Goal: Task Accomplishment & Management: Complete application form

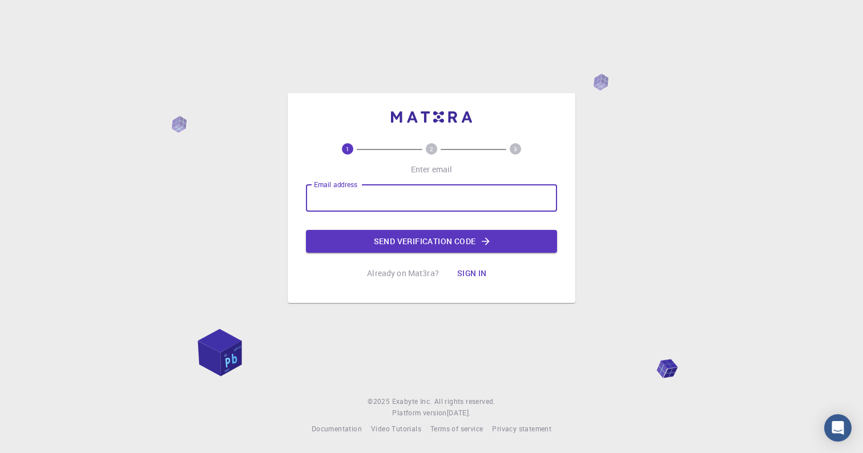
click at [348, 204] on input "Email address" at bounding box center [431, 197] width 251 height 27
click at [376, 198] on input "Email address" at bounding box center [431, 197] width 251 height 27
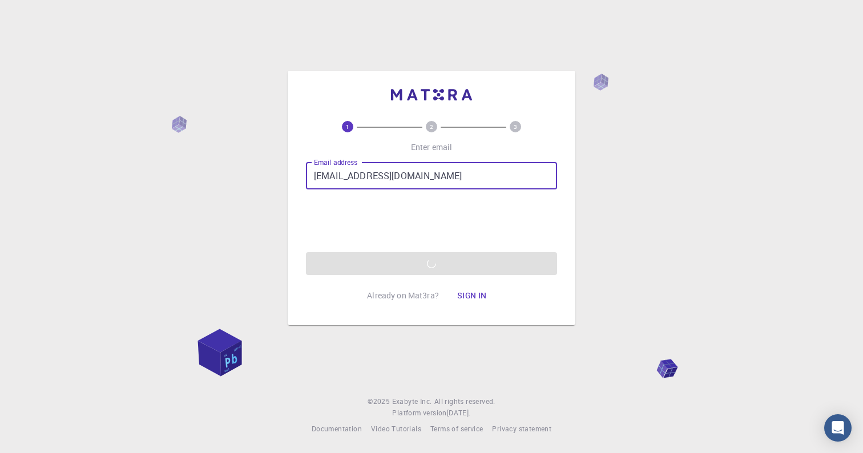
type input "jrcassociats@gmail.com"
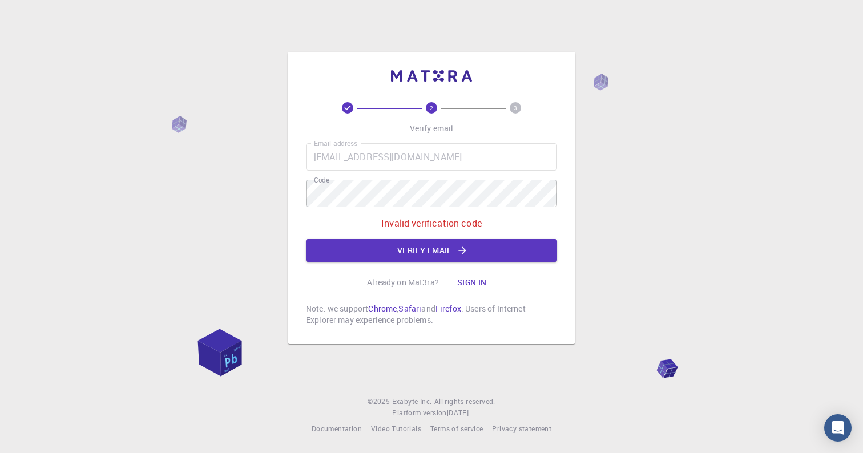
drag, startPoint x: 431, startPoint y: 208, endPoint x: 353, endPoint y: 209, distance: 77.6
click at [353, 209] on div "Email address jrcassociats@gmail.com Email address Code Code Invalid verificati…" at bounding box center [431, 202] width 251 height 119
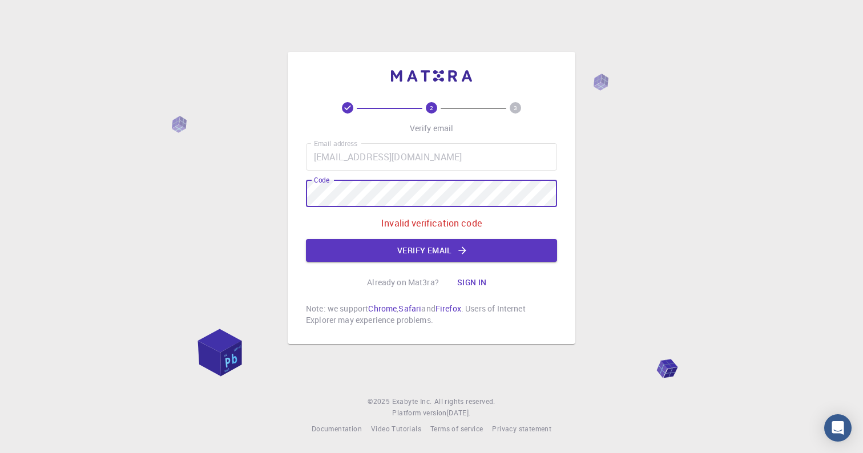
click at [289, 195] on div "2 3 Verify email Email address jrcassociats@gmail.com Email address Code Code I…" at bounding box center [432, 198] width 288 height 292
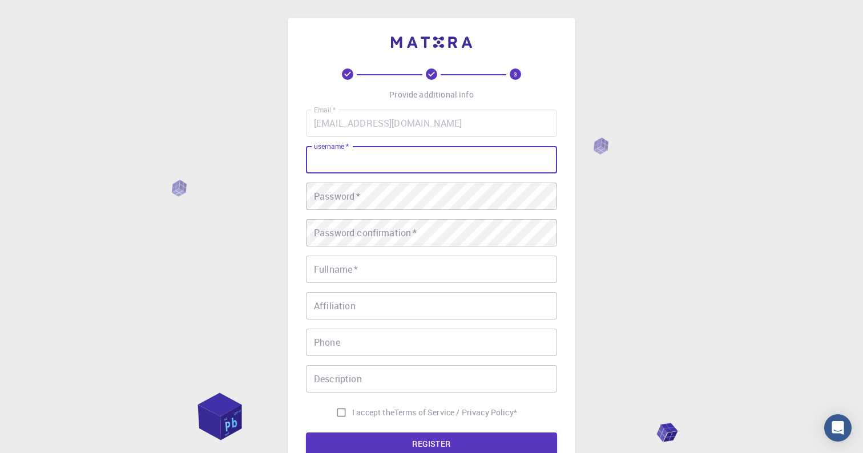
click at [370, 164] on input "username   *" at bounding box center [431, 159] width 251 height 27
type input "cobalt34"
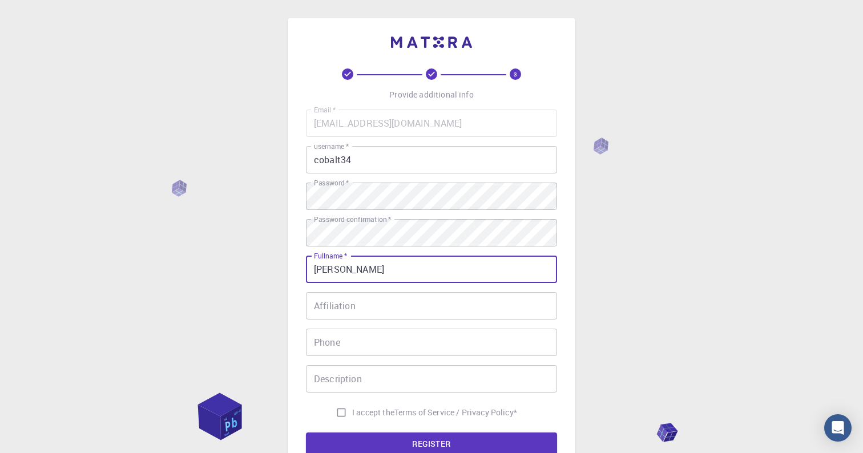
type input "[PERSON_NAME]"
click at [423, 300] on input "Affiliation" at bounding box center [431, 305] width 251 height 27
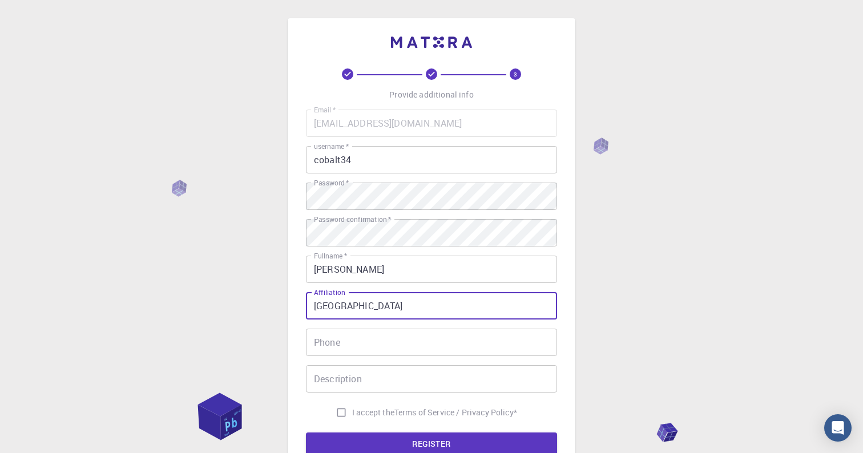
type input "Cornell University"
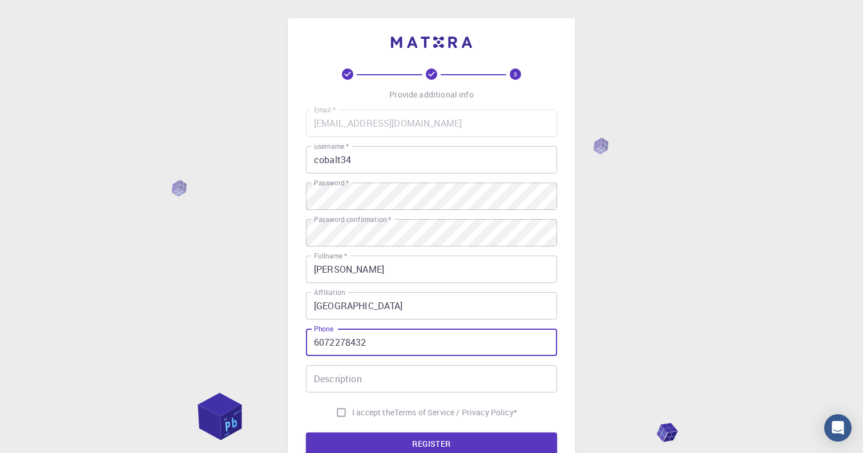
type input "6072278432"
click at [401, 378] on input "Description" at bounding box center [431, 378] width 251 height 27
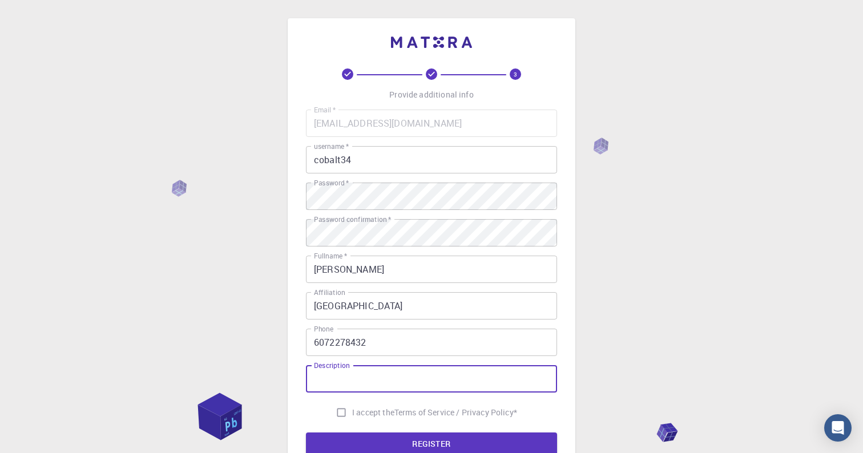
scroll to position [55, 0]
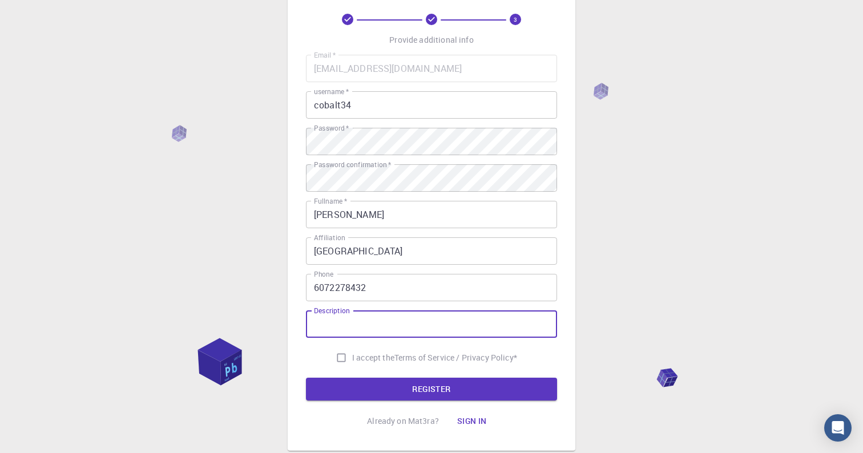
click at [336, 362] on input "I accept the Terms of Service / Privacy Policy *" at bounding box center [341, 358] width 22 height 22
checkbox input "true"
click at [498, 354] on p "Terms of Service / Privacy Policy *" at bounding box center [455, 357] width 123 height 11
click at [425, 386] on button "REGISTER" at bounding box center [431, 389] width 251 height 23
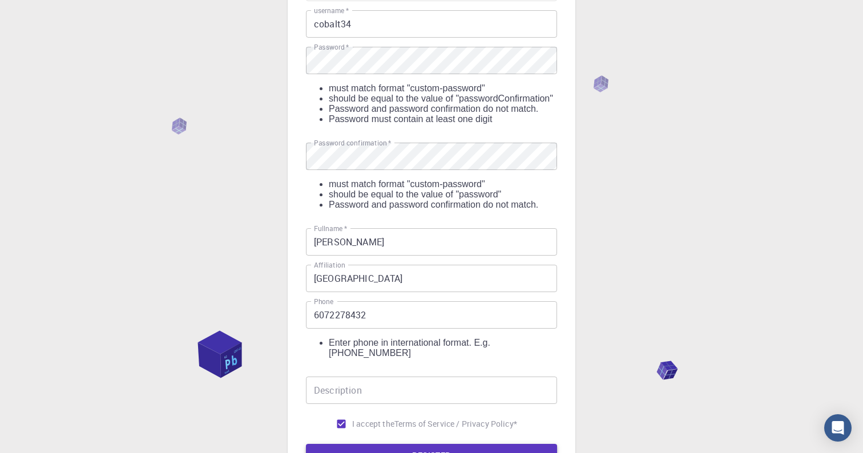
scroll to position [136, 0]
click at [312, 328] on input "6072278432" at bounding box center [431, 314] width 251 height 27
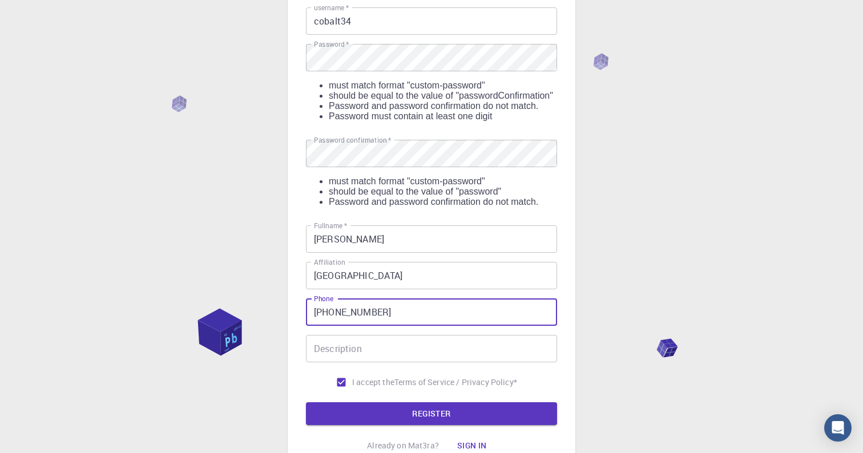
scroll to position [178, 0]
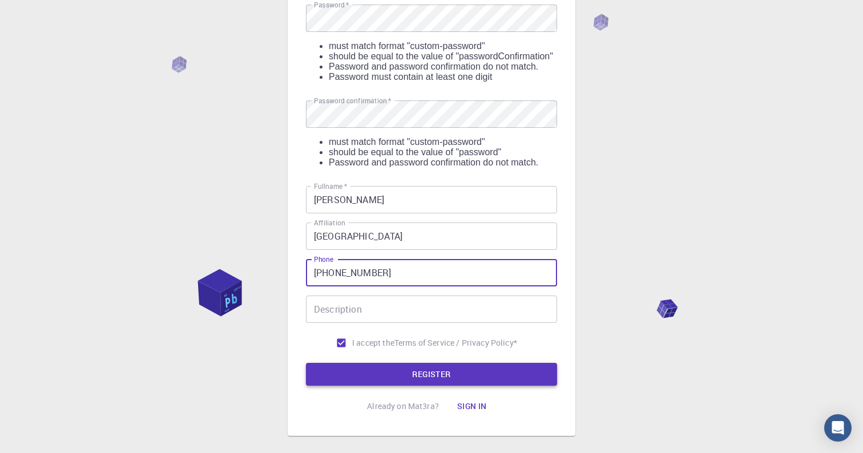
type input "+16072278432"
click at [390, 381] on button "REGISTER" at bounding box center [431, 374] width 251 height 23
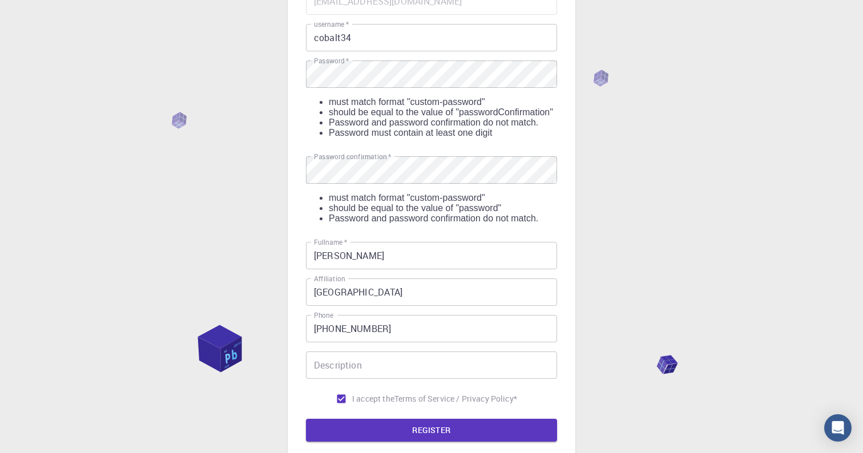
scroll to position [112, 0]
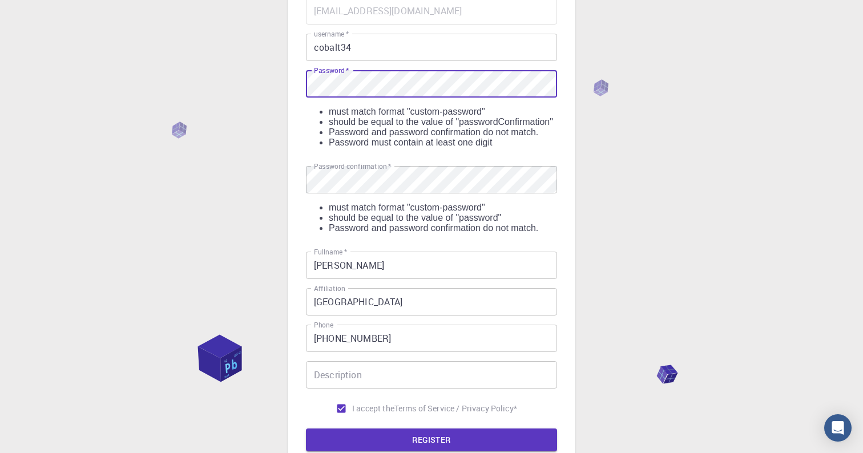
click at [269, 92] on div "3 Provide additional info Email   * jrcassociats@gmail.com Email   * username  …" at bounding box center [431, 232] width 863 height 689
click at [284, 82] on div "3 Provide additional info Email   * jrcassociats@gmail.com Email   * username  …" at bounding box center [431, 232] width 863 height 689
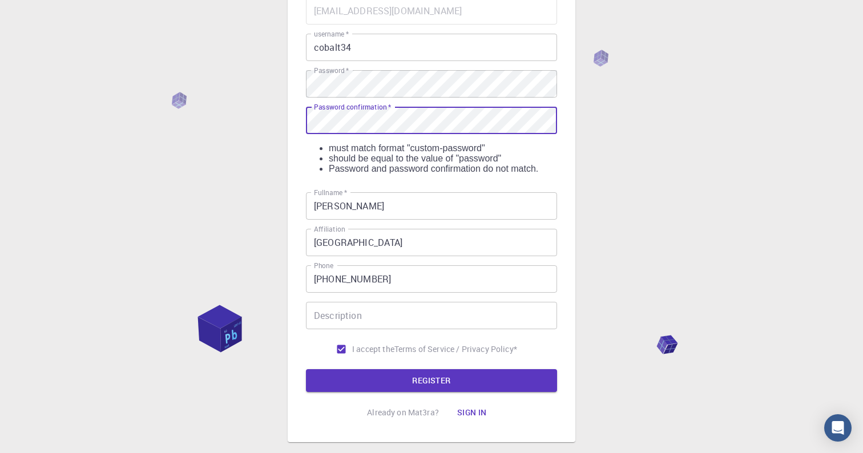
click at [242, 120] on div "3 Provide additional info Email   * jrcassociats@gmail.com Email   * username  …" at bounding box center [431, 203] width 863 height 630
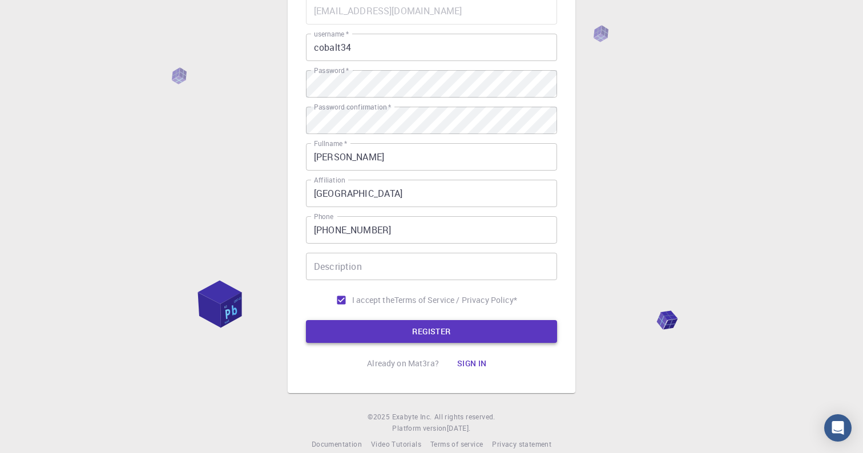
click at [479, 335] on button "REGISTER" at bounding box center [431, 331] width 251 height 23
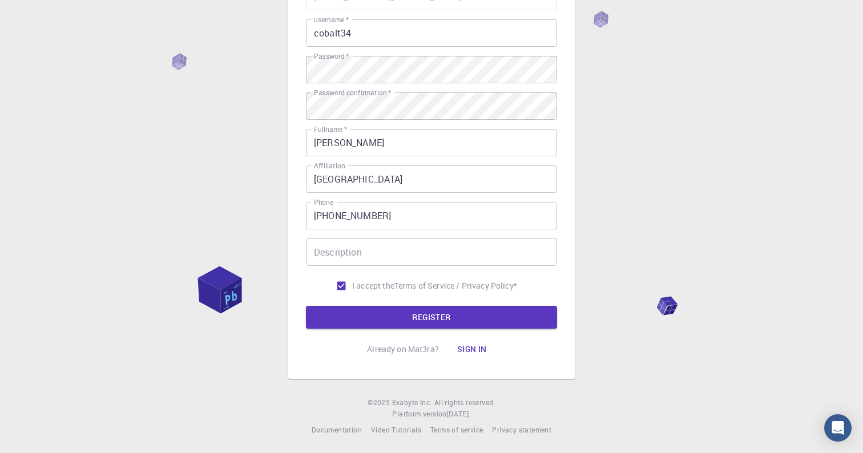
scroll to position [126, 0]
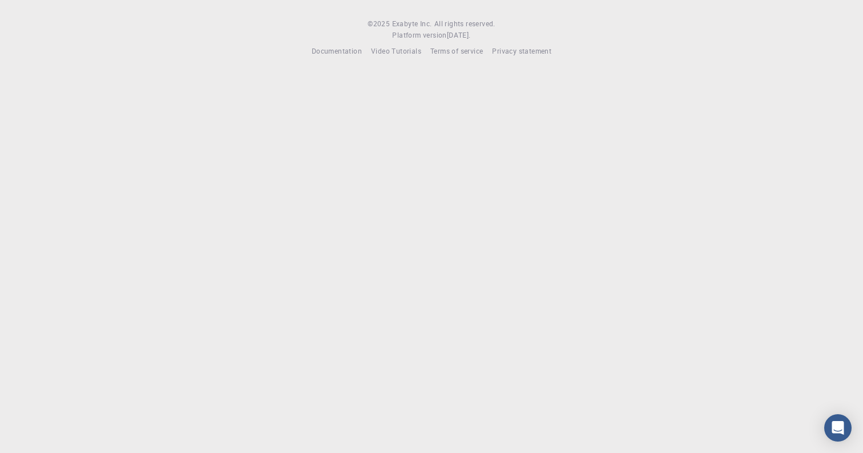
click at [461, 30] on span "All rights reserved." at bounding box center [464, 23] width 61 height 11
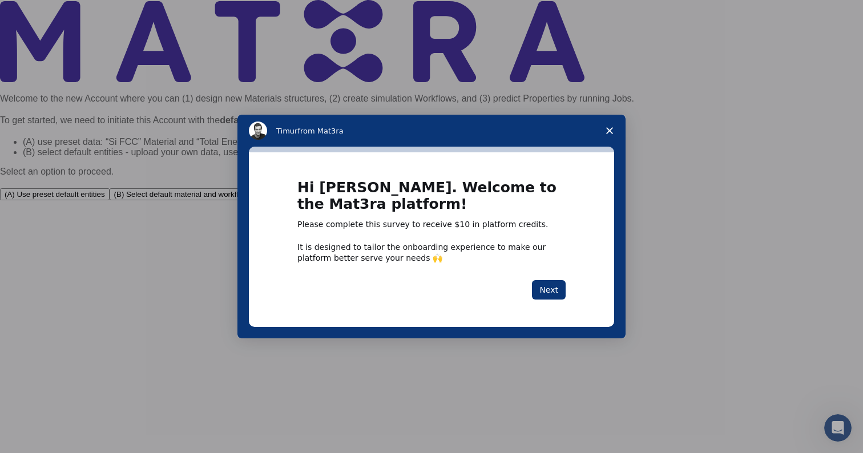
click at [610, 134] on icon "Close survey" at bounding box center [609, 130] width 7 height 7
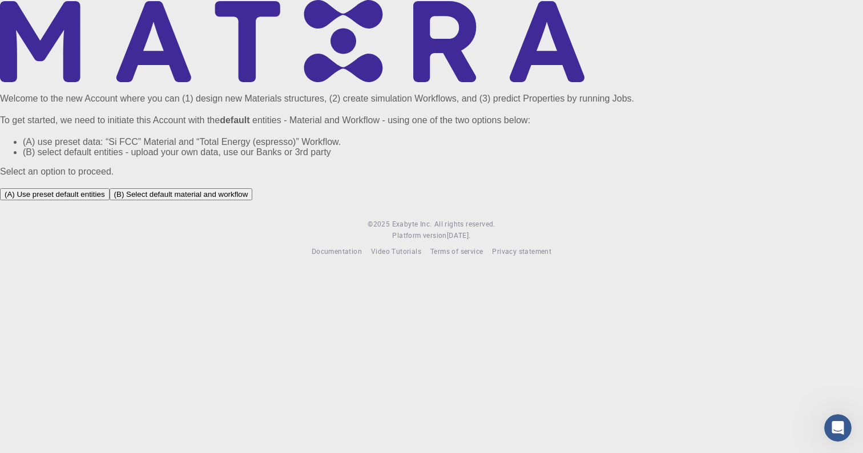
click at [110, 200] on button "(A) Use preset default entities" at bounding box center [55, 194] width 110 height 12
click at [381, 203] on div "(A) Use preset default entities (B) Select default material and workflow" at bounding box center [431, 195] width 863 height 14
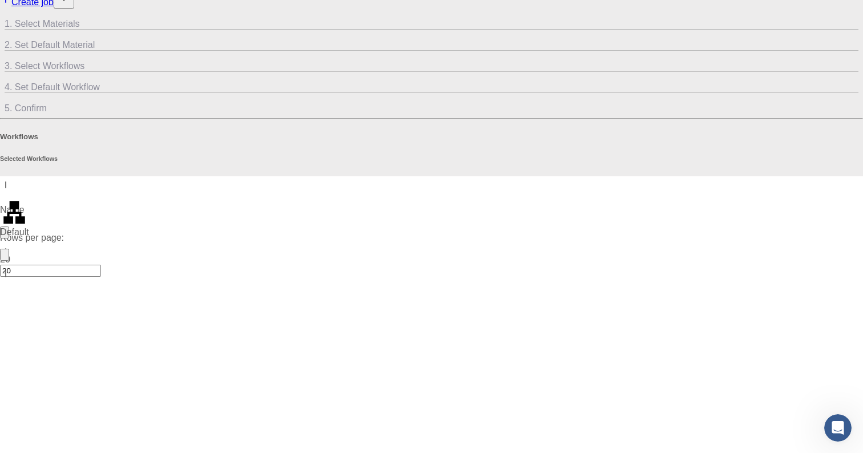
scroll to position [90, 0]
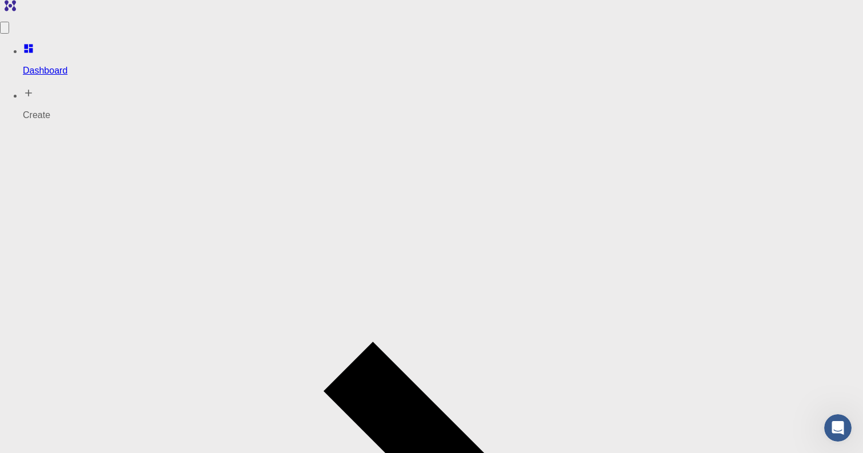
drag, startPoint x: 625, startPoint y: 316, endPoint x: 609, endPoint y: 249, distance: 68.7
drag, startPoint x: 643, startPoint y: 255, endPoint x: 618, endPoint y: 256, distance: 25.7
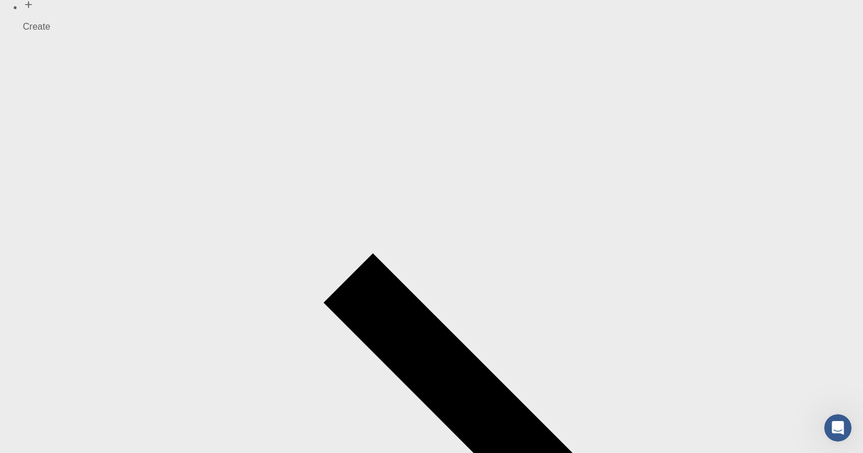
scroll to position [100, 0]
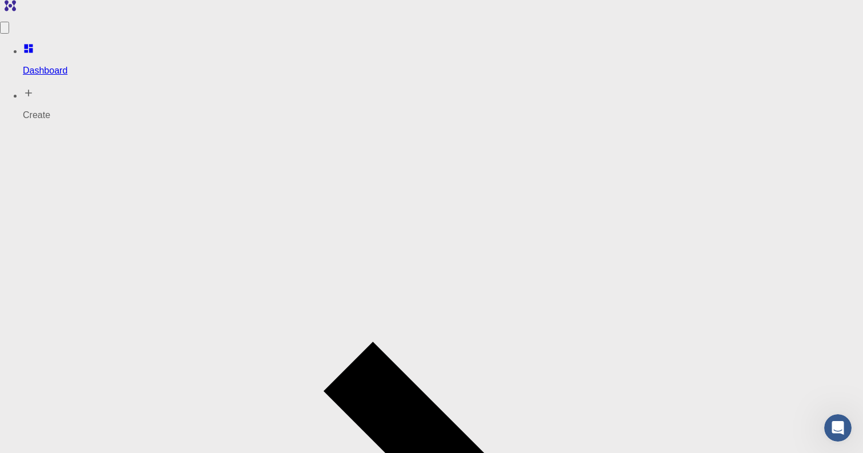
scroll to position [0, 0]
click at [567, 257] on li "Auto Rotate" at bounding box center [554, 286] width 92 height 58
click at [562, 222] on p "Rotate/Zoom [O]" at bounding box center [554, 227] width 92 height 10
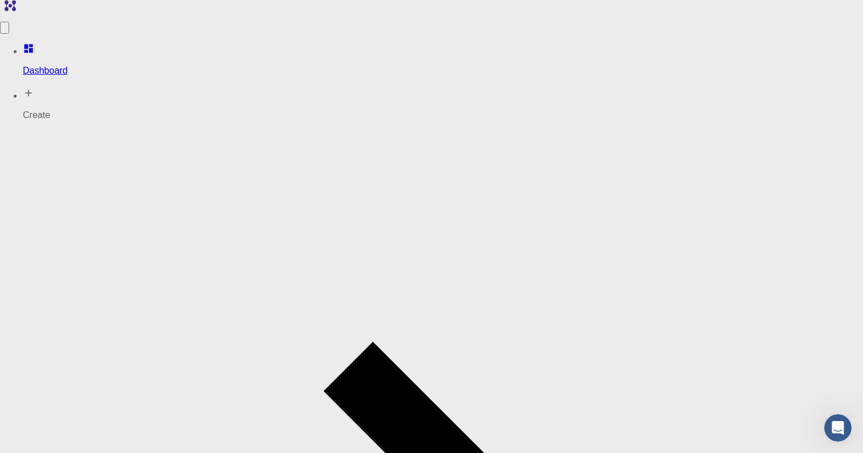
click at [556, 277] on p "Distances [D]" at bounding box center [551, 282] width 87 height 10
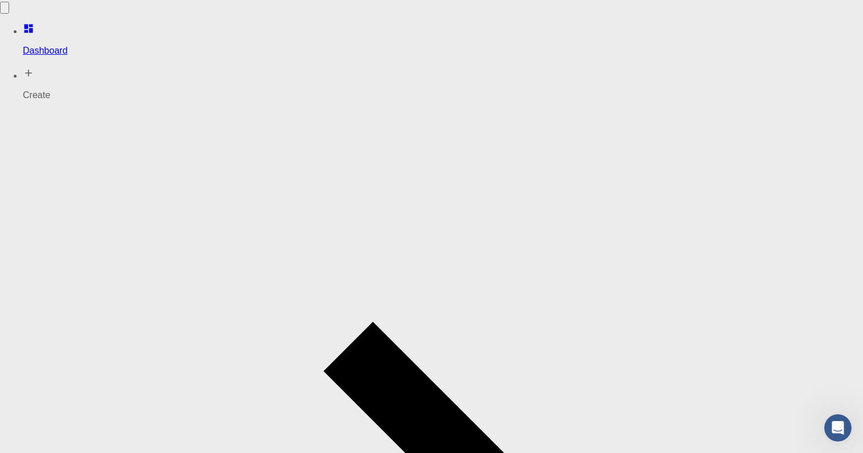
scroll to position [26, 0]
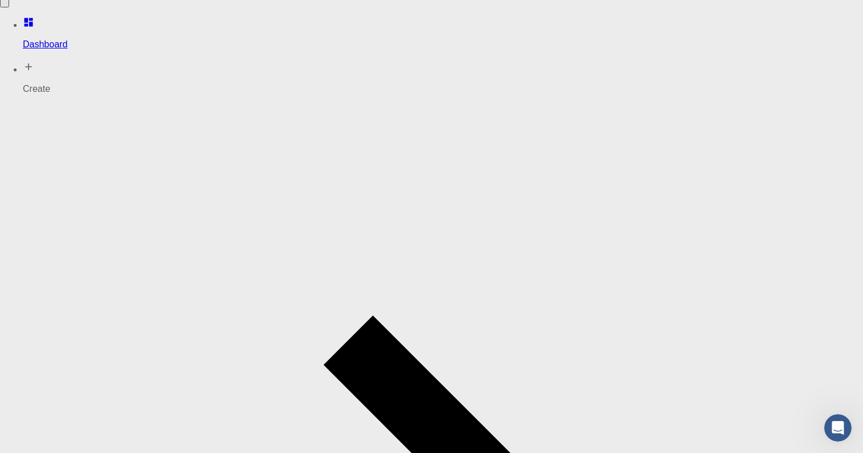
type input "meqY8CXjGnjtAFpLq"
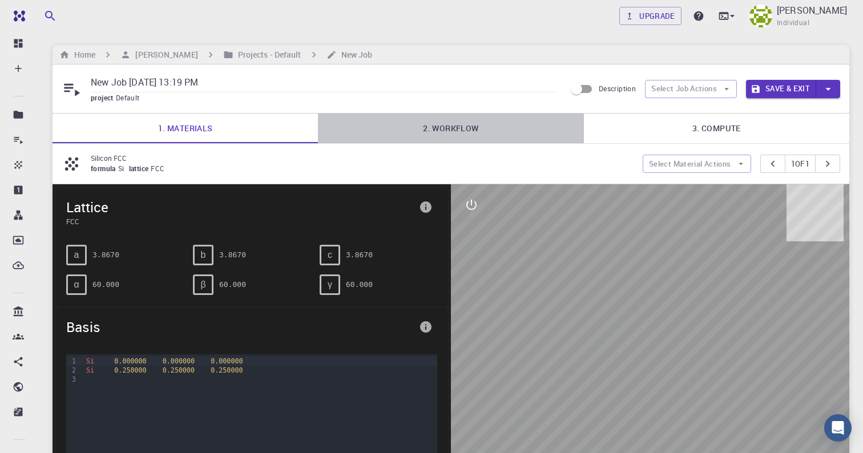
click at [431, 124] on link "2. Workflow" at bounding box center [450, 129] width 265 height 30
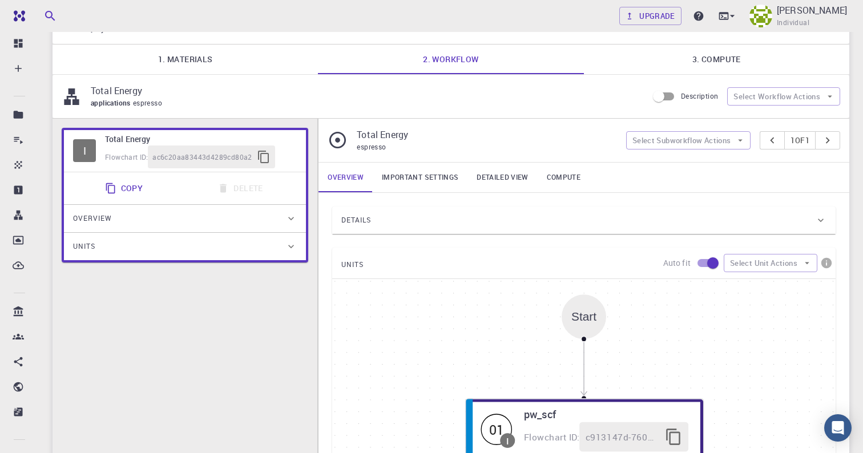
scroll to position [71, 0]
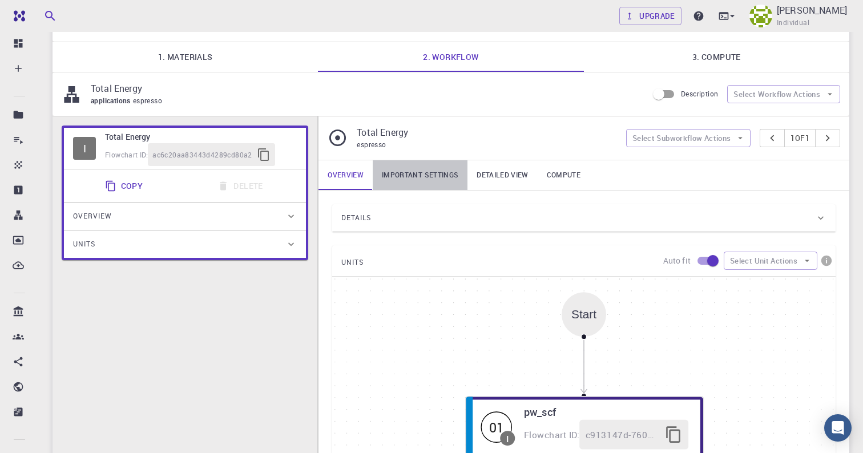
click at [439, 176] on link "Important settings" at bounding box center [420, 175] width 95 height 30
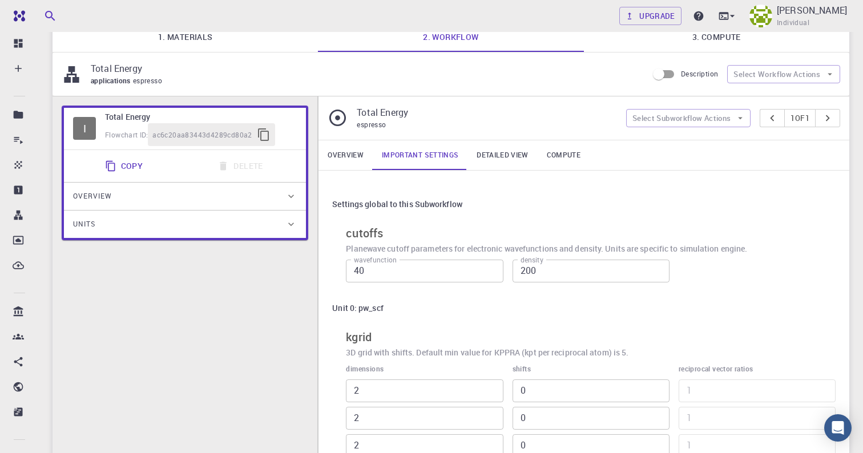
scroll to position [87, 0]
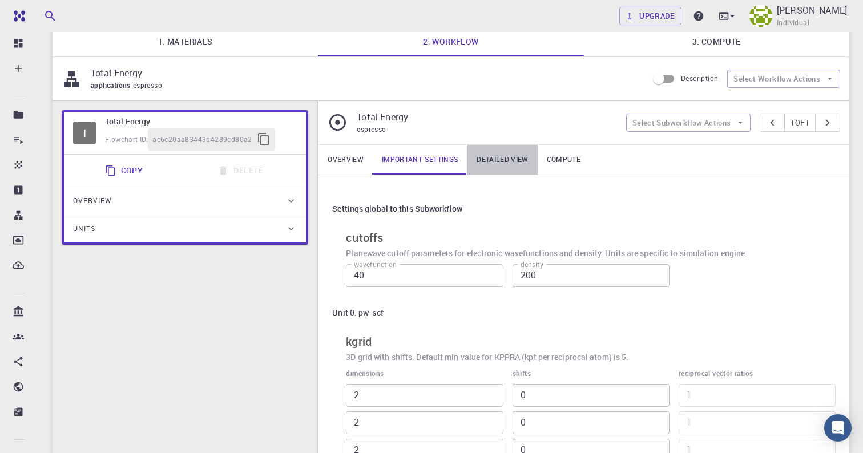
click at [489, 155] on link "Detailed view" at bounding box center [502, 160] width 70 height 30
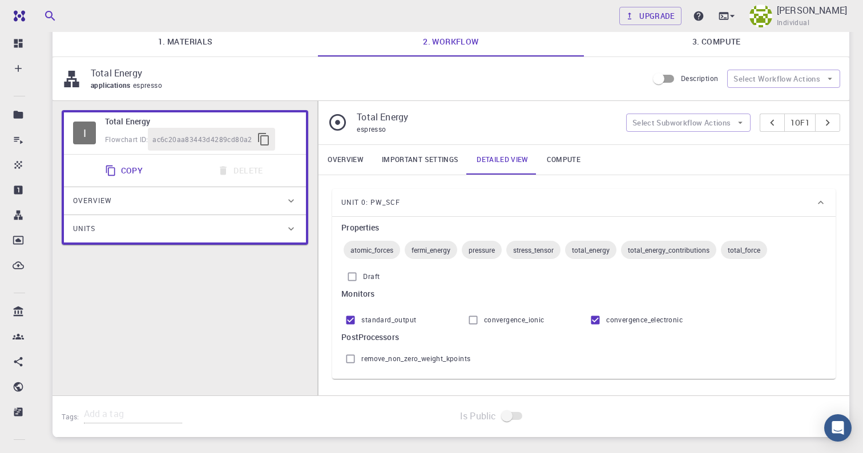
click at [531, 203] on div "Unit 0: pw_scf" at bounding box center [578, 202] width 474 height 18
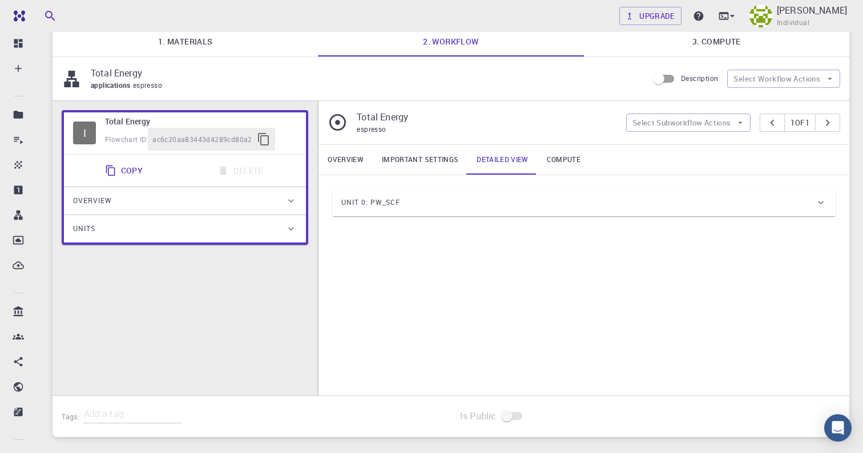
click at [531, 203] on div "Unit 0: pw_scf" at bounding box center [578, 202] width 474 height 18
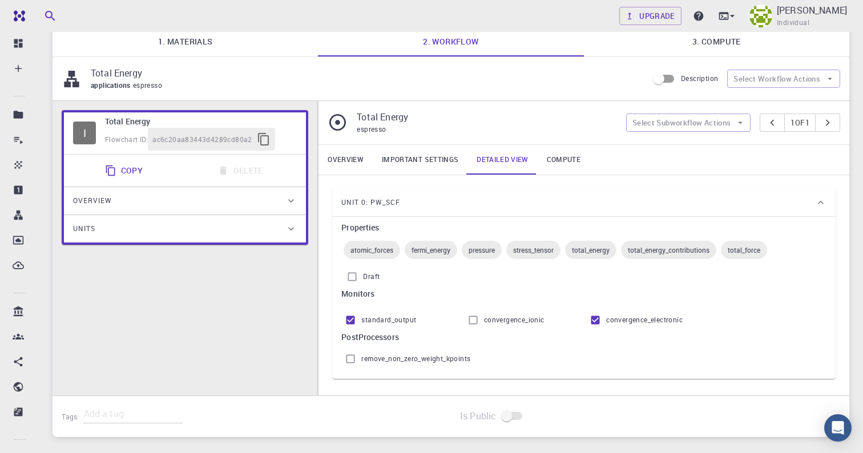
click at [567, 159] on link "Compute" at bounding box center [564, 160] width 52 height 30
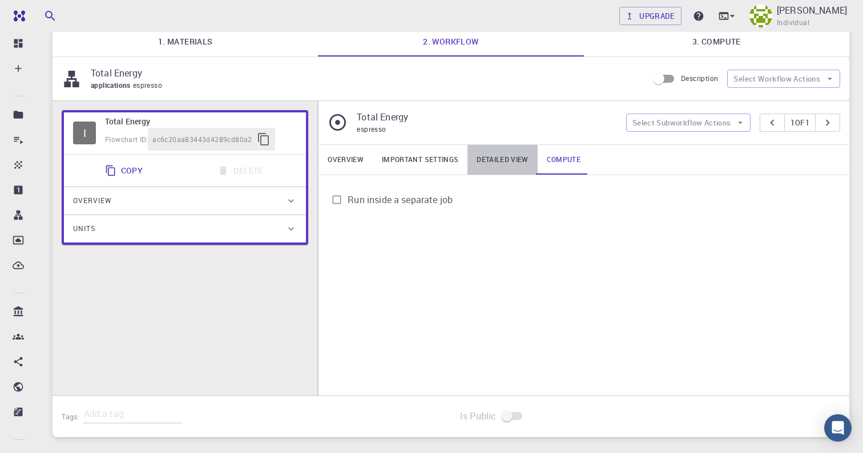
click at [530, 157] on link "Detailed view" at bounding box center [502, 160] width 70 height 30
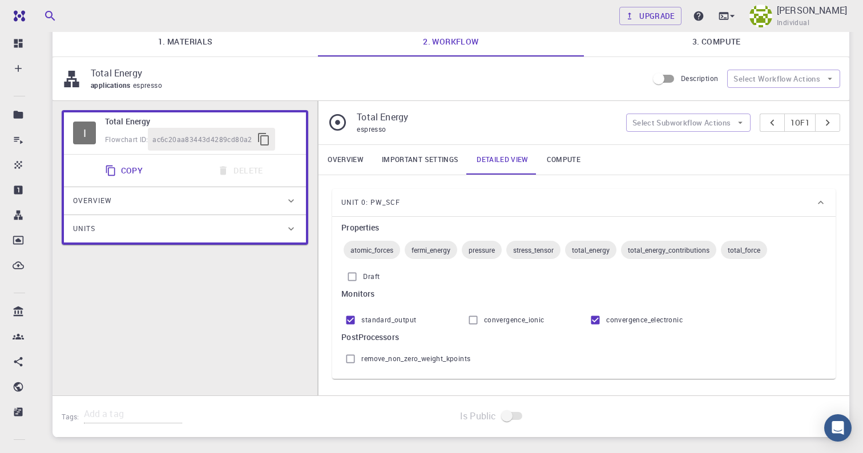
click at [275, 203] on div "Overview" at bounding box center [179, 201] width 212 height 18
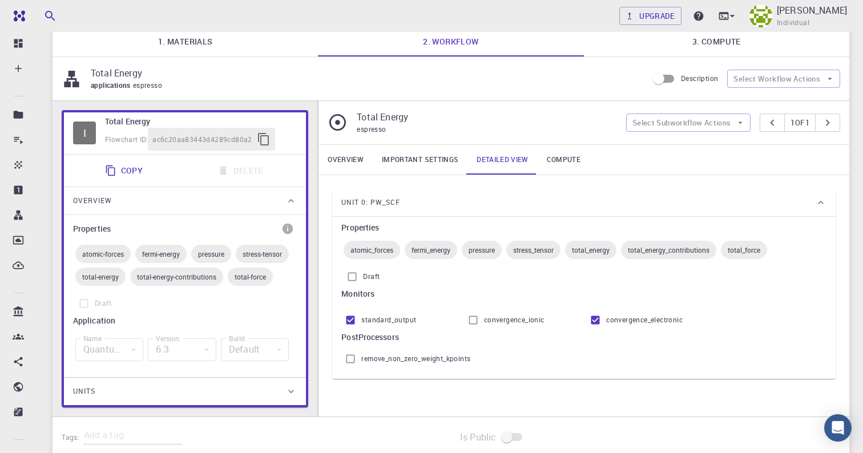
click at [275, 203] on div "Overview" at bounding box center [179, 201] width 212 height 18
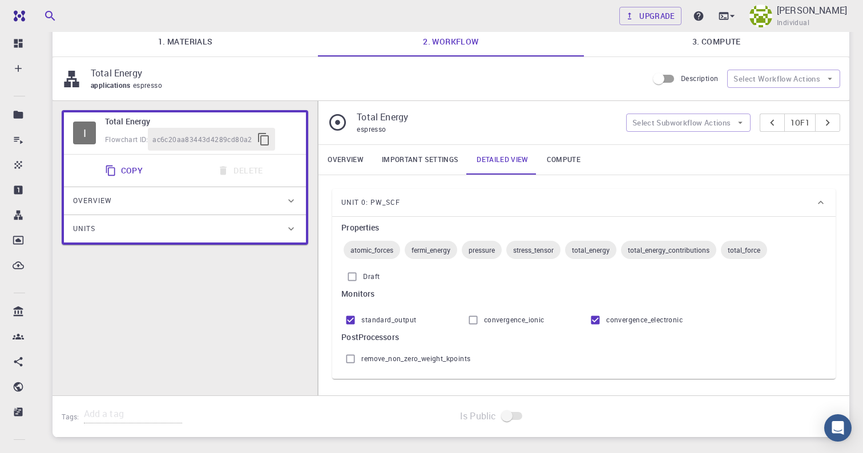
click at [275, 203] on div "Overview" at bounding box center [179, 201] width 212 height 18
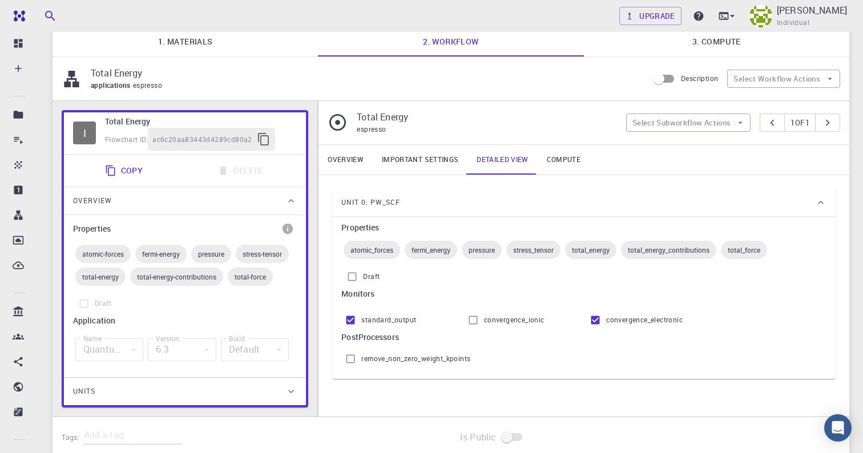
click at [275, 203] on div "Overview" at bounding box center [179, 201] width 212 height 18
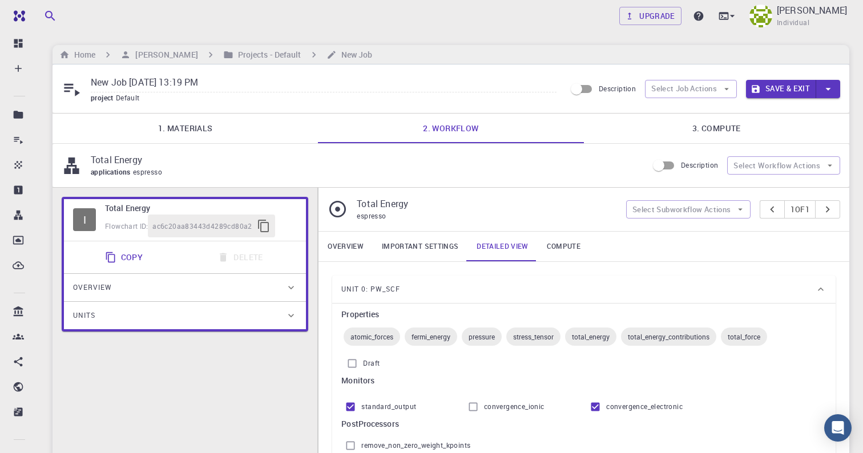
scroll to position [0, 0]
click at [717, 121] on link "3. Compute" at bounding box center [716, 129] width 265 height 30
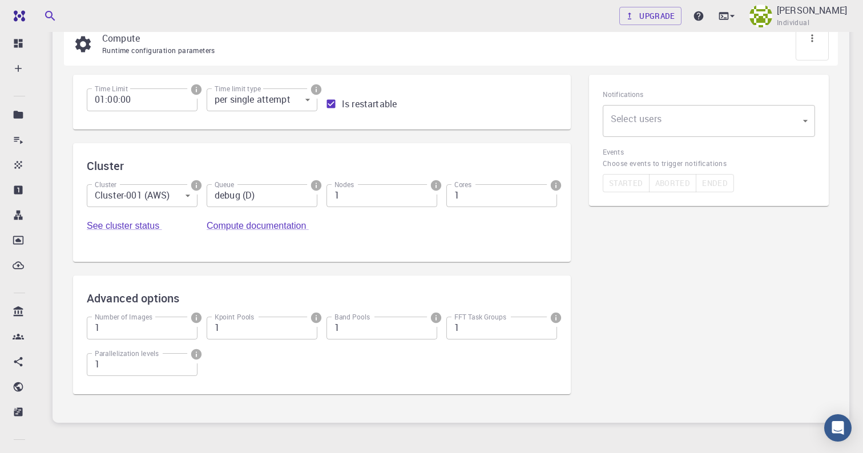
scroll to position [122, 0]
click at [192, 195] on body "Free Dashboard Create New Job New Material Create Material Upload File Import f…" at bounding box center [431, 194] width 863 height 633
click at [192, 195] on div at bounding box center [431, 226] width 863 height 453
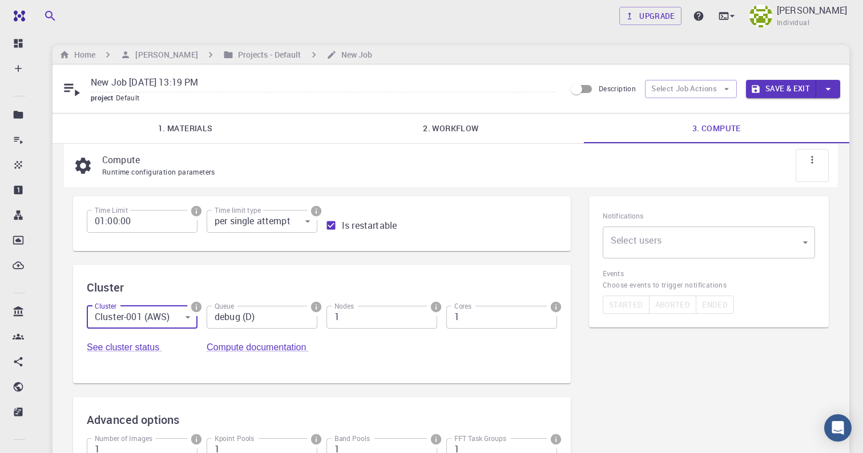
scroll to position [0, 0]
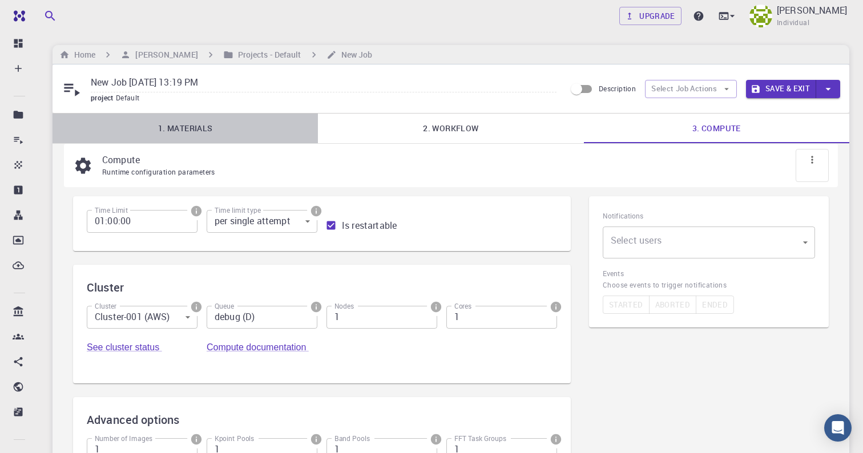
click at [197, 124] on link "1. Materials" at bounding box center [185, 129] width 265 height 30
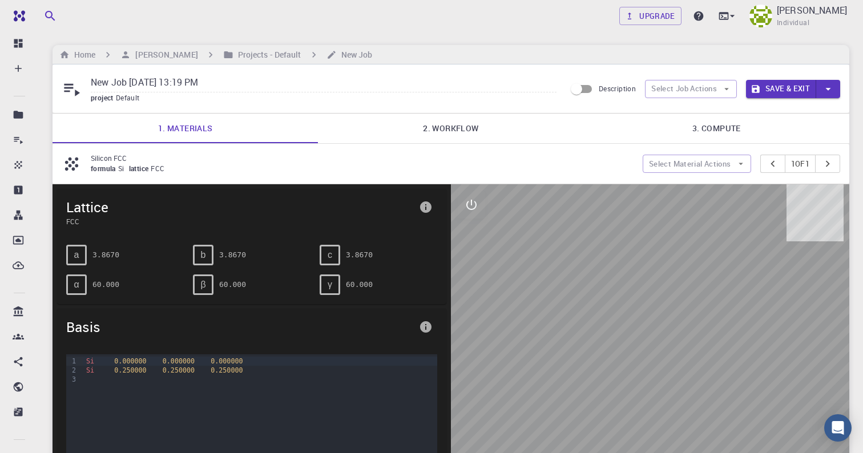
click at [449, 122] on link "2. Workflow" at bounding box center [450, 129] width 265 height 30
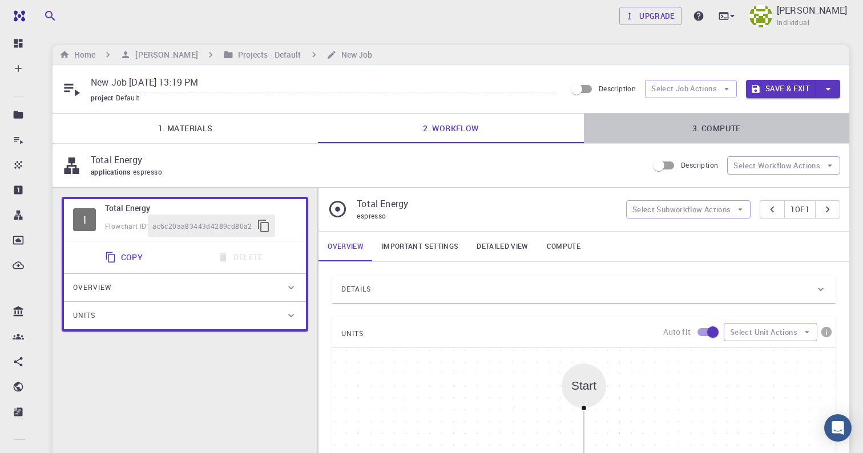
click at [745, 120] on link "3. Compute" at bounding box center [716, 129] width 265 height 30
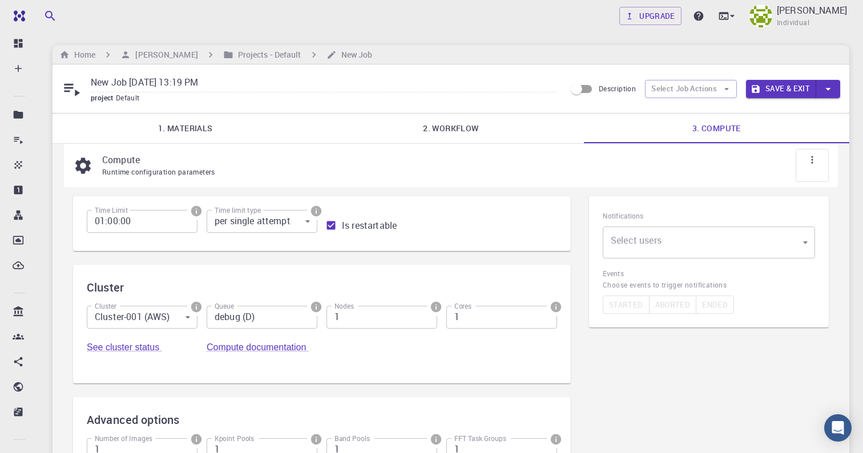
click at [802, 86] on button "Save & Exit" at bounding box center [781, 89] width 70 height 18
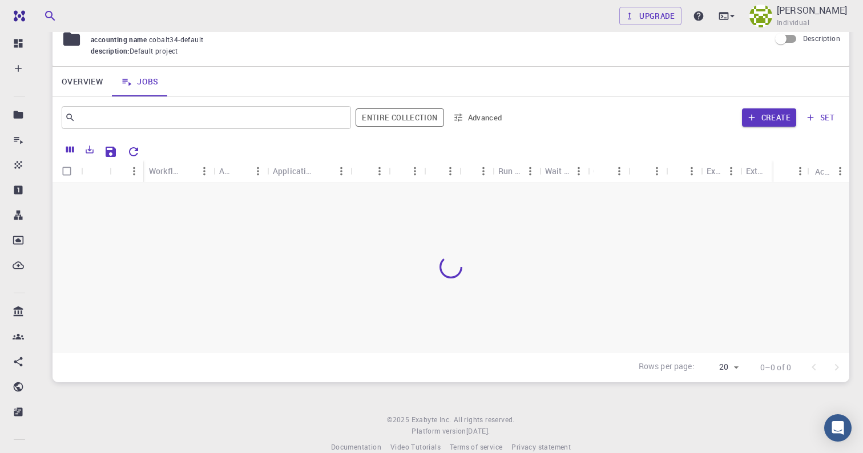
scroll to position [68, 0]
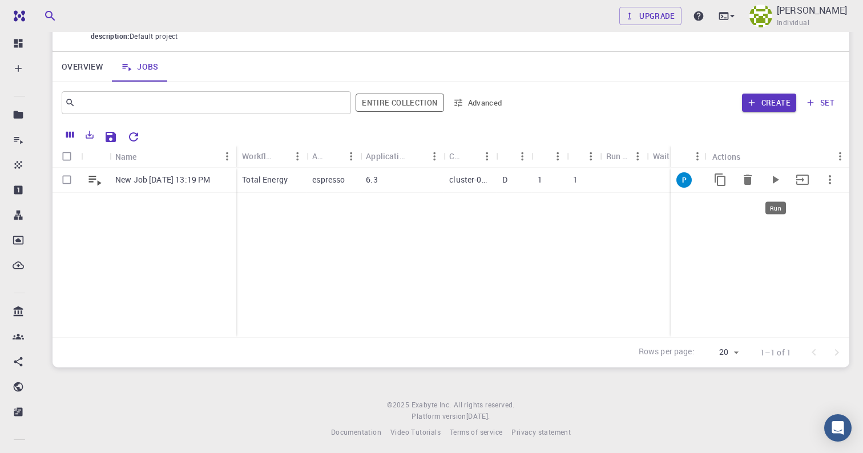
click at [781, 177] on icon "Run" at bounding box center [775, 180] width 14 height 14
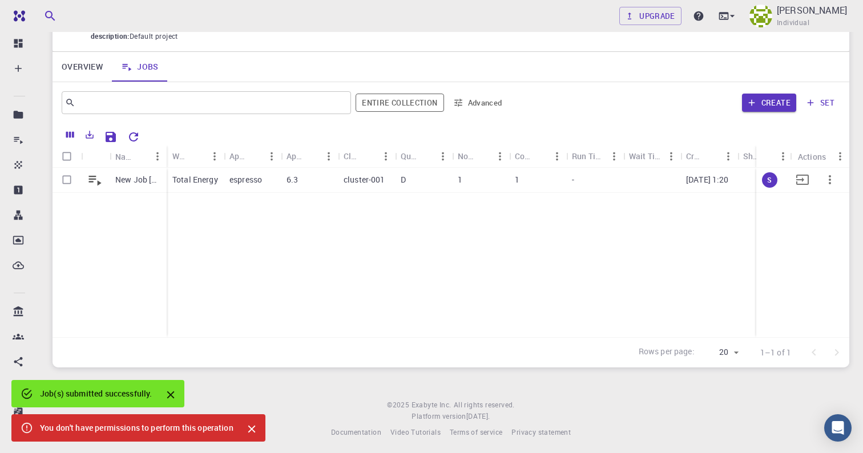
click at [781, 177] on div "S" at bounding box center [774, 180] width 36 height 25
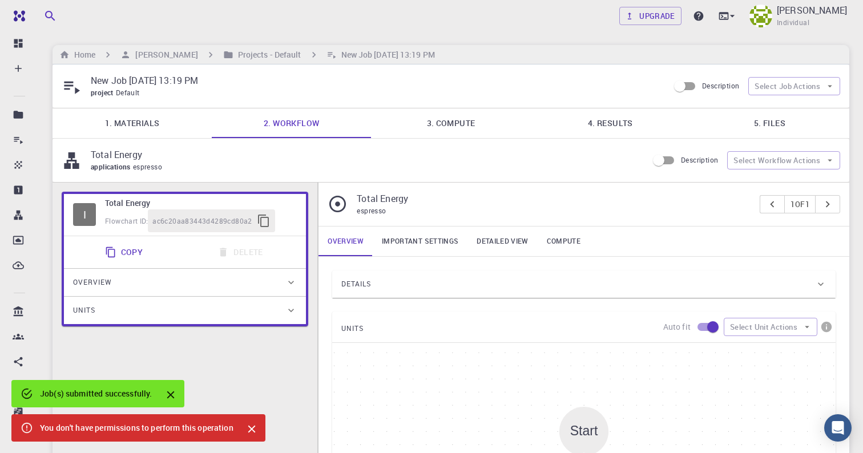
click at [252, 429] on icon "Close" at bounding box center [251, 429] width 7 height 7
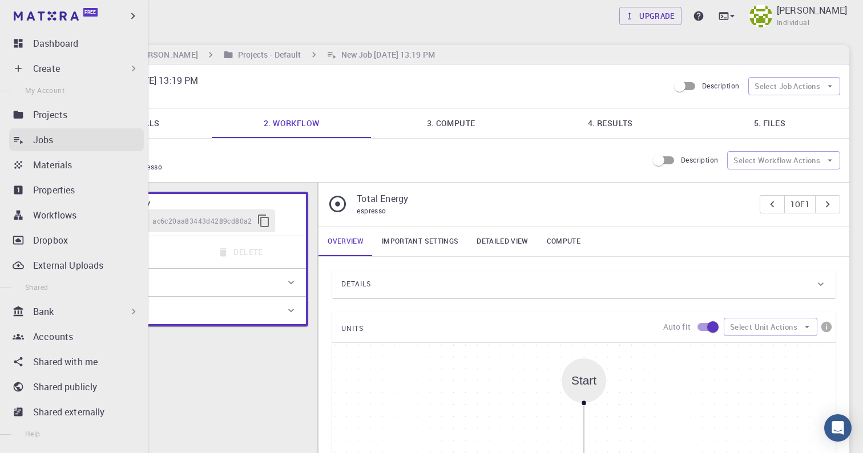
click at [19, 137] on icon at bounding box center [18, 139] width 11 height 11
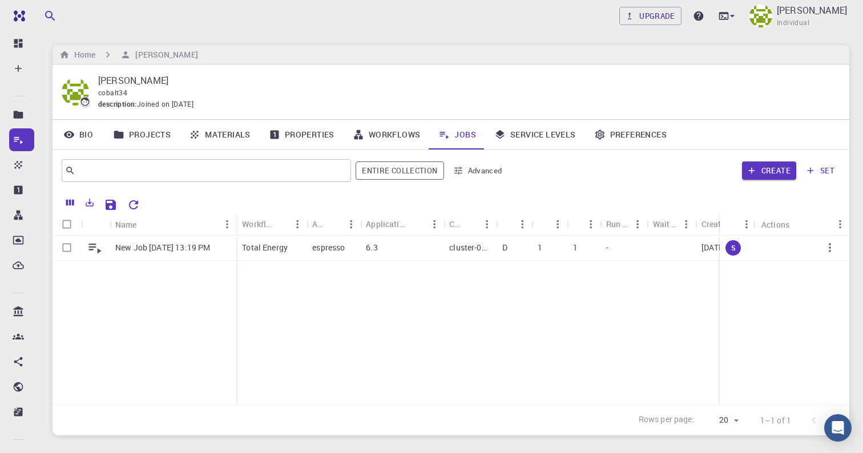
click at [352, 305] on div "New Job Sep 5, 2025, 13:19 PM Total Energy espresso 6.3 cluster-001 D 1 1 - 09-…" at bounding box center [552, 321] width 998 height 170
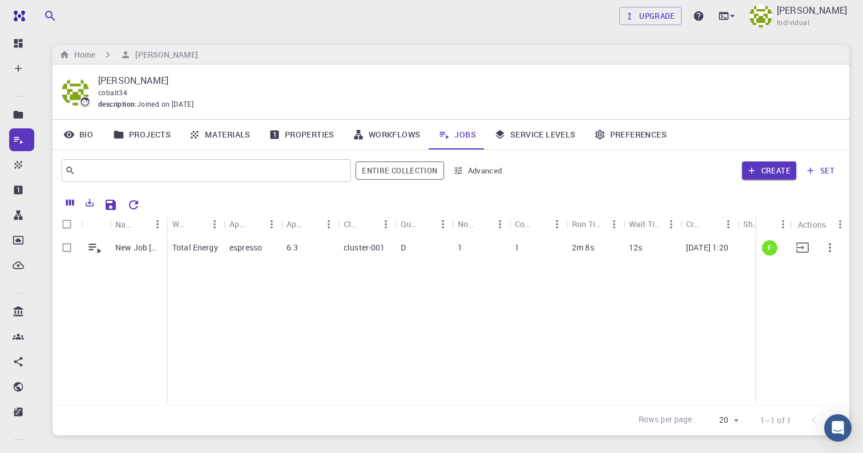
click at [197, 253] on div "Total Energy" at bounding box center [195, 248] width 57 height 25
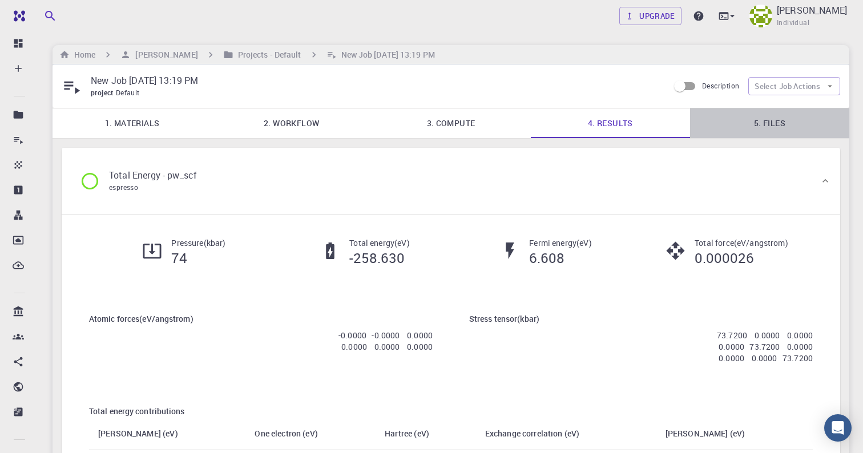
click at [745, 124] on link "5. Files" at bounding box center [769, 123] width 159 height 30
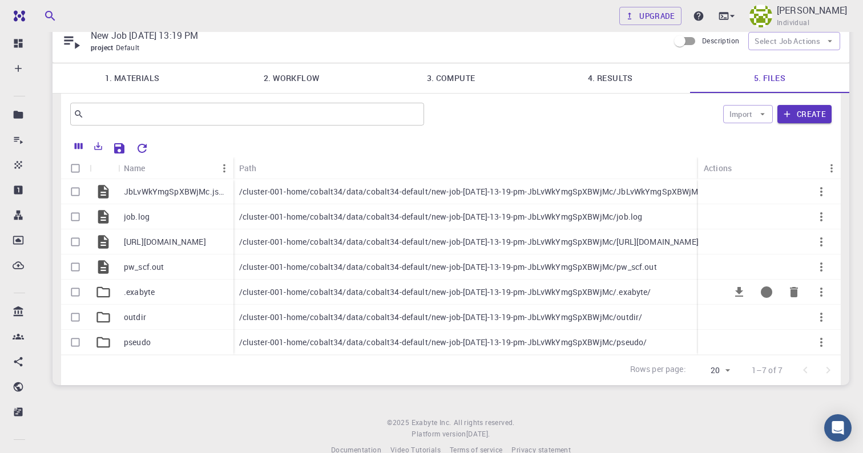
scroll to position [47, 0]
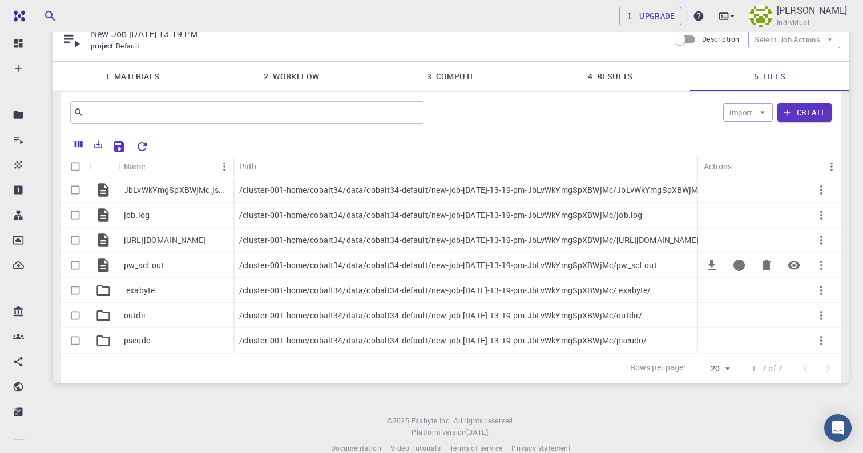
click at [146, 265] on p "pw_scf.out" at bounding box center [144, 265] width 41 height 11
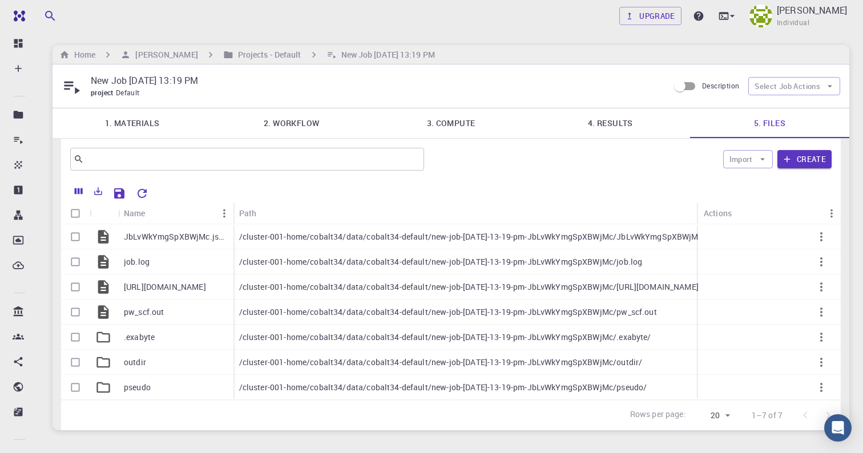
scroll to position [0, 0]
click at [134, 122] on link "1. Materials" at bounding box center [132, 123] width 159 height 30
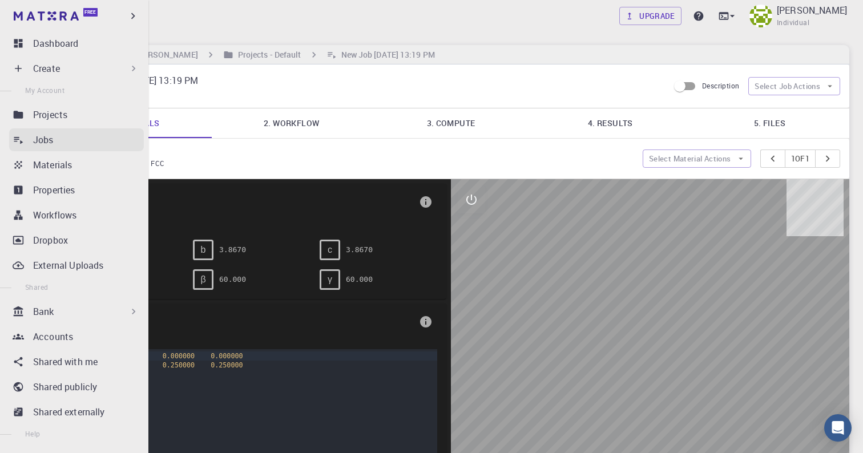
click at [26, 138] on link "Jobs" at bounding box center [76, 139] width 135 height 23
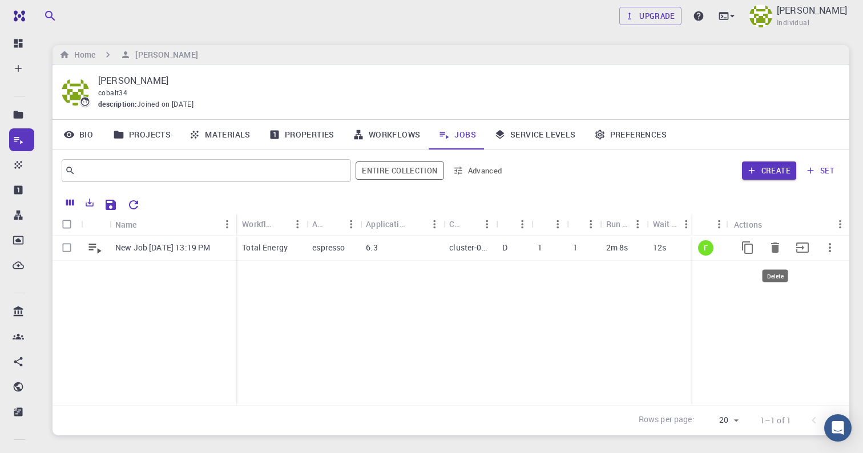
click at [782, 245] on button "Delete" at bounding box center [774, 247] width 27 height 27
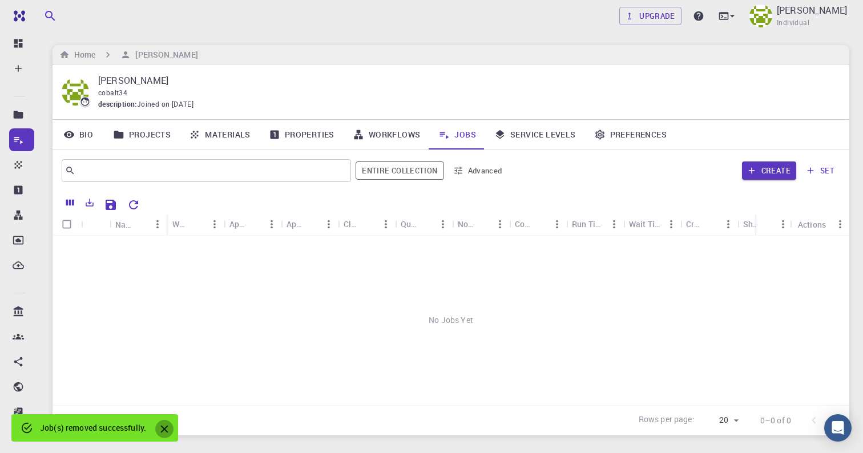
click at [170, 431] on icon "Close" at bounding box center [164, 429] width 13 height 13
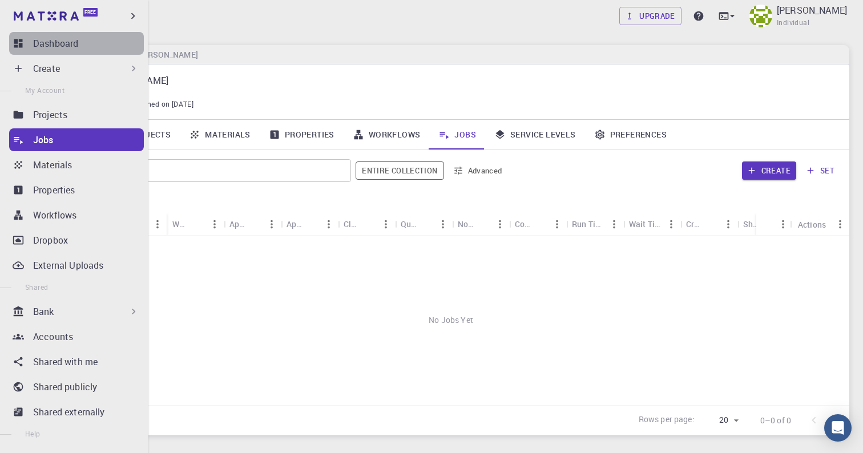
click at [38, 42] on p "Dashboard" at bounding box center [55, 44] width 45 height 14
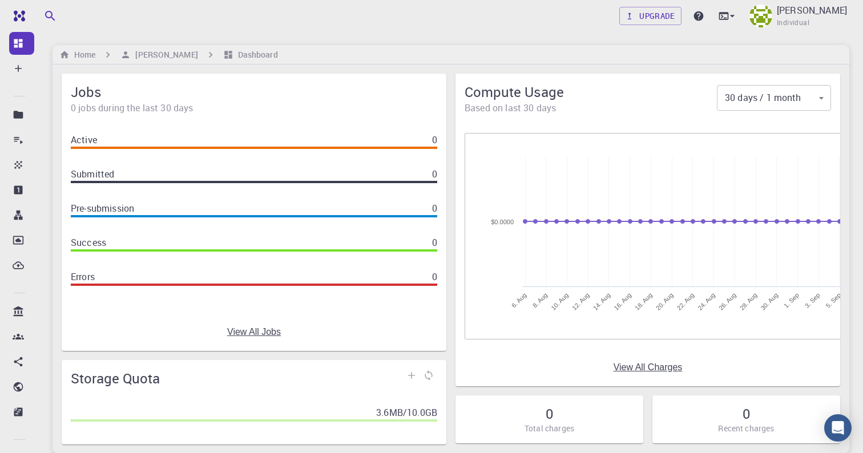
click at [425, 45] on div "Home Joan Rodriguez Dashboard" at bounding box center [451, 54] width 797 height 19
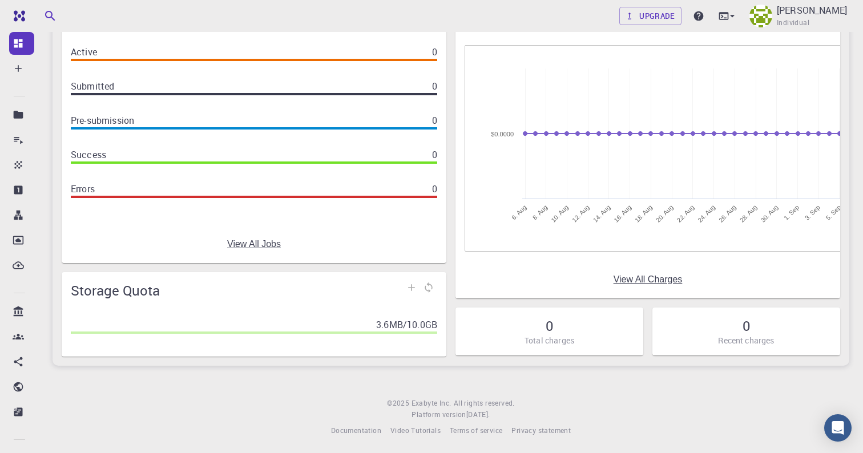
scroll to position [87, 0]
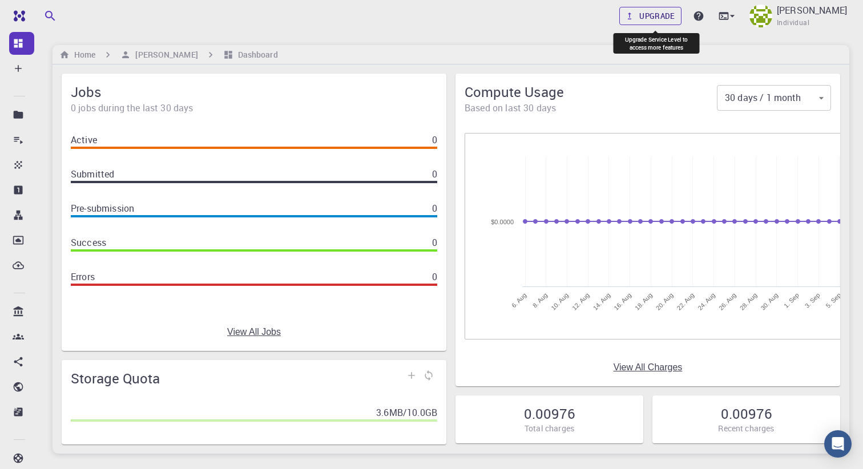
click at [644, 18] on link "Upgrade" at bounding box center [650, 16] width 62 height 18
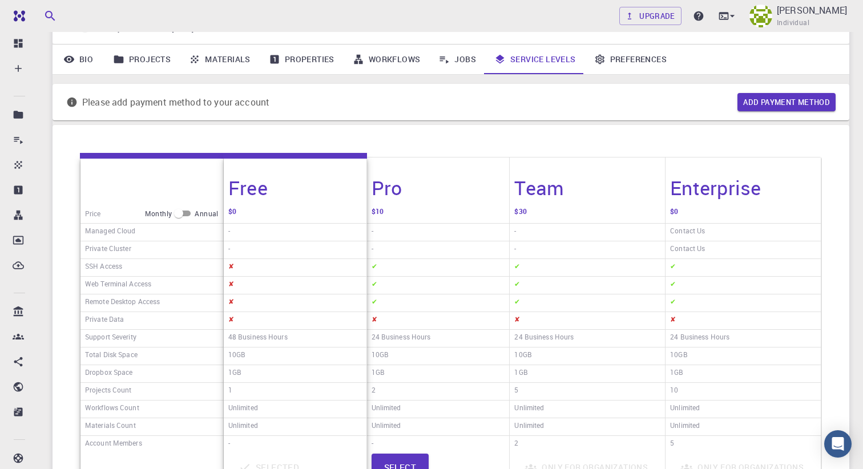
scroll to position [75, 0]
click at [186, 212] on input "checkbox" at bounding box center [178, 214] width 41 height 14
checkbox input "true"
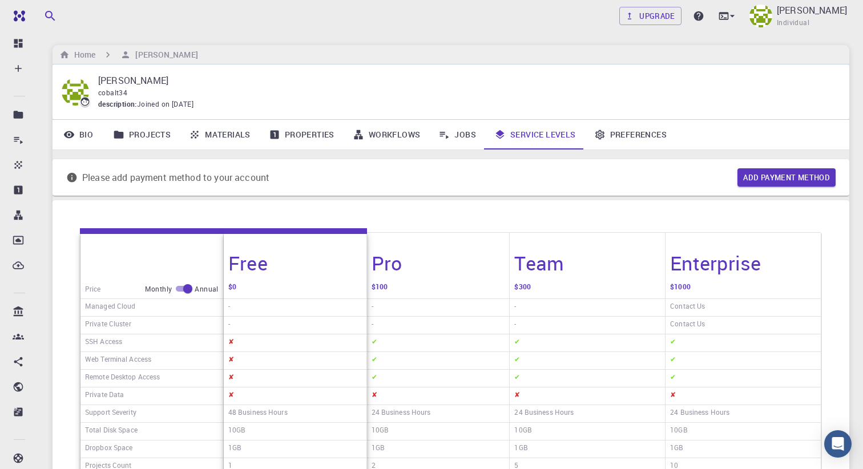
scroll to position [0, 0]
click at [214, 138] on link "Materials" at bounding box center [220, 135] width 80 height 30
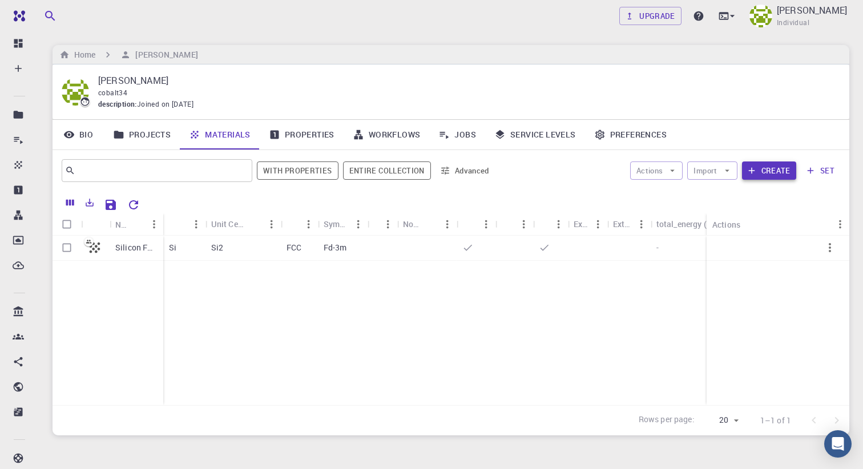
click at [759, 170] on button "Create" at bounding box center [769, 171] width 54 height 18
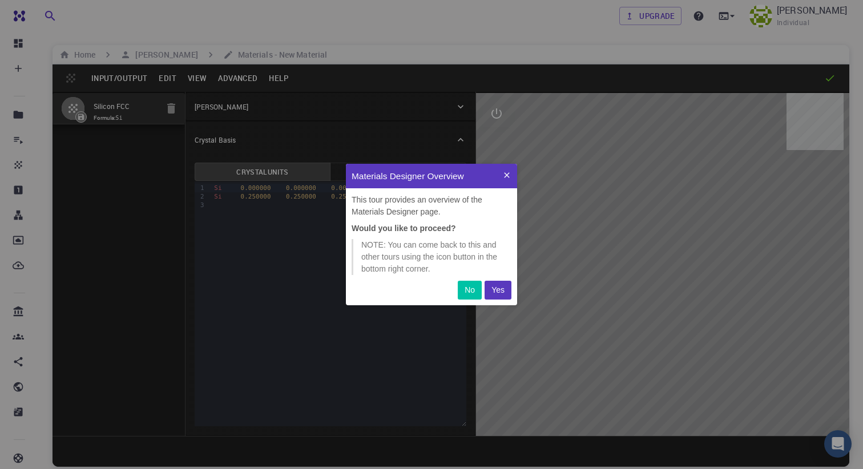
scroll to position [142, 171]
click at [495, 293] on p "Yes" at bounding box center [497, 290] width 13 height 12
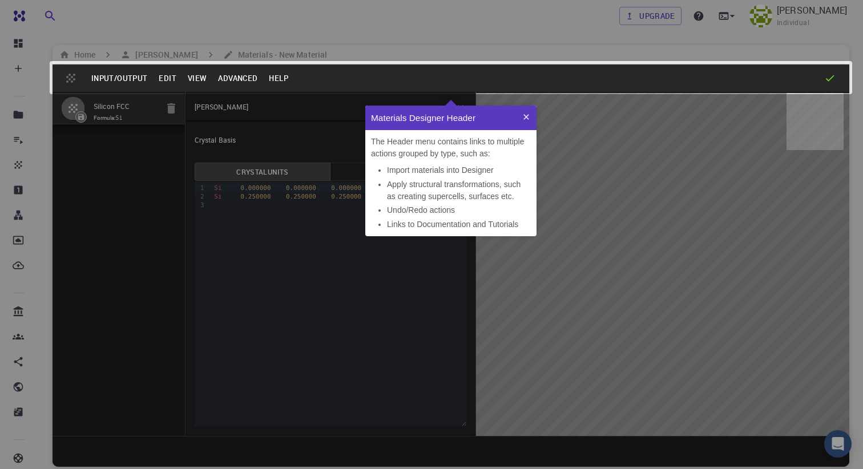
scroll to position [130, 171]
click at [528, 118] on icon at bounding box center [526, 116] width 9 height 9
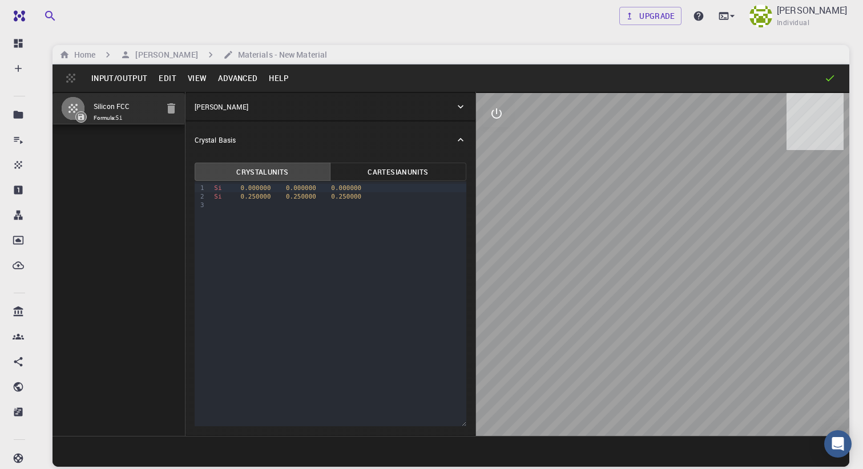
click at [169, 78] on button "Edit" at bounding box center [167, 78] width 29 height 18
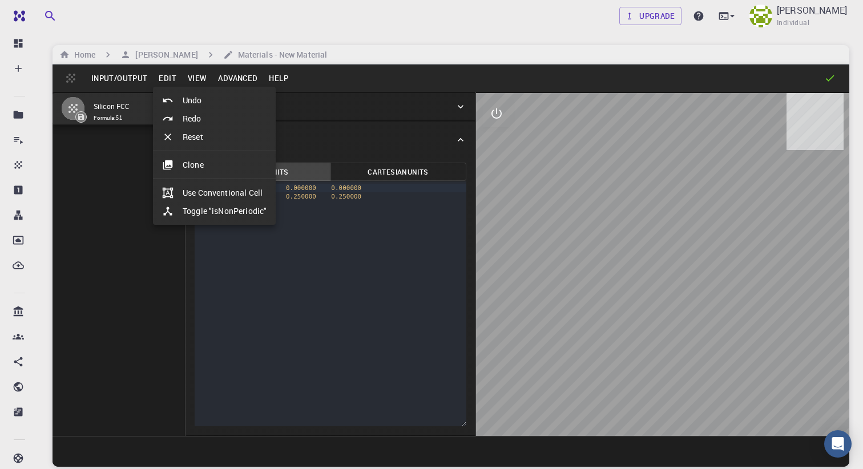
click at [169, 78] on div at bounding box center [431, 234] width 863 height 469
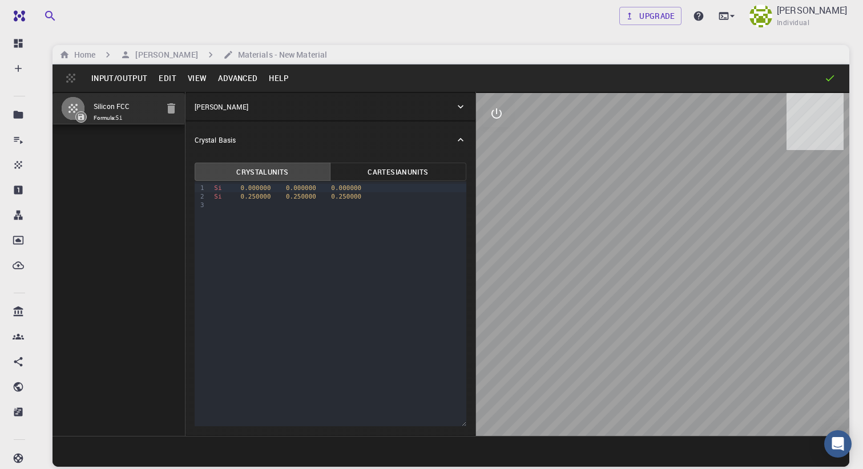
click at [376, 170] on button "Cartesian Units" at bounding box center [398, 172] width 136 height 18
click at [285, 169] on button "Crystal Units" at bounding box center [263, 172] width 136 height 18
drag, startPoint x: 636, startPoint y: 255, endPoint x: 637, endPoint y: 197, distance: 57.6
click at [637, 197] on div at bounding box center [662, 264] width 373 height 343
click at [665, 267] on div at bounding box center [662, 264] width 373 height 343
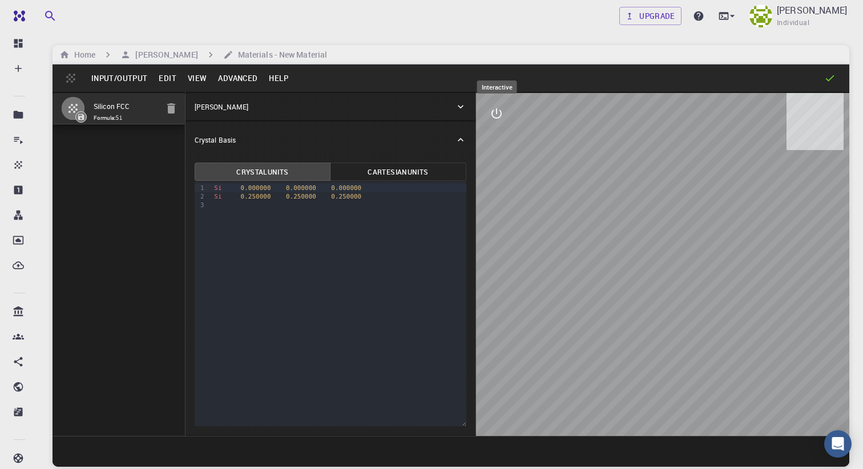
click at [496, 120] on icon "interactive" at bounding box center [497, 114] width 14 height 14
click at [498, 145] on icon "view" at bounding box center [497, 141] width 14 height 14
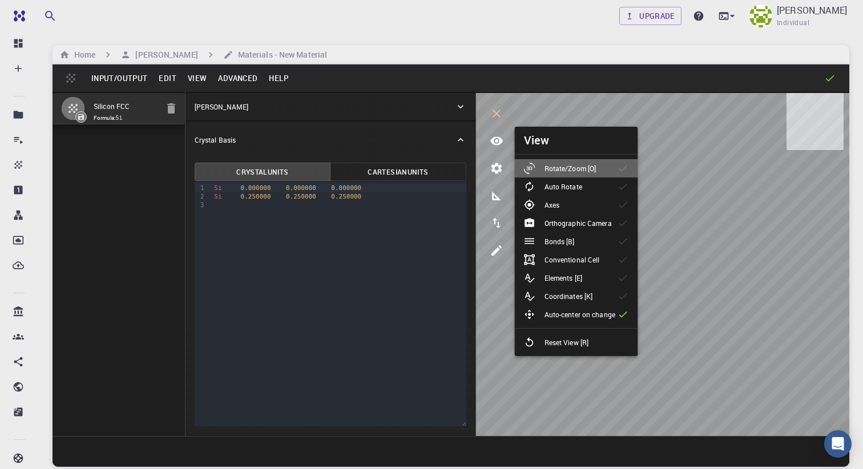
click at [582, 168] on p "Rotate/Zoom [O]" at bounding box center [570, 168] width 52 height 10
click at [496, 137] on icon "view" at bounding box center [496, 141] width 13 height 9
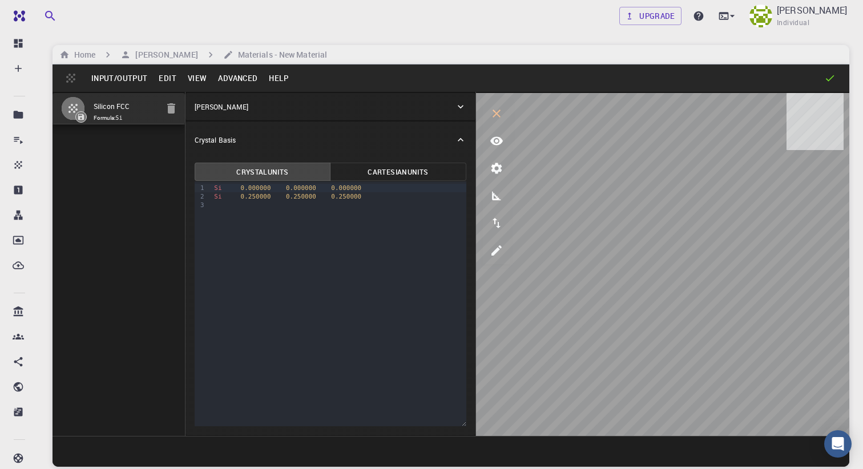
click at [306, 148] on div "Crystal Basis" at bounding box center [330, 140] width 290 height 37
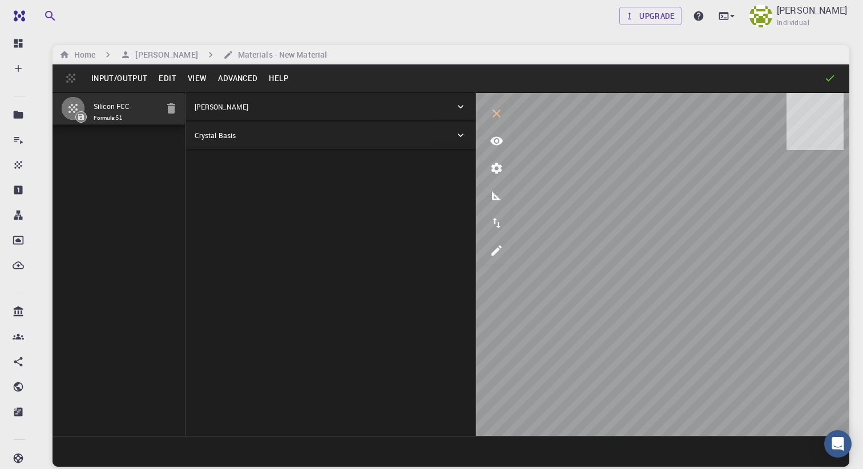
click at [307, 93] on div "[PERSON_NAME]" at bounding box center [330, 106] width 290 height 27
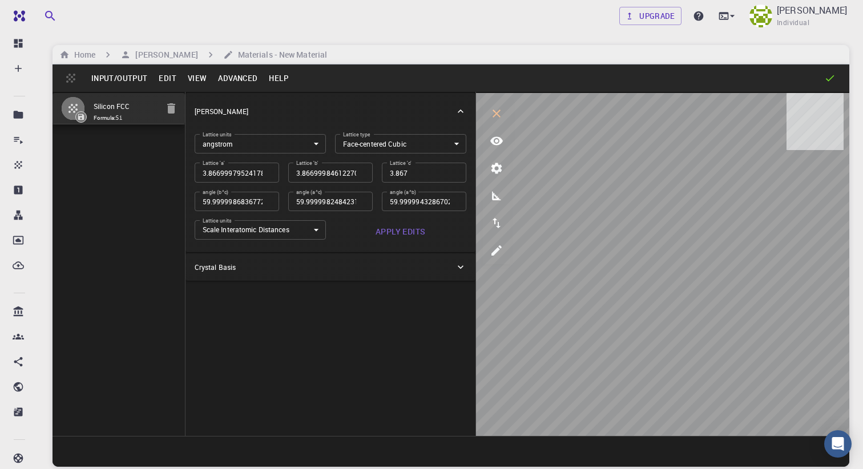
click at [389, 141] on body "Free Dashboard Create New Job New Material Create Material Upload File Import f…" at bounding box center [431, 278] width 863 height 556
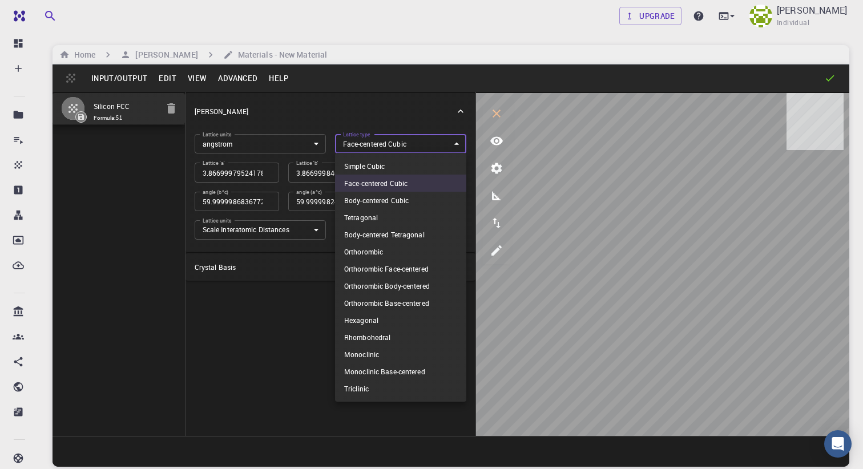
click at [396, 168] on li "Simple Cubic" at bounding box center [400, 166] width 131 height 17
type input "CUB"
type input "3.866999795"
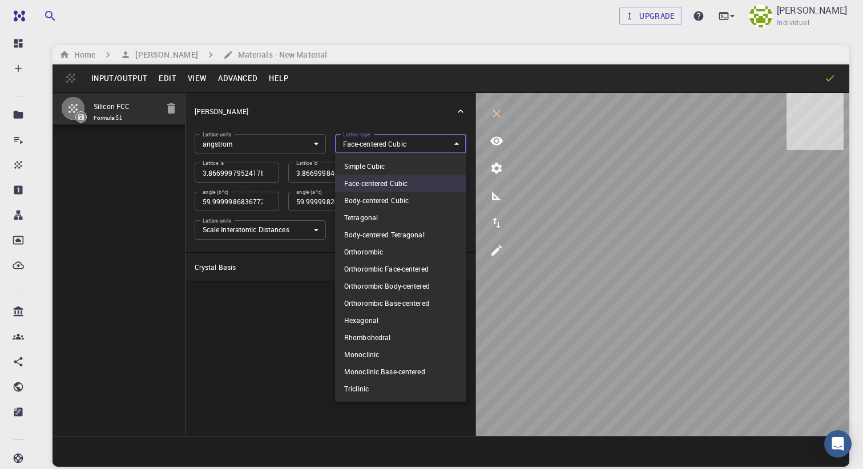
type input "90"
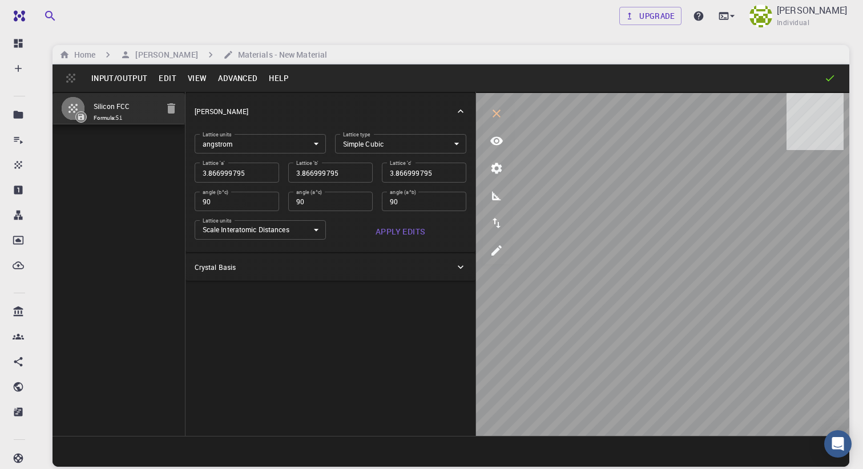
click at [231, 110] on p "[PERSON_NAME]" at bounding box center [222, 111] width 54 height 10
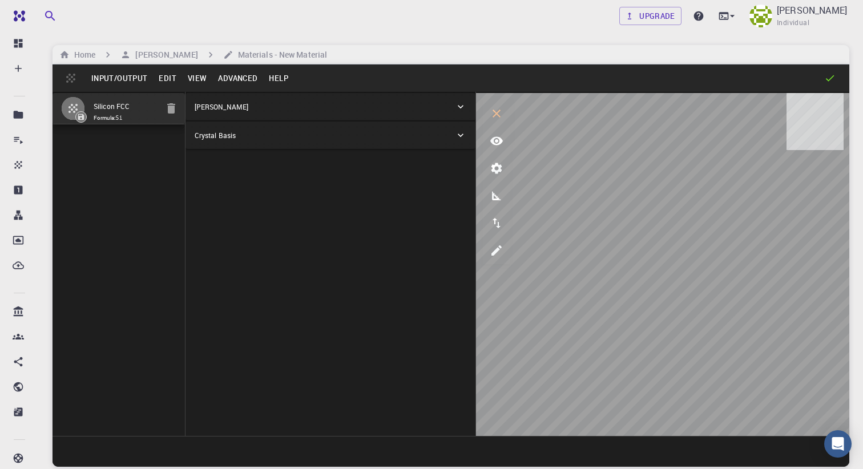
click at [247, 137] on div "Crystal Basis" at bounding box center [325, 135] width 260 height 10
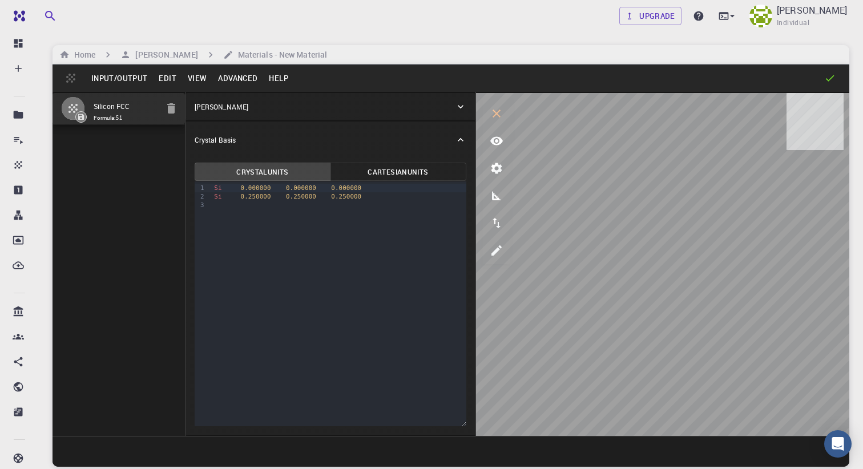
click at [382, 172] on button "Cartesian Units" at bounding box center [398, 172] width 136 height 18
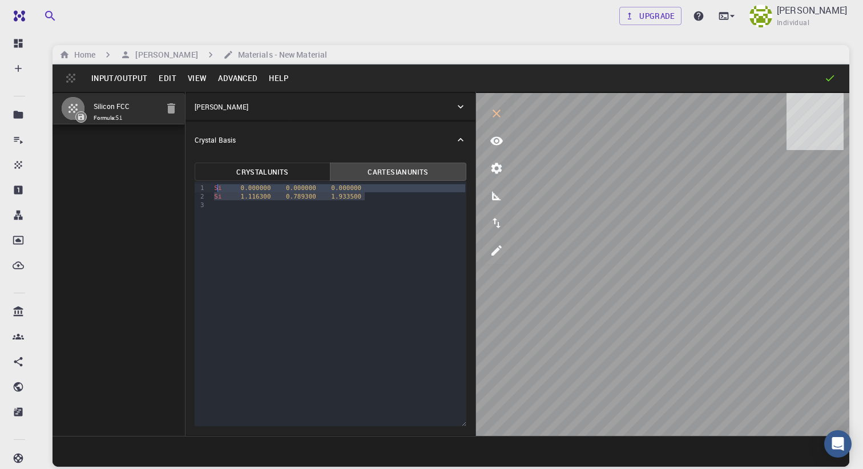
drag, startPoint x: 389, startPoint y: 196, endPoint x: 219, endPoint y: 188, distance: 170.9
click at [219, 188] on div "Si 0.000000 0.000000 0.000000 Si 1.116300 0.789300 1.933500" at bounding box center [338, 196] width 255 height 30
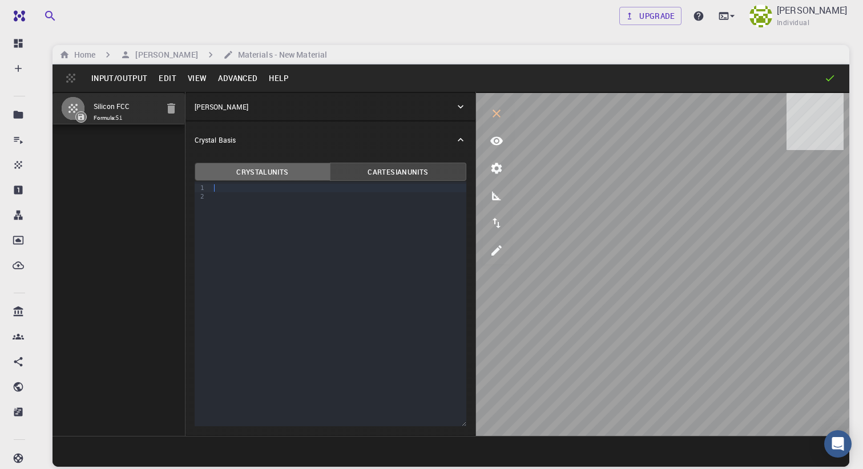
click at [251, 166] on button "Crystal Units" at bounding box center [263, 172] width 136 height 18
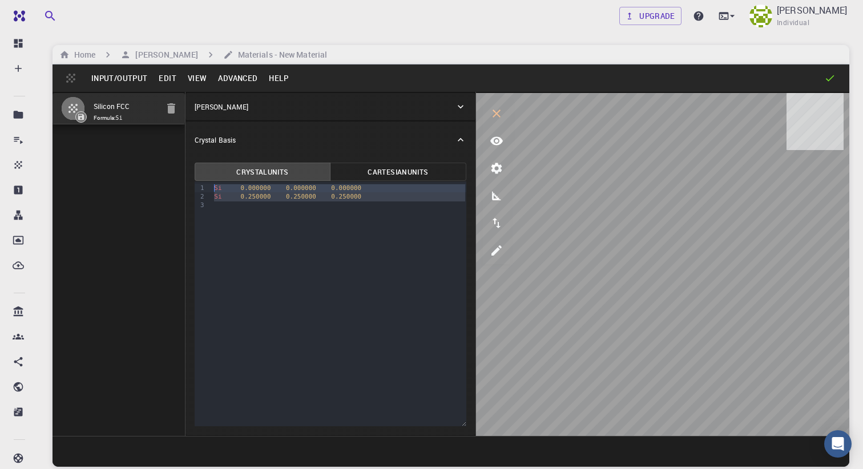
drag, startPoint x: 385, startPoint y: 208, endPoint x: 140, endPoint y: 168, distance: 248.7
click at [140, 168] on div "Silicon FCC Formula: Si Crystal Lattice Lattice units angstrom angstrom Lattice…" at bounding box center [451, 264] width 797 height 344
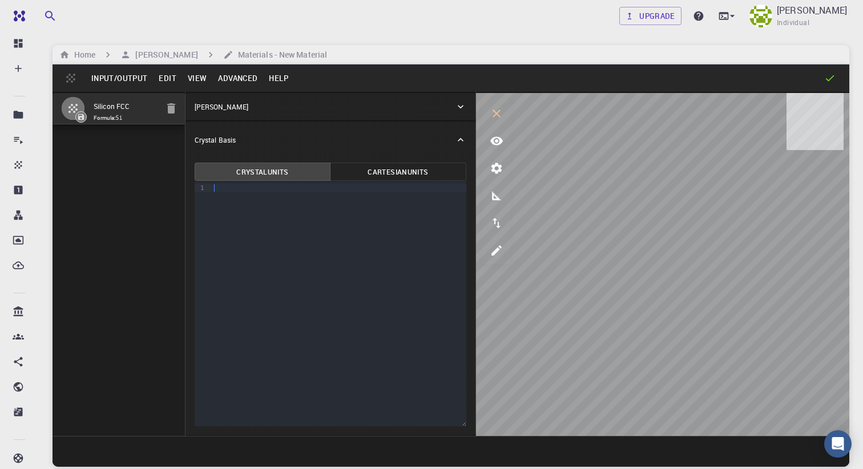
click at [314, 108] on div "[PERSON_NAME]" at bounding box center [325, 107] width 260 height 10
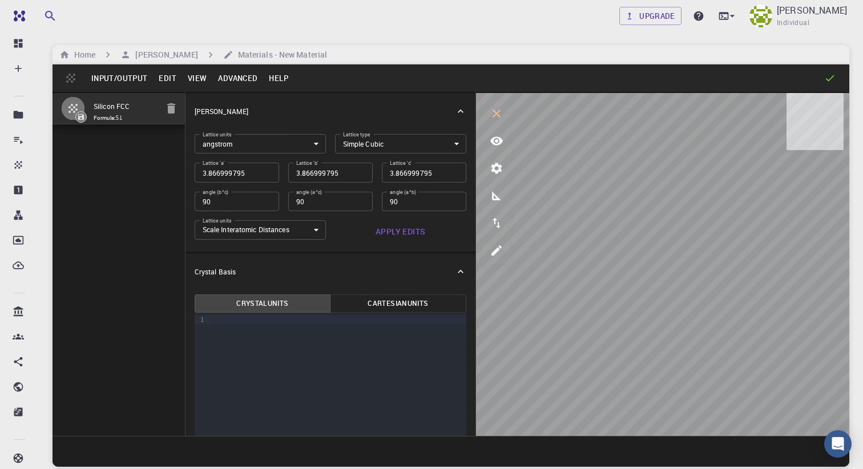
click at [292, 144] on body "Free Dashboard Create New Job New Material Create Material Upload File Import f…" at bounding box center [431, 278] width 863 height 556
click at [292, 144] on div at bounding box center [431, 234] width 863 height 469
click at [173, 106] on icon "button" at bounding box center [171, 108] width 8 height 10
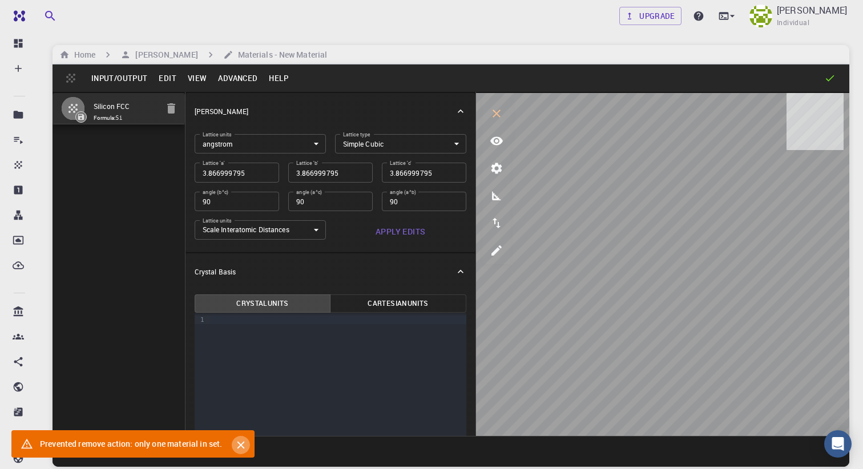
click at [238, 439] on icon "Close" at bounding box center [241, 445] width 13 height 13
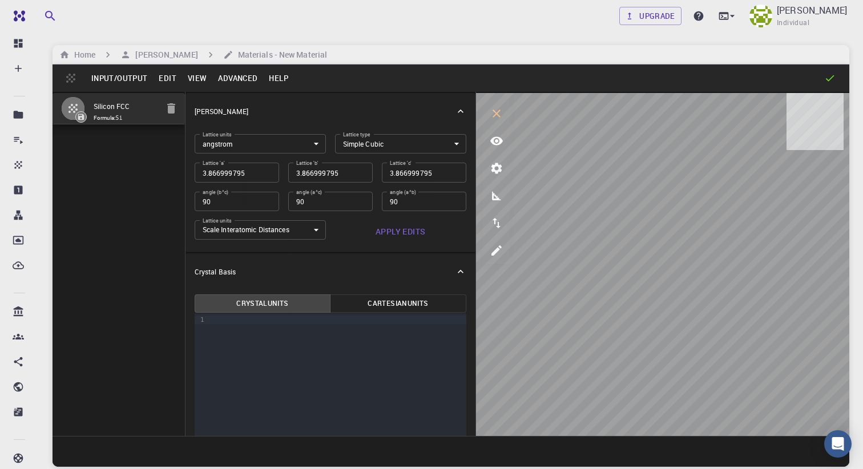
click at [157, 75] on button "Edit" at bounding box center [167, 78] width 29 height 18
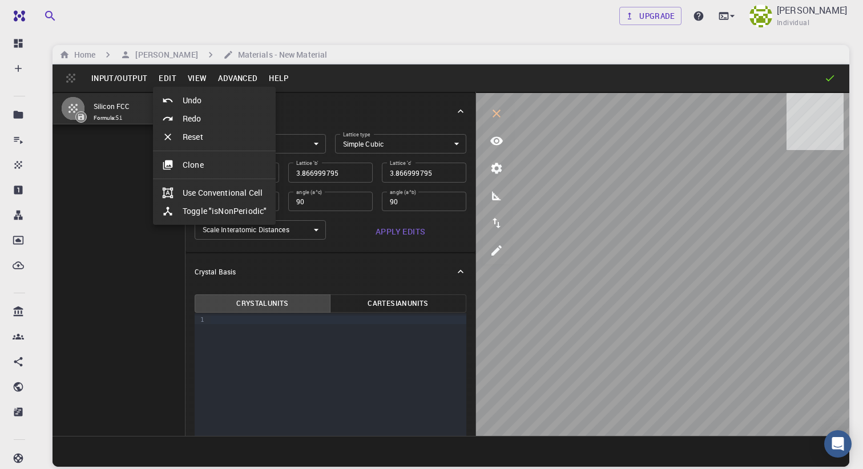
click at [124, 78] on div at bounding box center [431, 234] width 863 height 469
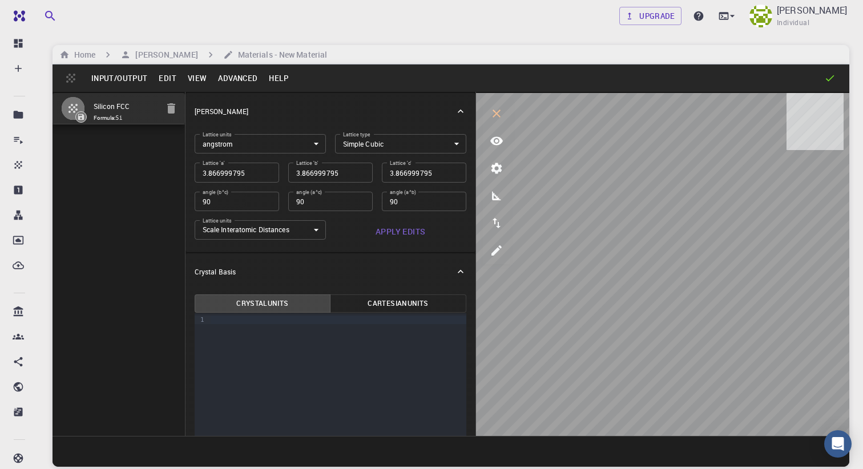
click at [108, 76] on button "Input/Output" at bounding box center [119, 78] width 67 height 18
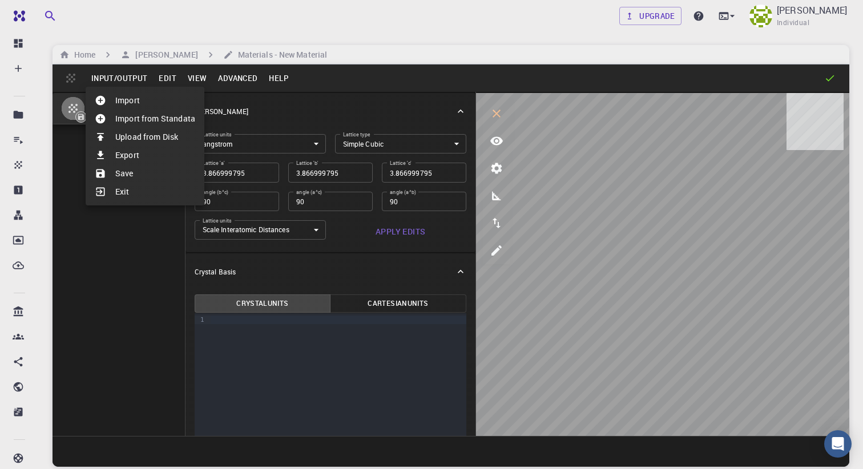
click at [142, 103] on li "Import" at bounding box center [145, 100] width 119 height 18
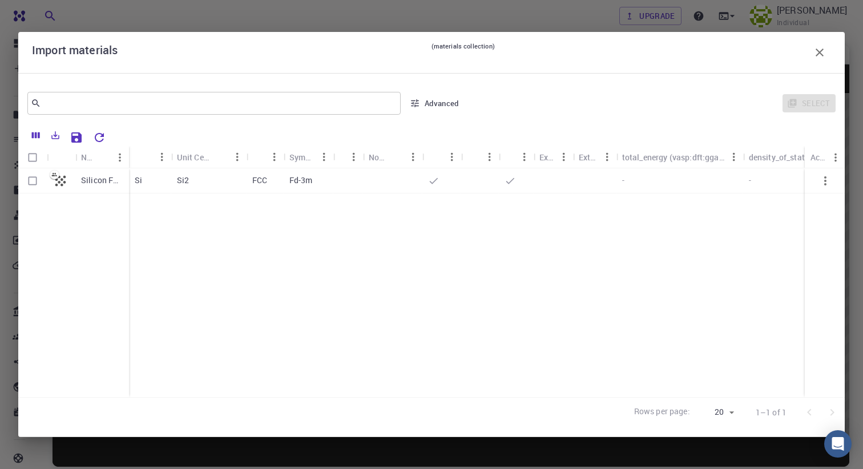
click at [167, 157] on div "Formula" at bounding box center [172, 157] width 11 height 22
click at [818, 51] on icon "button" at bounding box center [820, 53] width 8 height 8
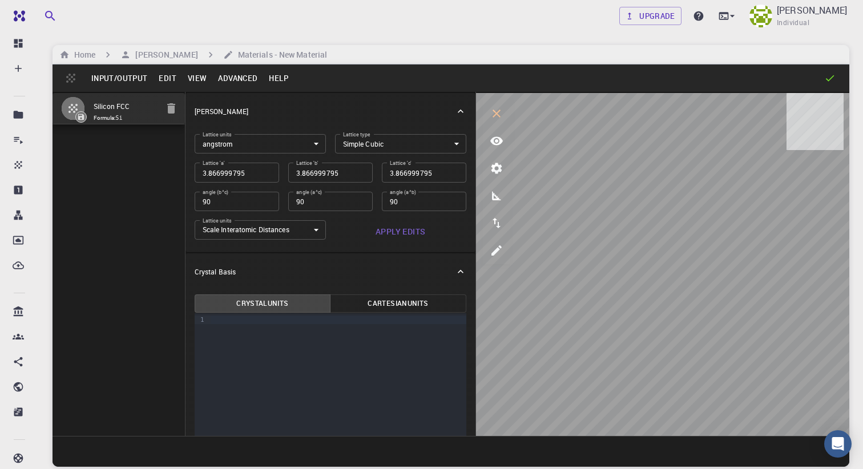
click at [126, 79] on button "Input/Output" at bounding box center [119, 78] width 67 height 18
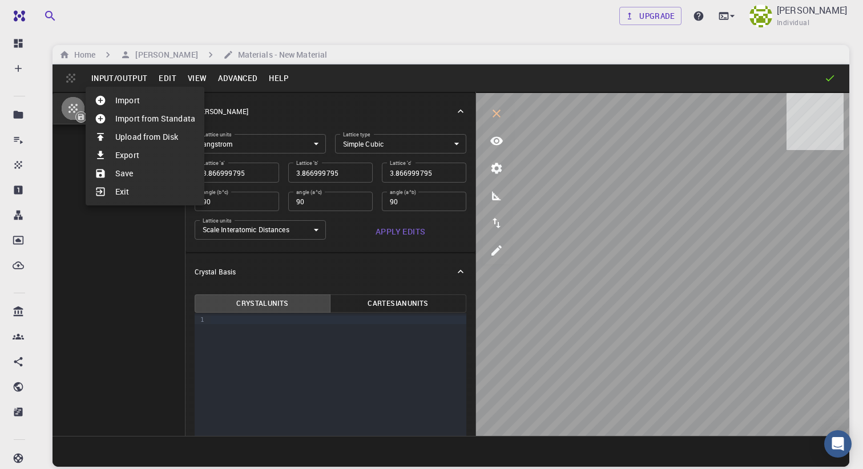
click at [138, 139] on li "Upload from Disk" at bounding box center [145, 137] width 119 height 18
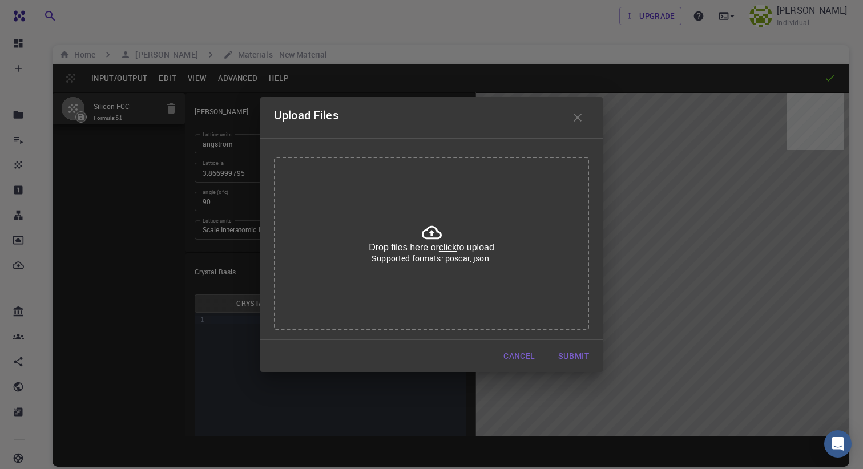
click at [448, 246] on u "click" at bounding box center [448, 248] width 18 height 10
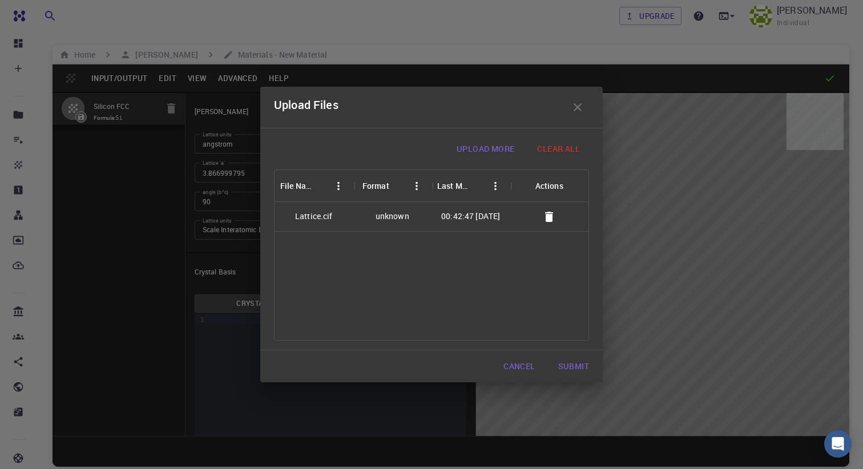
click at [406, 216] on div "unknown" at bounding box center [393, 216] width 34 height 11
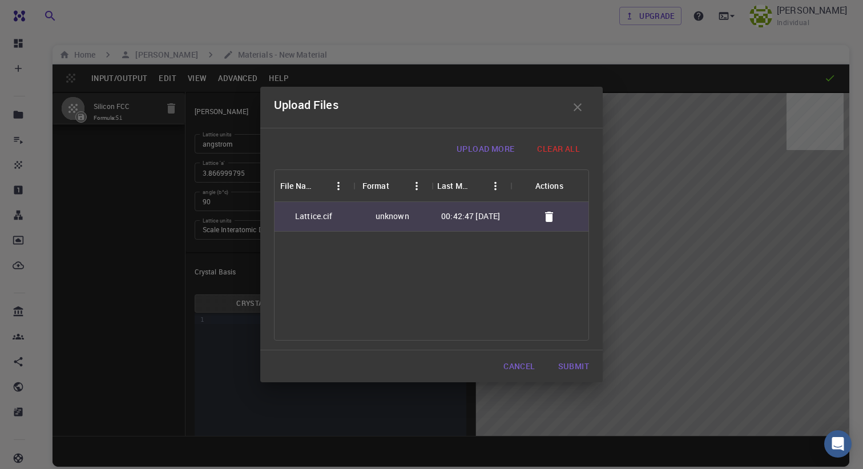
click at [581, 362] on button "Submit" at bounding box center [573, 366] width 49 height 23
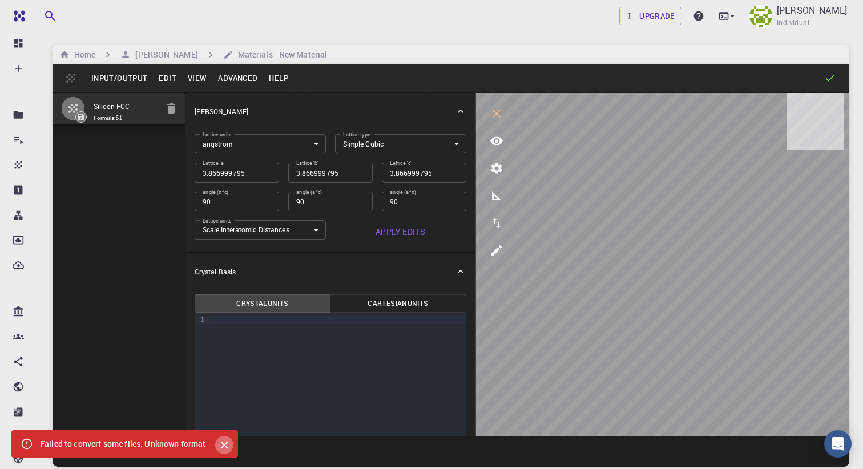
click at [229, 444] on icon "Close" at bounding box center [224, 445] width 13 height 13
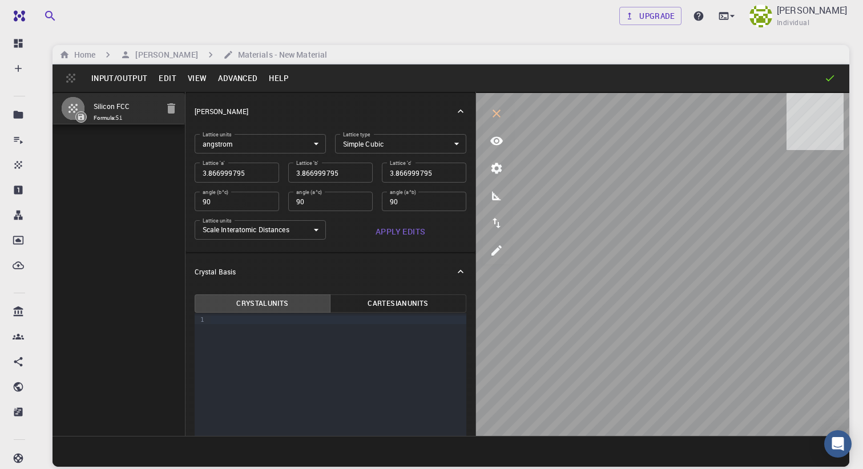
click at [171, 113] on icon "button" at bounding box center [171, 108] width 8 height 10
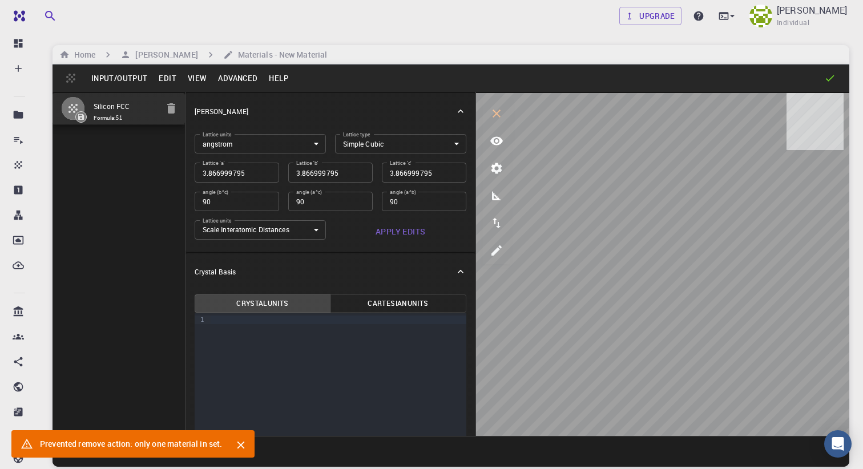
click at [463, 106] on div "[PERSON_NAME]" at bounding box center [330, 111] width 290 height 37
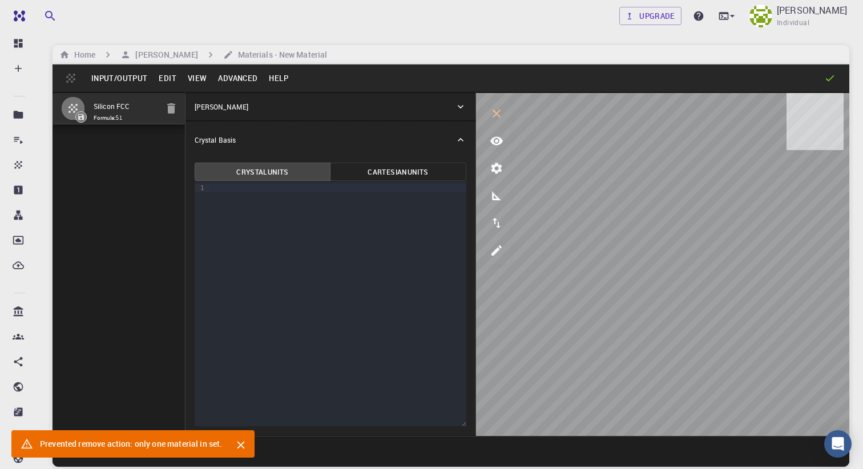
click at [427, 177] on button "Cartesian Units" at bounding box center [398, 172] width 136 height 18
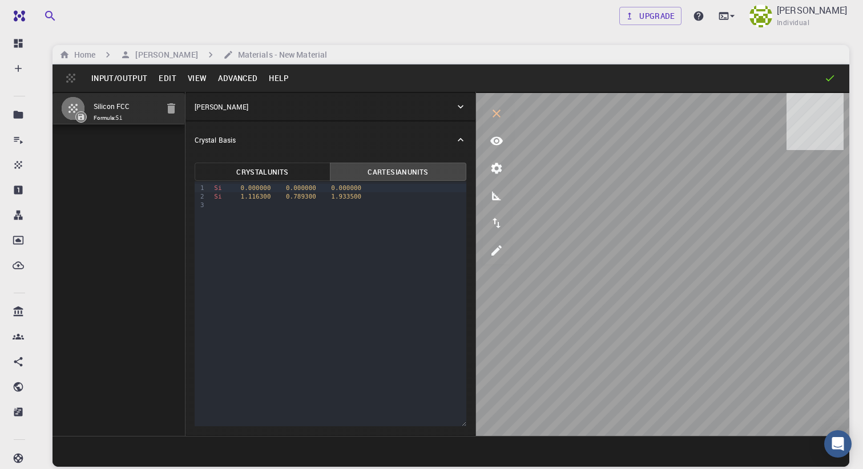
click at [114, 80] on button "Input/Output" at bounding box center [119, 78] width 67 height 18
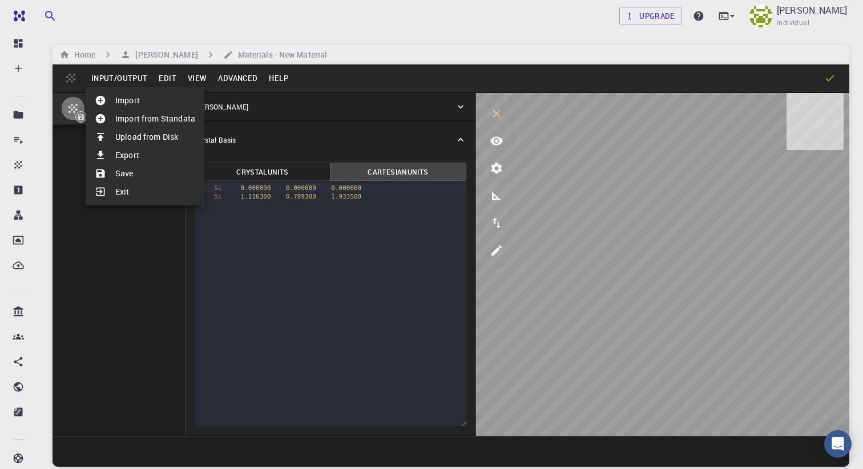
click at [17, 167] on div at bounding box center [431, 234] width 863 height 469
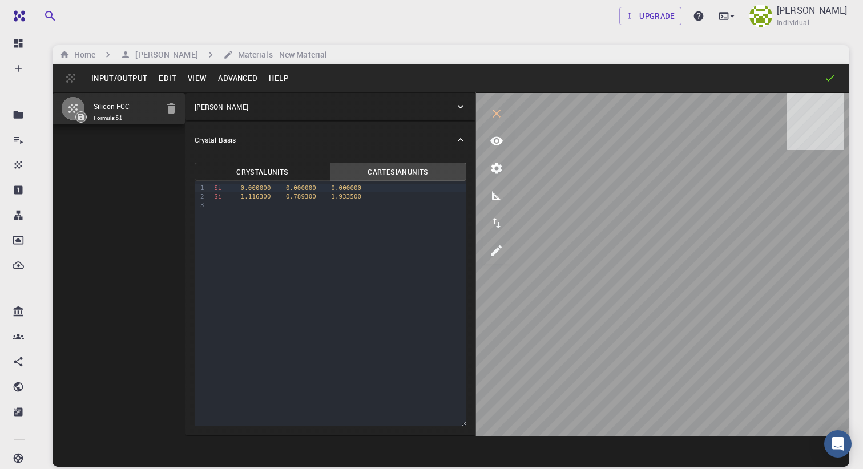
click at [17, 167] on icon at bounding box center [18, 164] width 11 height 11
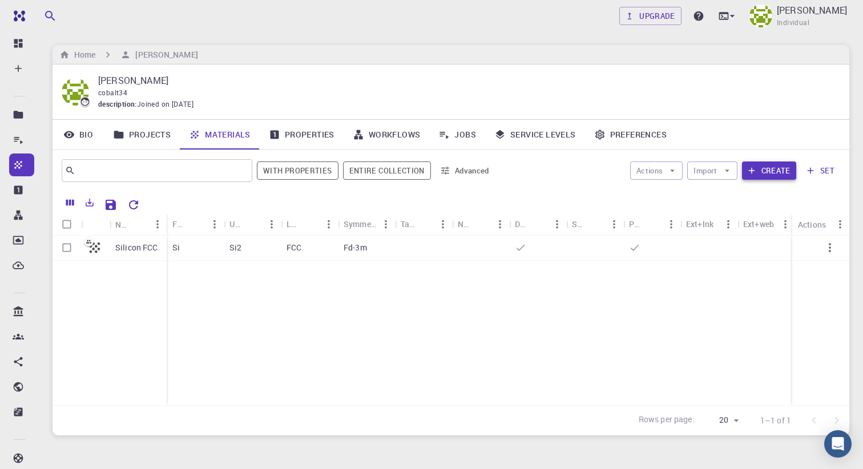
click at [762, 168] on button "Create" at bounding box center [769, 171] width 54 height 18
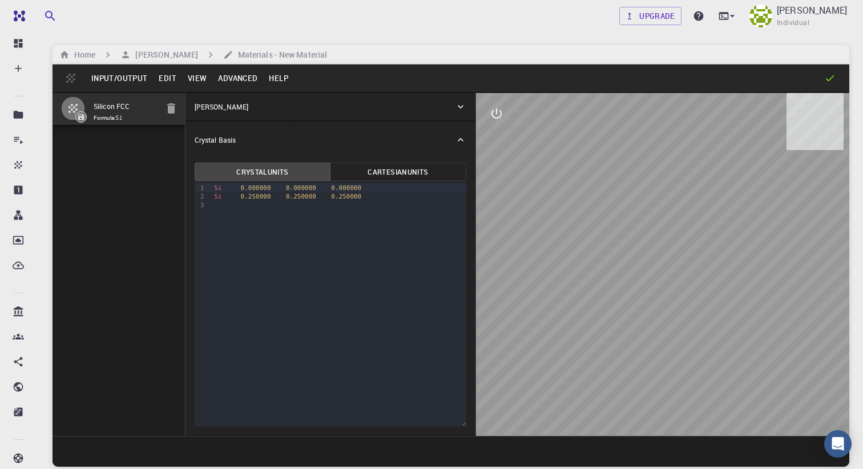
click at [128, 81] on button "Input/Output" at bounding box center [119, 78] width 67 height 18
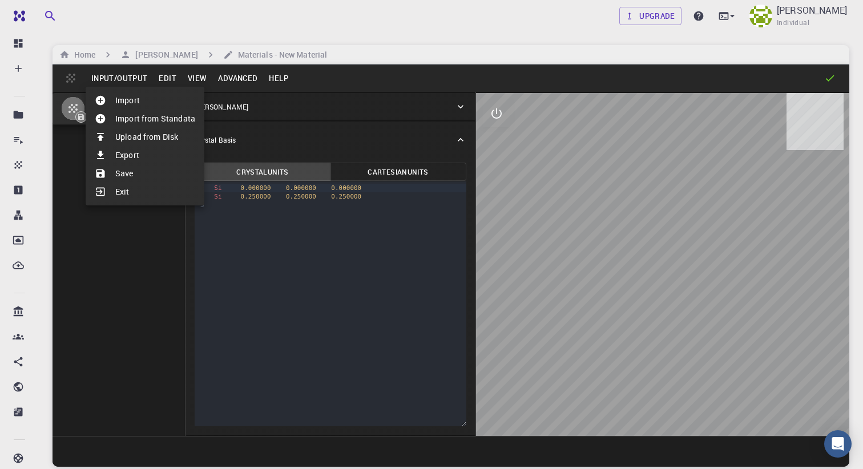
click at [160, 139] on li "Upload from Disk" at bounding box center [145, 137] width 119 height 18
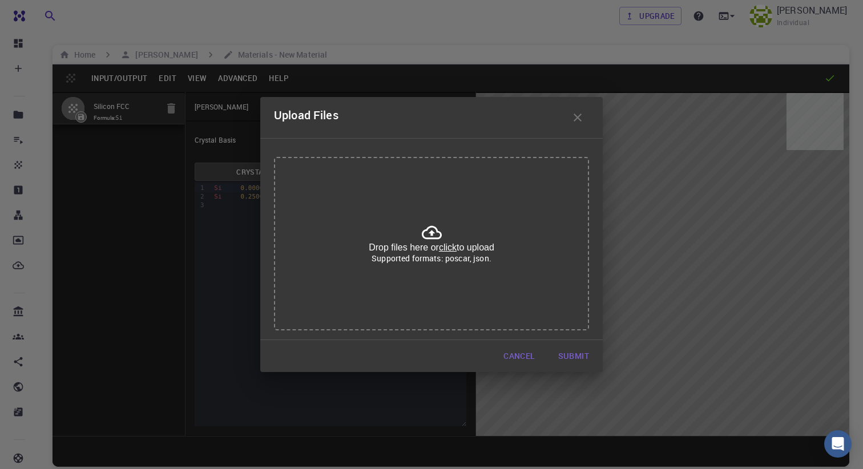
click at [519, 349] on button "Cancel" at bounding box center [519, 356] width 50 height 23
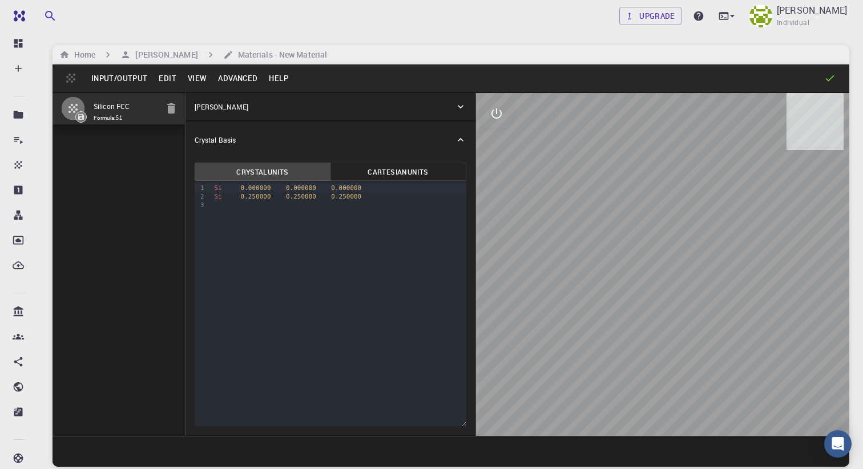
click at [134, 82] on button "Input/Output" at bounding box center [119, 78] width 67 height 18
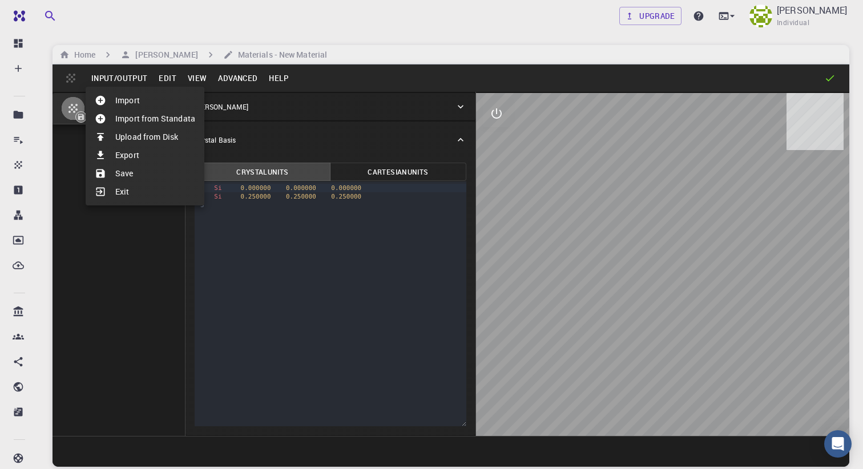
click at [145, 120] on li "Import from Standata" at bounding box center [145, 119] width 119 height 18
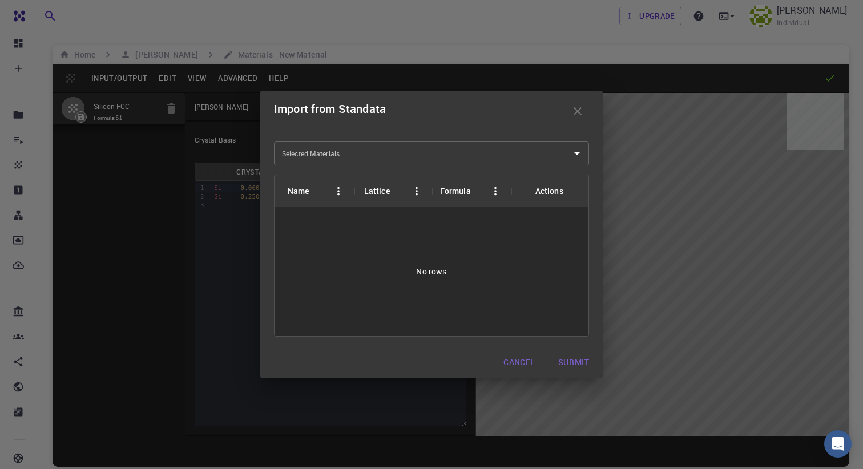
click at [386, 151] on input "Selected Materials" at bounding box center [423, 153] width 288 height 18
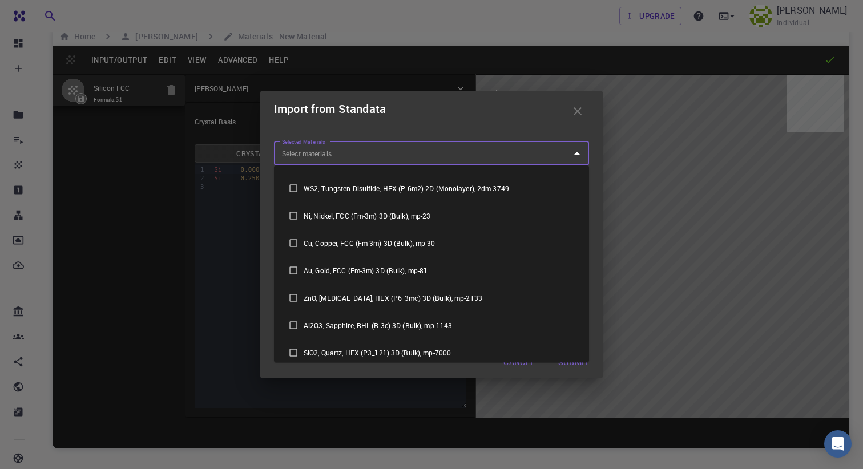
scroll to position [272, 0]
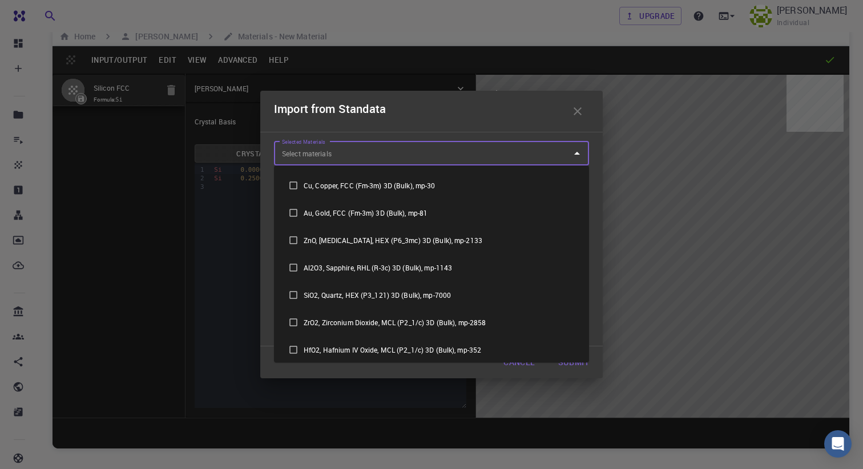
click at [297, 317] on input "checkbox" at bounding box center [293, 322] width 21 height 21
checkbox input "true"
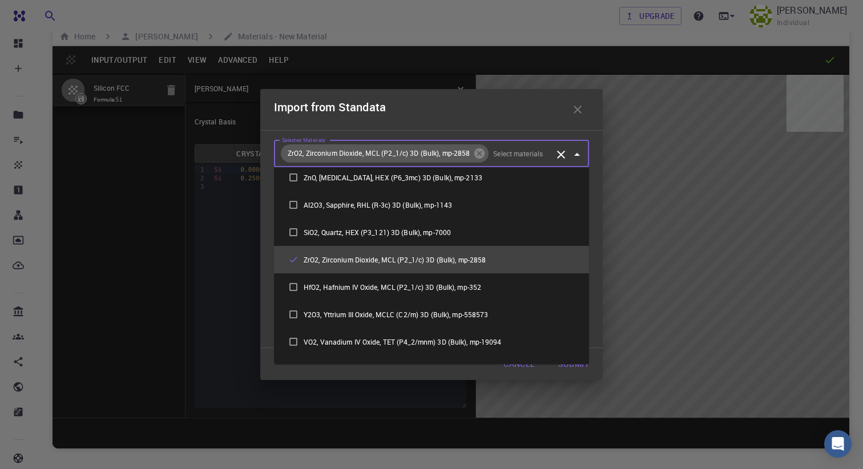
scroll to position [341, 0]
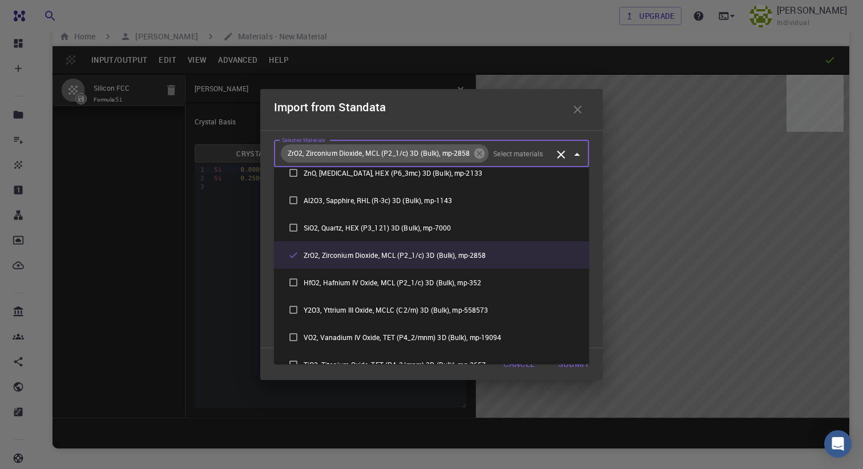
click at [575, 158] on icon "Close" at bounding box center [577, 155] width 14 height 14
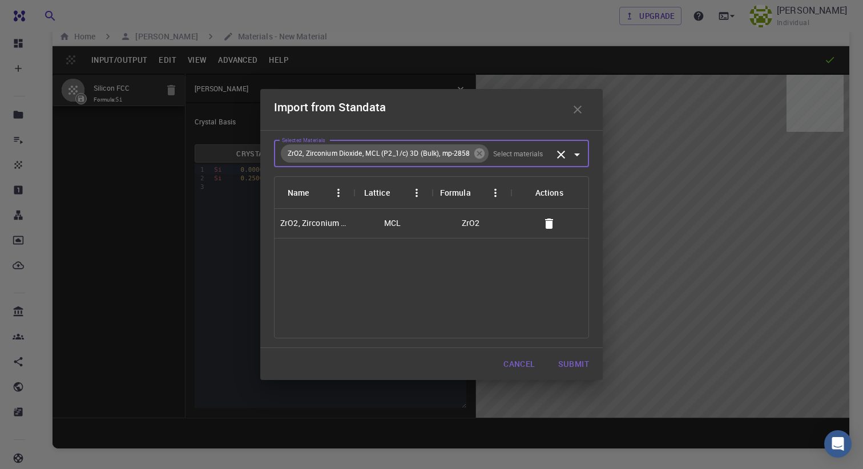
click at [570, 360] on button "Submit" at bounding box center [573, 364] width 49 height 23
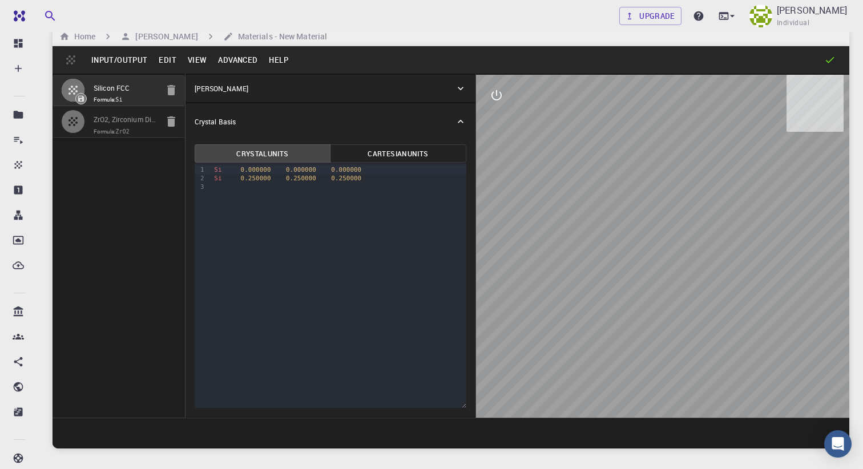
click at [158, 133] on li "ZrO2, Zirconium Dioxide, MCL (P2_1/c) 3D (Bulk), mp-2858 Formula: ZrO2" at bounding box center [119, 121] width 132 height 31
type input "MCL"
type input "5.233649"
type input "5.26846"
type input "5.418476"
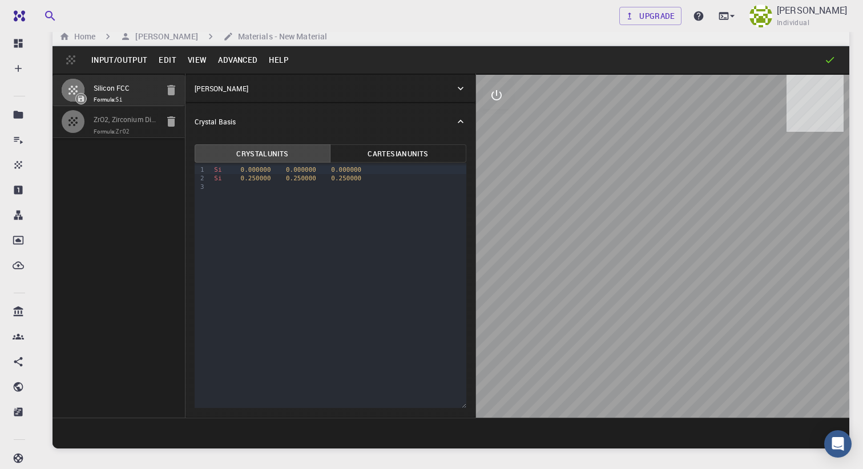
type input "90"
type input "100.0548"
type input "90"
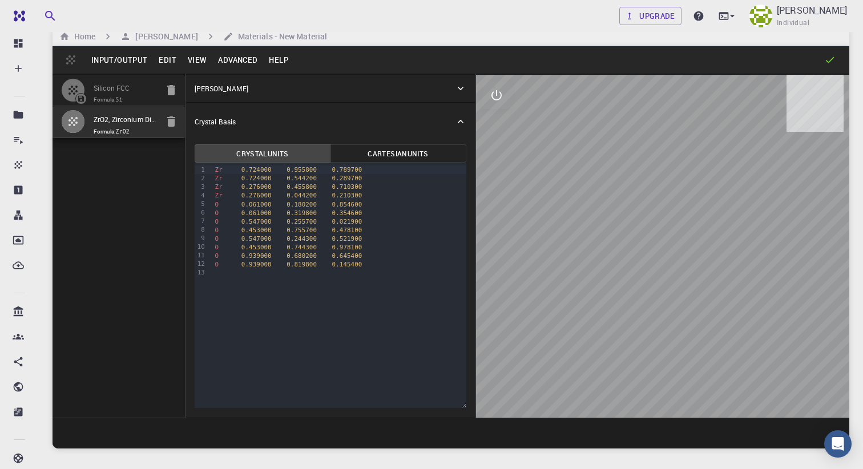
click at [149, 129] on span "Formula: ZrO2" at bounding box center [126, 131] width 64 height 9
drag, startPoint x: 695, startPoint y: 239, endPoint x: 629, endPoint y: 240, distance: 65.7
click at [629, 240] on div at bounding box center [662, 246] width 373 height 343
click at [167, 91] on icon "button" at bounding box center [171, 90] width 14 height 14
type input "FCC"
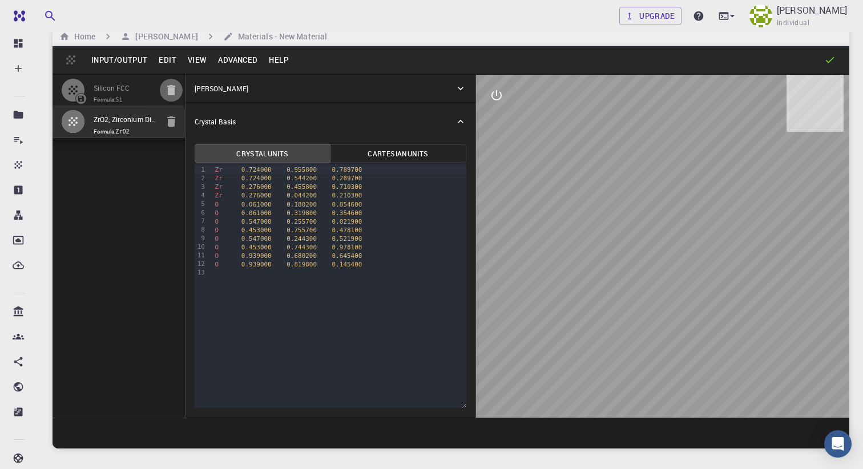
type input "3.8669997952417843"
type input "3.8669998461227024"
type input "3.867"
type input "59.9999986836772"
type input "59.999998248423154"
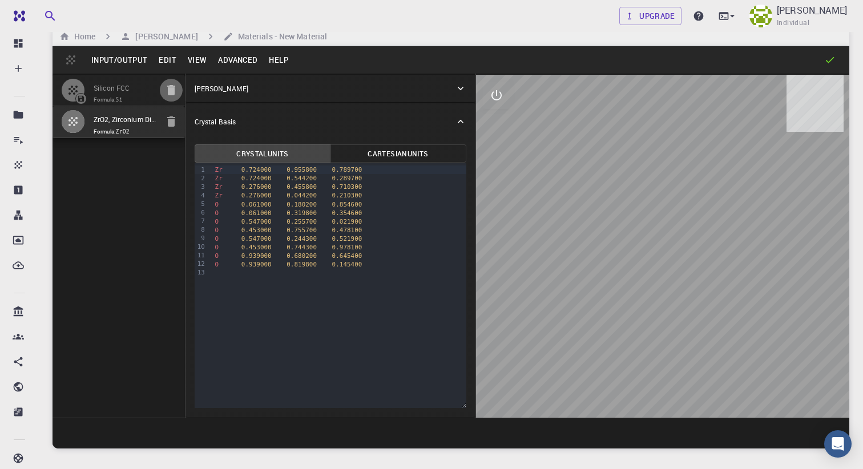
type input "59.99999432867027"
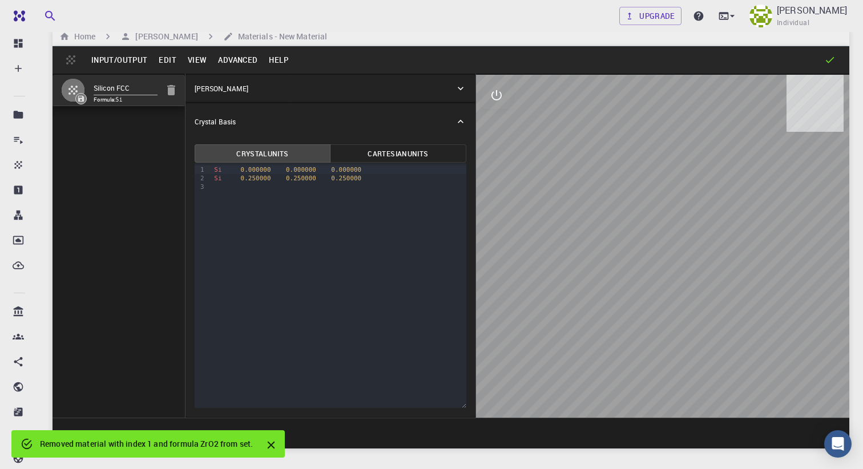
click at [170, 90] on icon "button" at bounding box center [171, 90] width 8 height 10
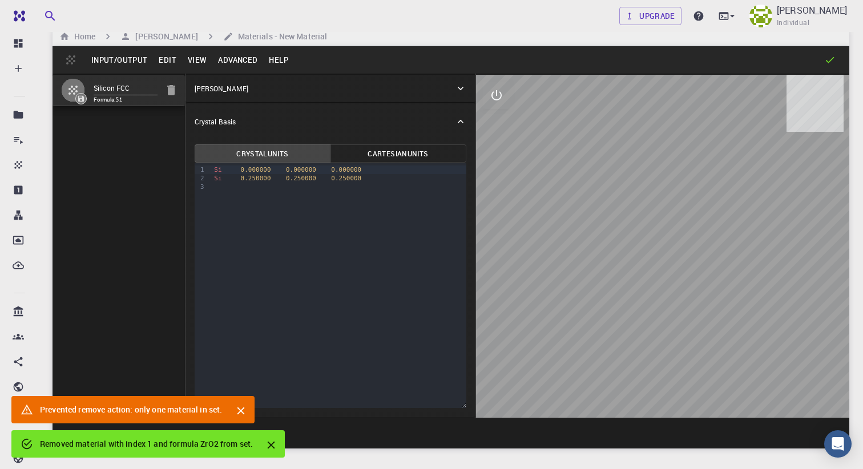
click at [170, 90] on icon "button" at bounding box center [171, 90] width 8 height 10
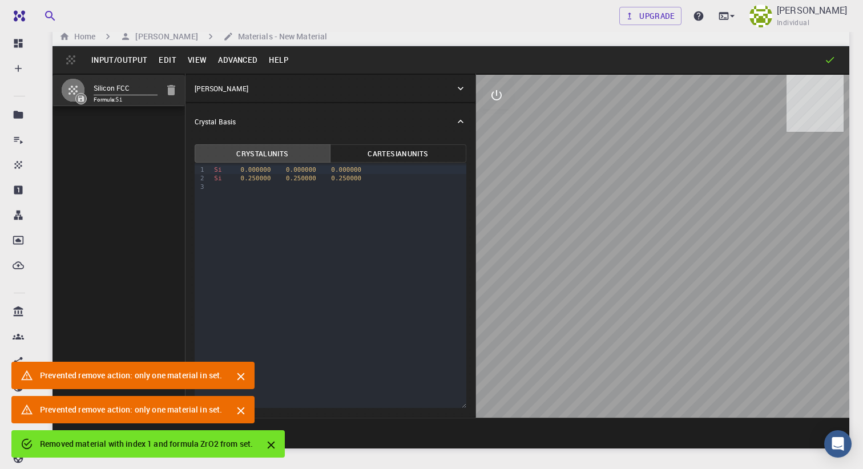
click at [170, 90] on icon "button" at bounding box center [171, 90] width 8 height 10
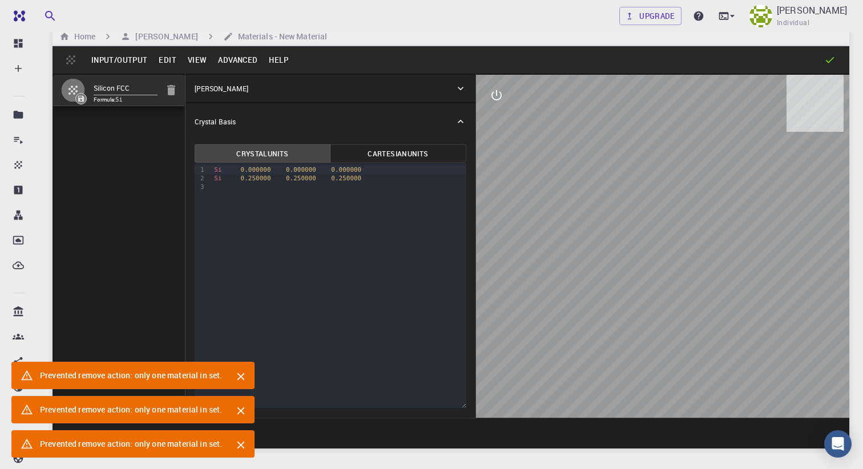
click at [114, 59] on button "Input/Output" at bounding box center [119, 60] width 67 height 18
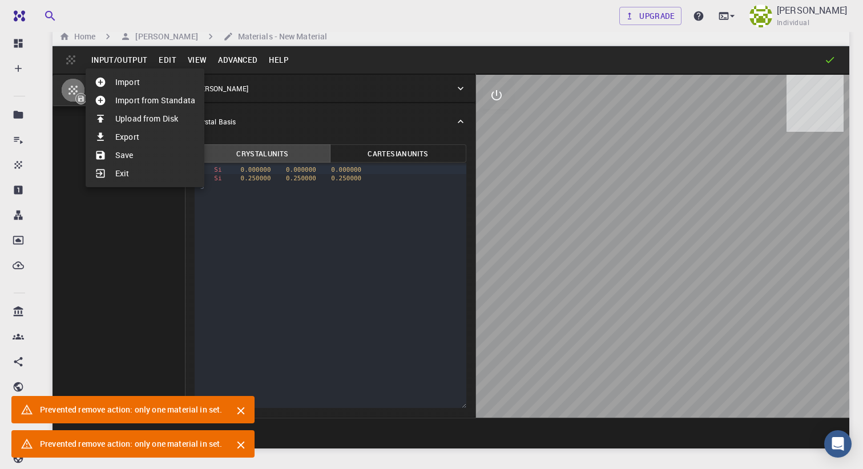
click at [147, 97] on li "Import from Standata" at bounding box center [145, 100] width 119 height 18
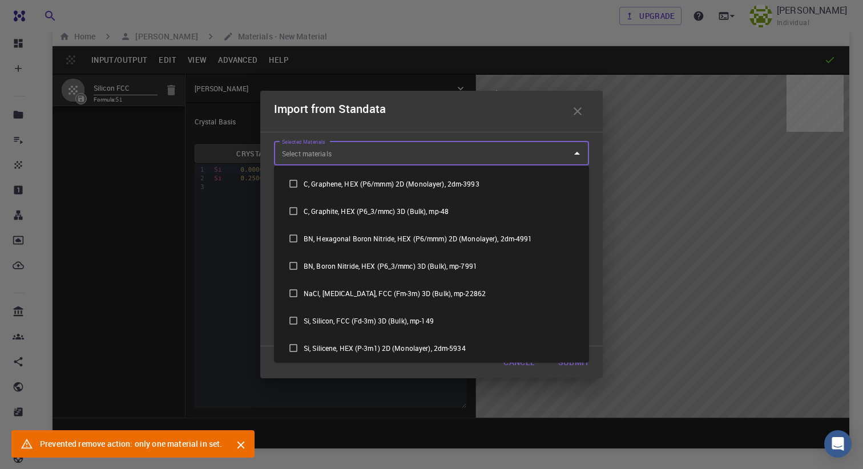
click at [331, 153] on input "Selected Materials" at bounding box center [423, 153] width 288 height 18
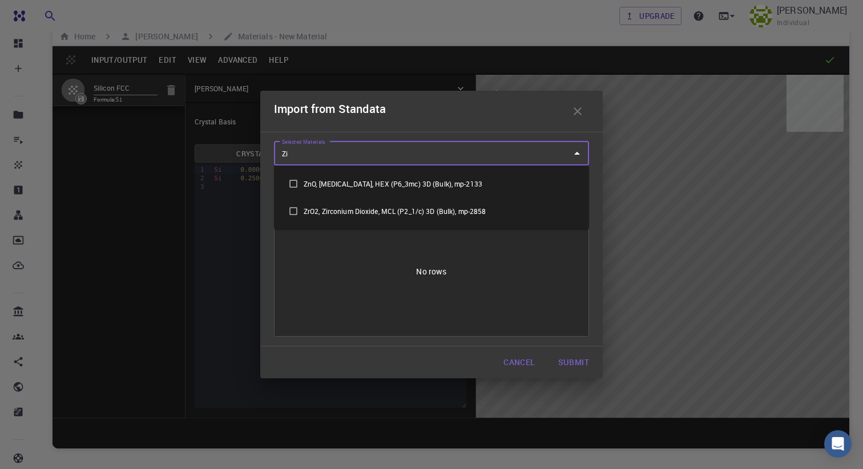
type input "Z"
type input "Yttr"
click at [292, 181] on input "checkbox" at bounding box center [293, 183] width 21 height 21
checkbox input "true"
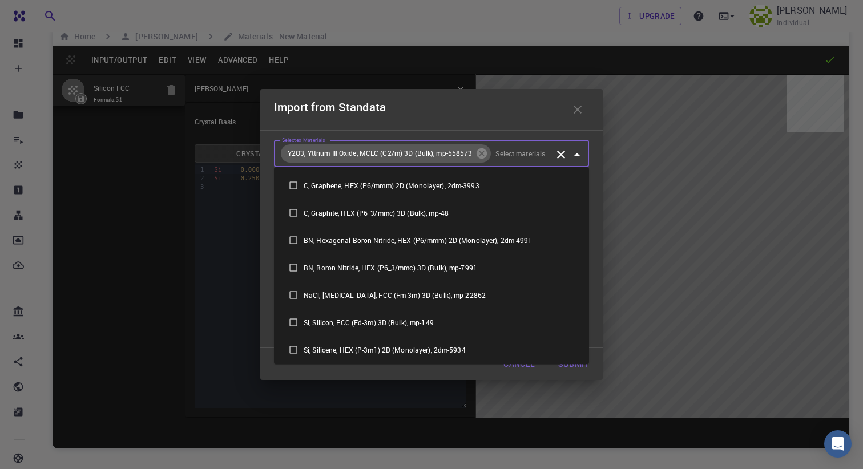
scroll to position [301, 0]
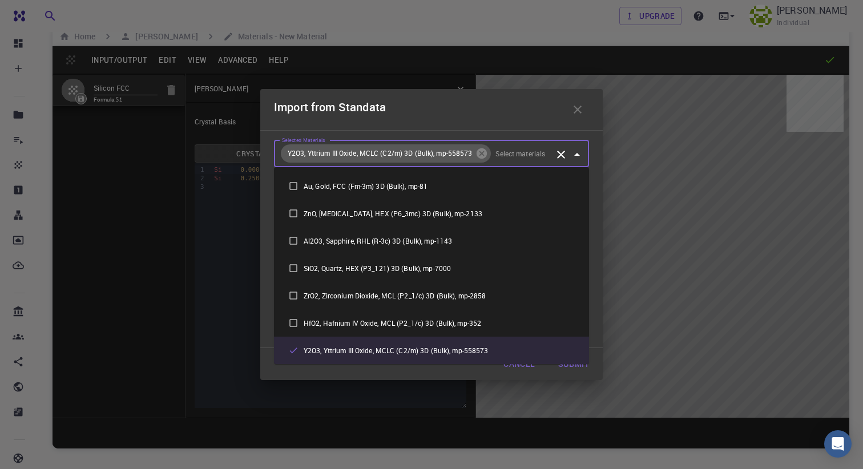
type input "N"
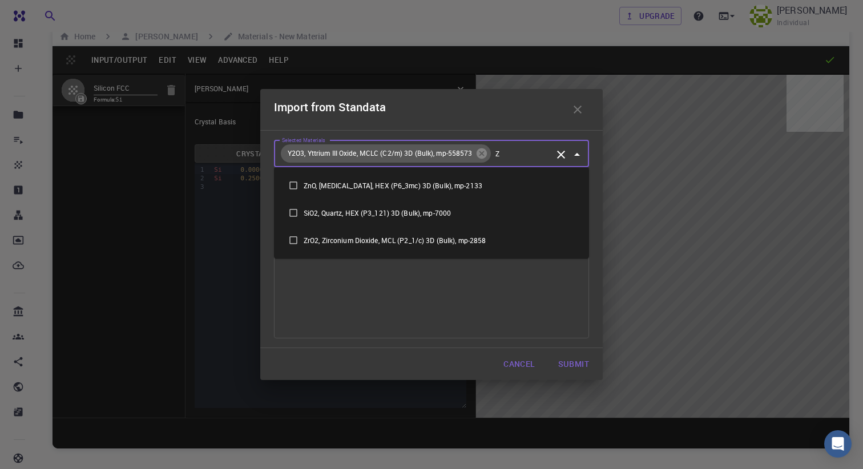
scroll to position [0, 0]
type input "Zi"
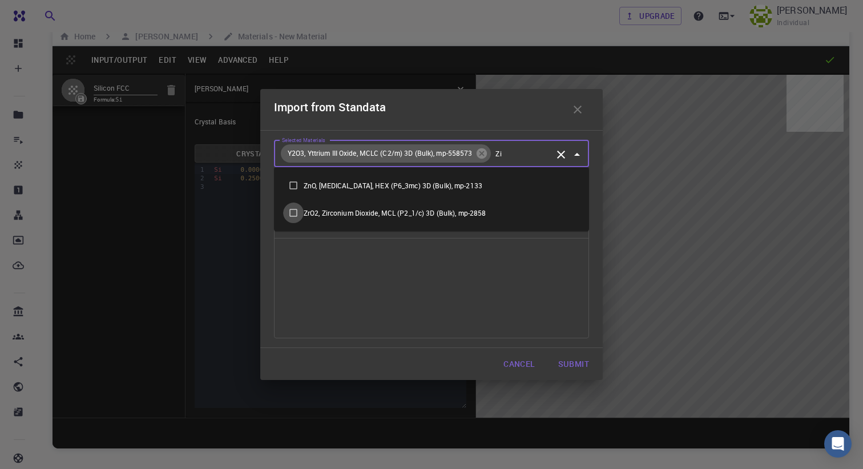
click at [297, 213] on input "checkbox" at bounding box center [293, 213] width 21 height 21
checkbox input "true"
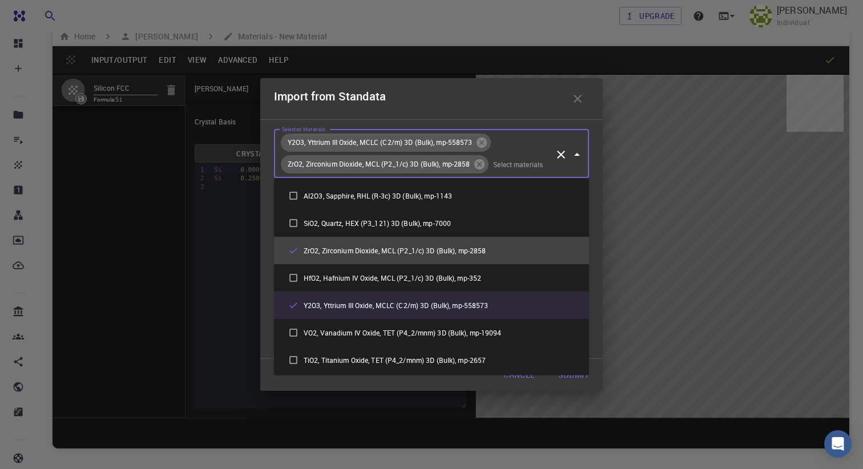
scroll to position [369, 0]
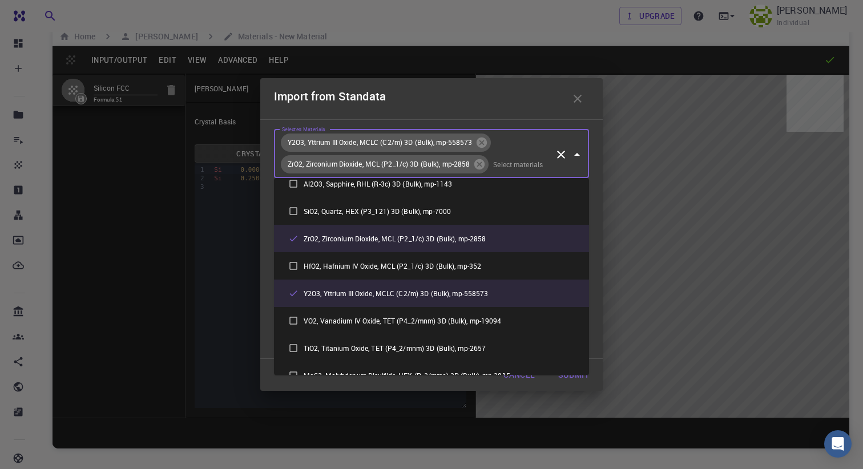
click at [575, 380] on button "Submit" at bounding box center [573, 375] width 49 height 23
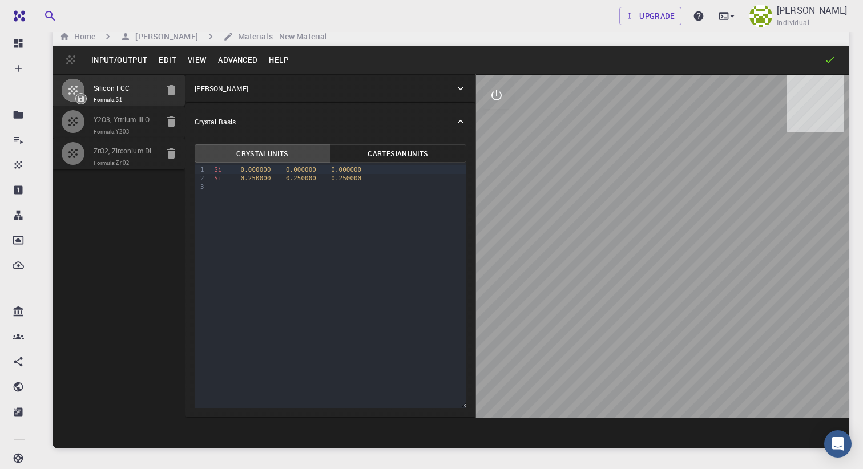
click at [91, 121] on div at bounding box center [78, 121] width 32 height 23
type input "MCLC"
type input "3.515998"
type input "7.276947"
type input "8.695337"
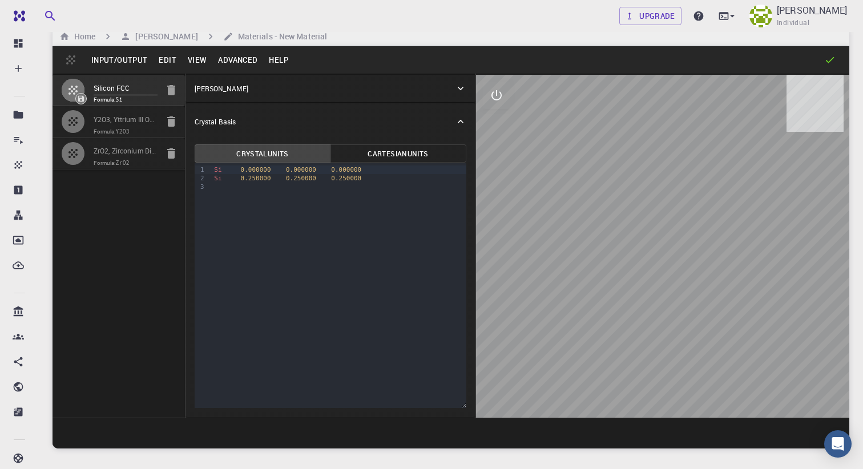
type input "100.1007"
type input "90"
type input "103.9801"
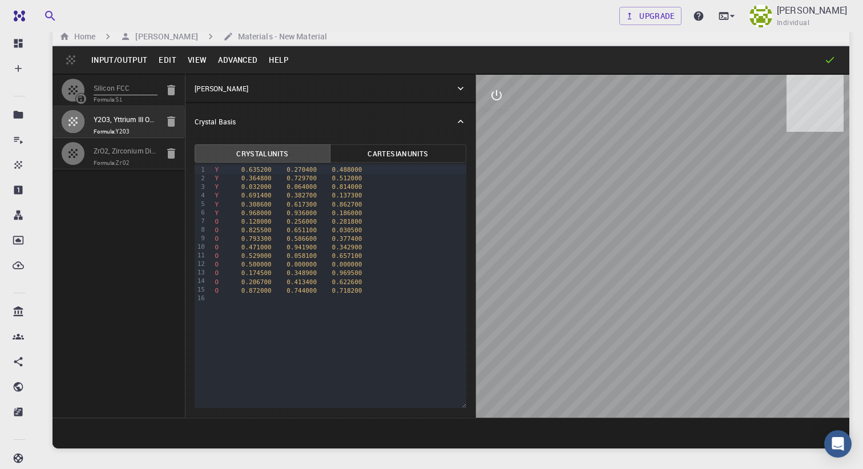
click at [136, 91] on input "Silicon FCC" at bounding box center [126, 88] width 64 height 13
type input "FCC"
type input "3.8669997952417843"
type input "3.8669998461227024"
type input "3.867"
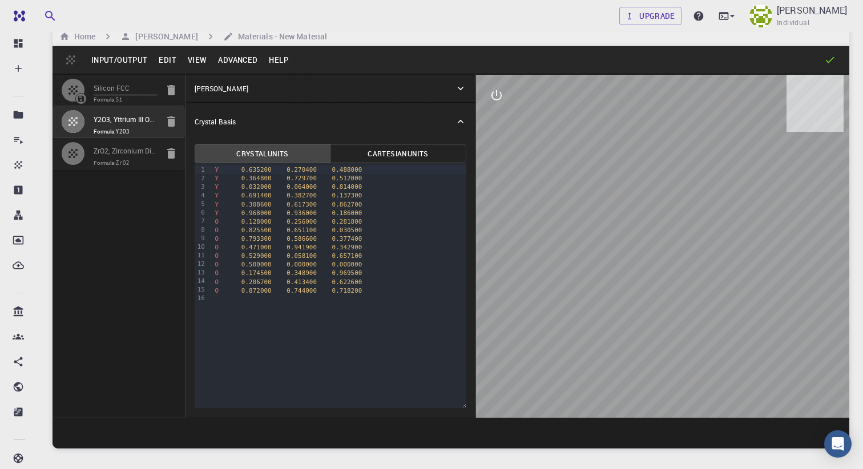
type input "59.9999986836772"
type input "59.999998248423154"
type input "59.99999432867027"
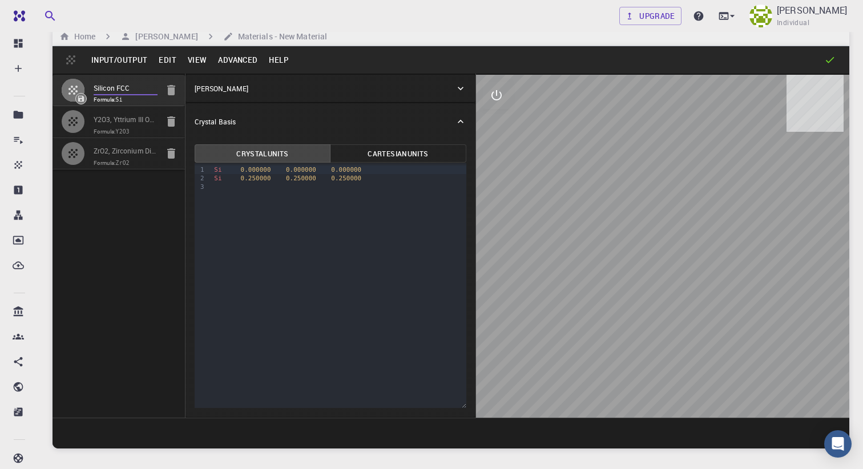
click at [170, 91] on icon "button" at bounding box center [171, 90] width 8 height 10
type input "MCLC"
type input "3.515998"
type input "7.276947"
type input "8.695337"
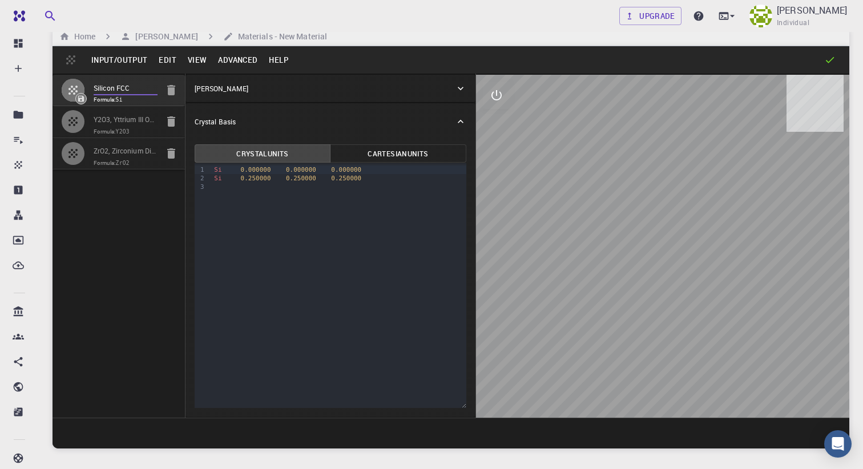
type input "100.1007"
type input "90"
type input "103.9801"
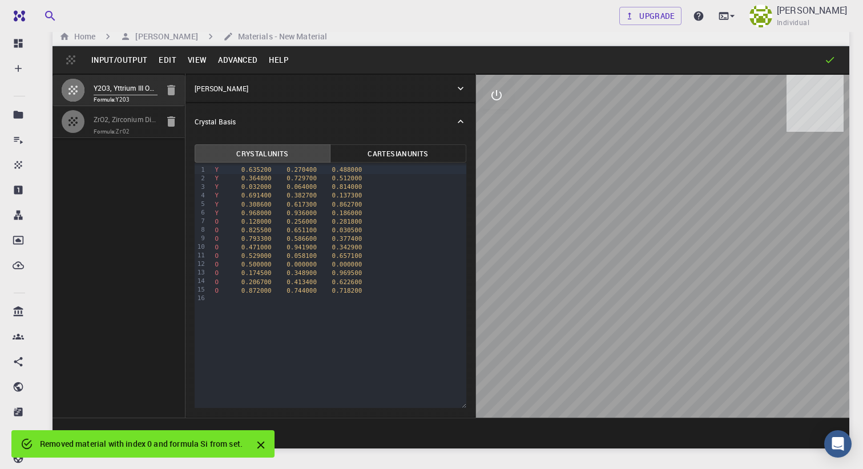
click at [113, 121] on input "ZrO2, Zirconium Dioxide, MCL (P2_1/c) 3D (Bulk), mp-2858" at bounding box center [126, 120] width 64 height 13
type input "MCL"
type input "5.233649"
type input "5.26846"
type input "5.418476"
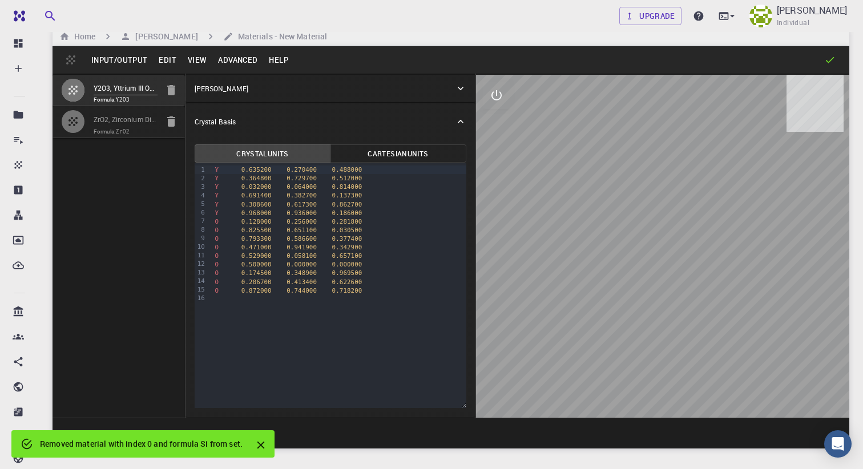
type input "90"
type input "100.0548"
type input "90"
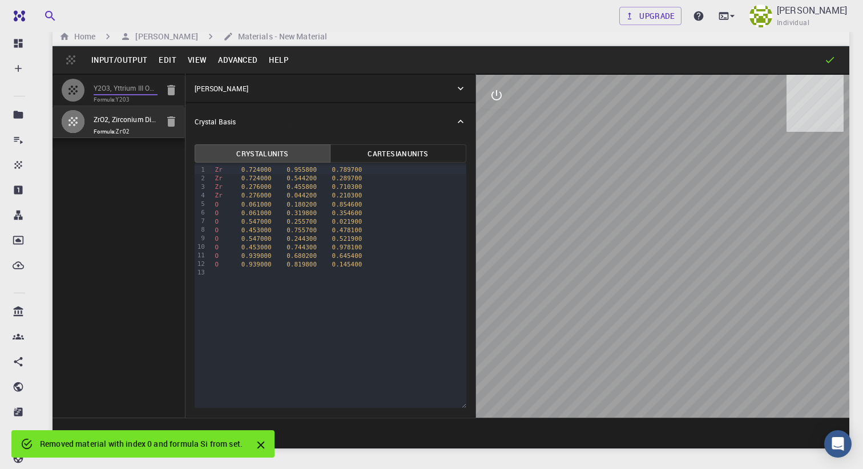
click at [121, 87] on input "Y2O3, Yttrium III Oxide, MCLC (C2/m) 3D (Bulk), mp-558573" at bounding box center [126, 88] width 64 height 13
type input "MCLC"
type input "3.515998"
type input "7.276947"
type input "8.695337"
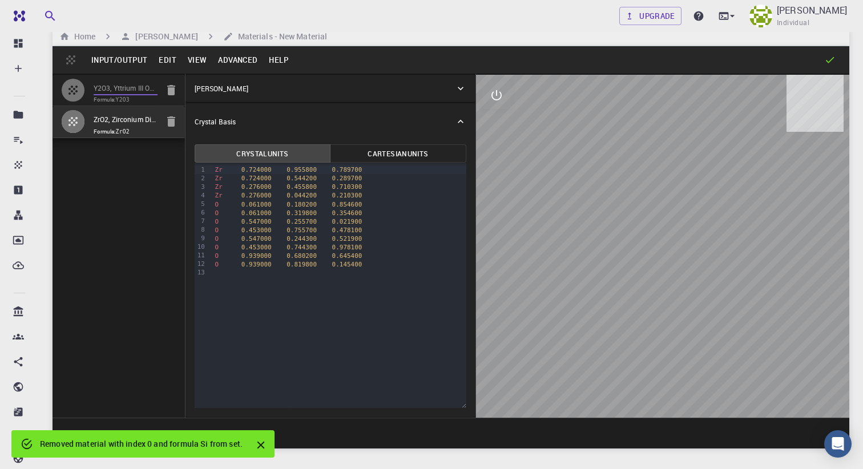
type input "100.1007"
type input "90"
type input "103.9801"
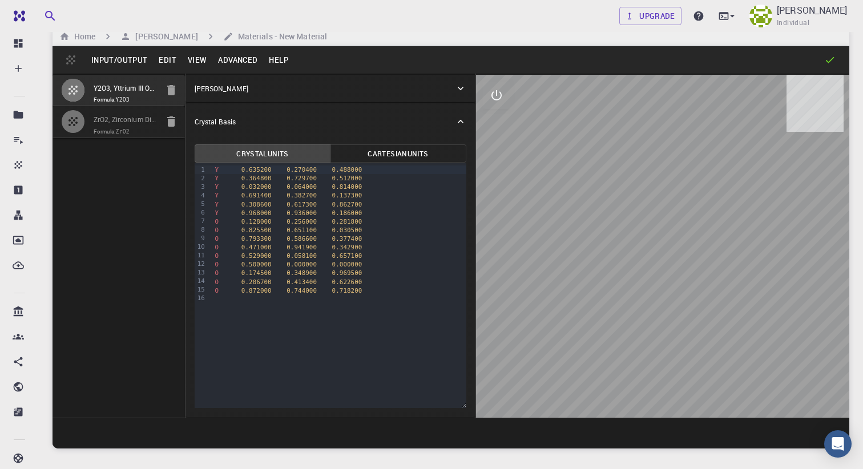
drag, startPoint x: 620, startPoint y: 242, endPoint x: 562, endPoint y: 242, distance: 58.2
click at [562, 242] on div at bounding box center [662, 246] width 373 height 343
click at [103, 130] on span "Formula: ZrO2" at bounding box center [126, 131] width 64 height 9
type input "MCL"
type input "5.233649"
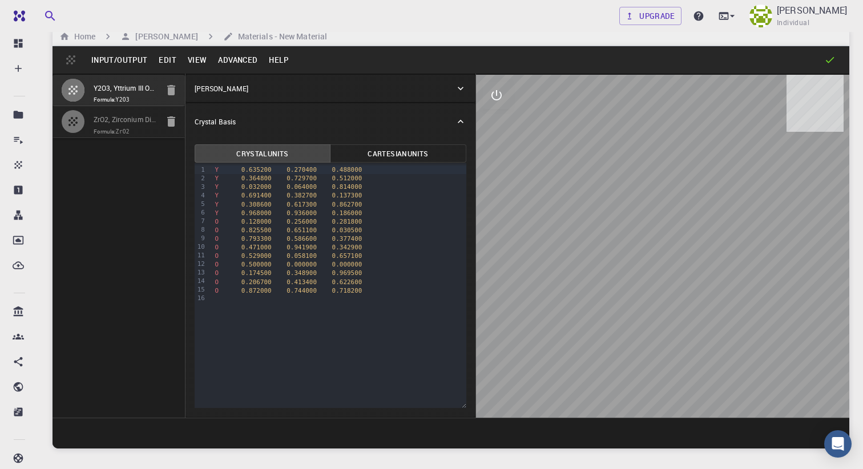
type input "5.26846"
type input "5.418476"
type input "90"
type input "100.0548"
type input "90"
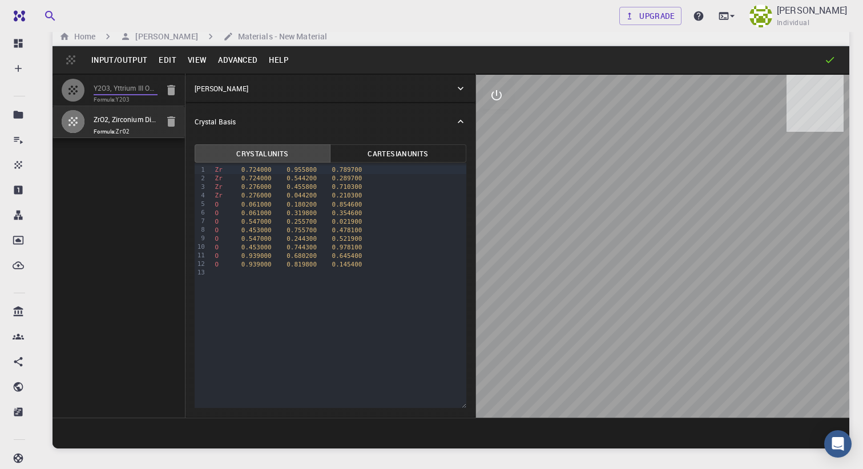
click at [113, 94] on input "Y2O3, Yttrium III Oxide, MCLC (C2/m) 3D (Bulk), mp-558573" at bounding box center [126, 88] width 64 height 13
type input "MCLC"
type input "3.515998"
type input "7.276947"
type input "8.695337"
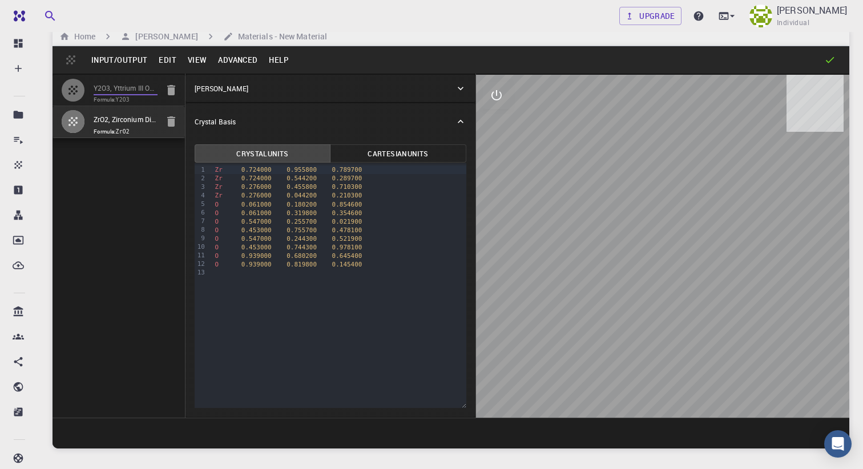
type input "100.1007"
type input "90"
type input "103.9801"
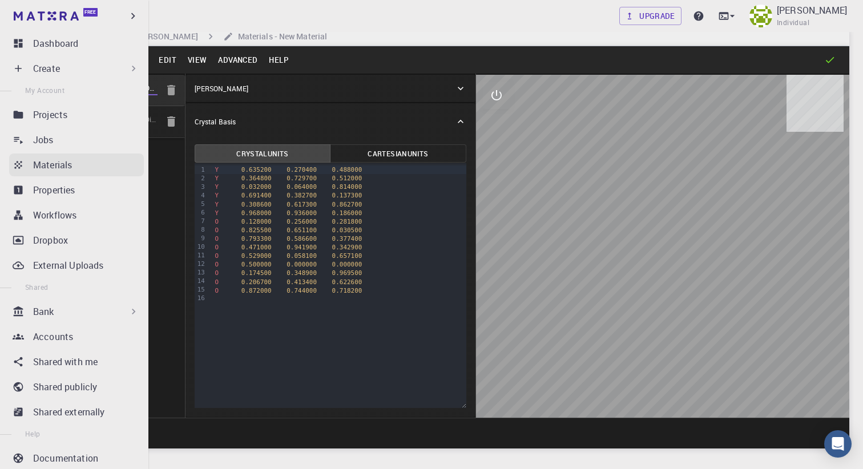
click at [36, 163] on p "Materials" at bounding box center [52, 165] width 39 height 14
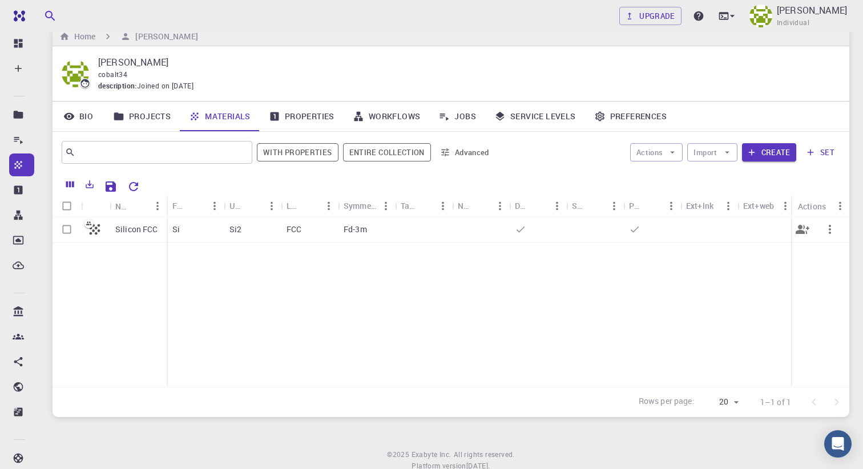
click at [203, 224] on div "Si" at bounding box center [195, 229] width 57 height 25
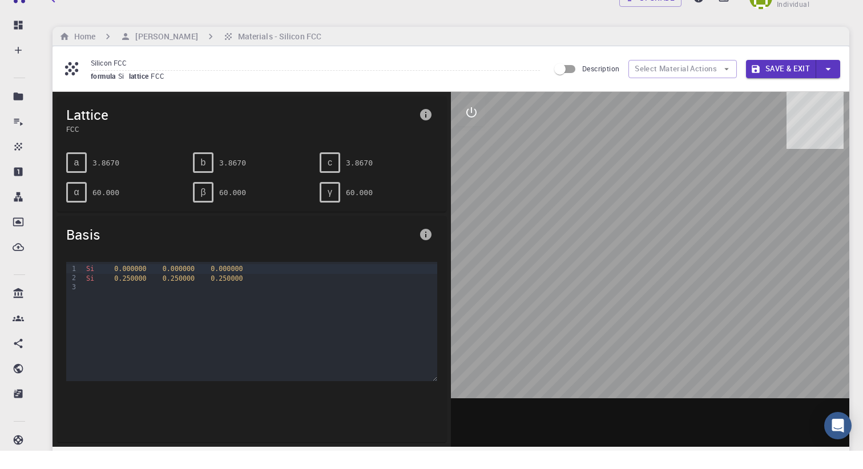
scroll to position [18, 0]
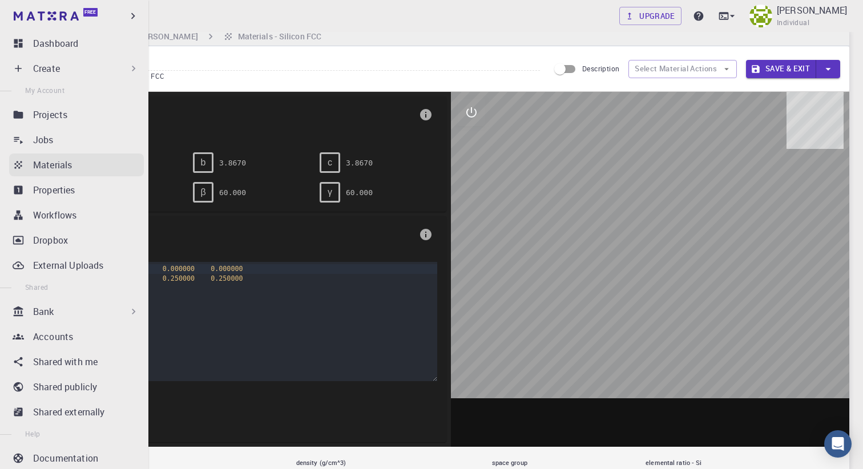
click at [26, 168] on link "Materials" at bounding box center [76, 165] width 135 height 23
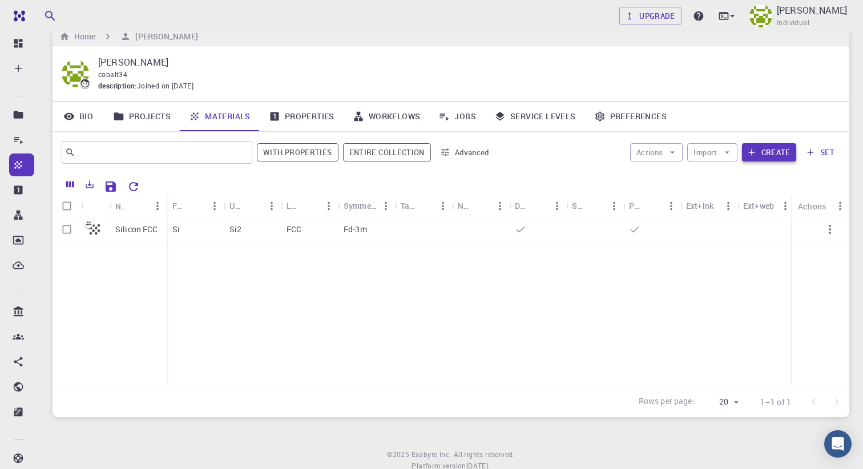
click at [765, 150] on button "Create" at bounding box center [769, 152] width 54 height 18
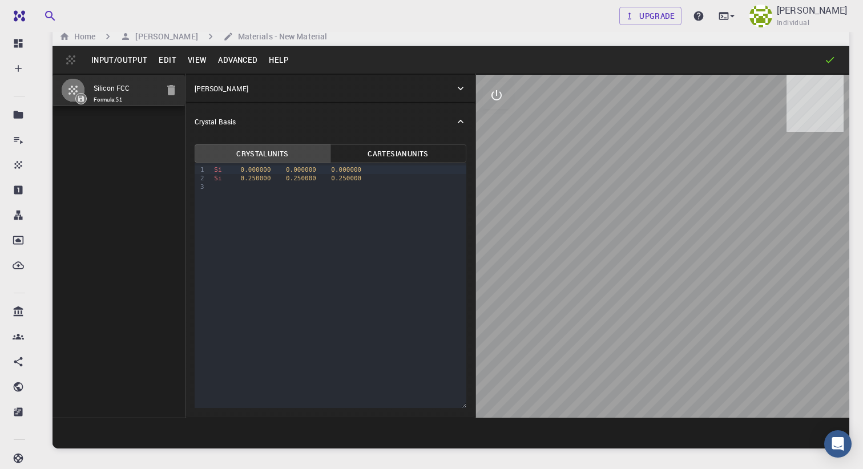
click at [115, 59] on button "Input/Output" at bounding box center [119, 60] width 67 height 18
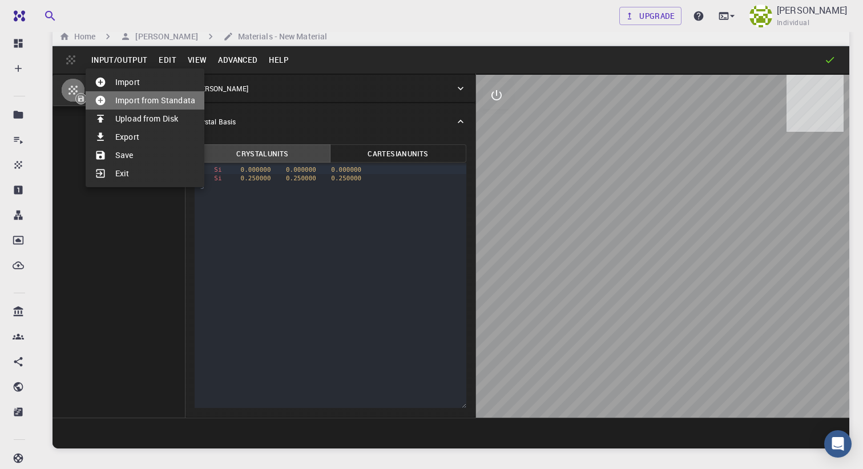
click at [131, 98] on li "Import from Standata" at bounding box center [145, 100] width 119 height 18
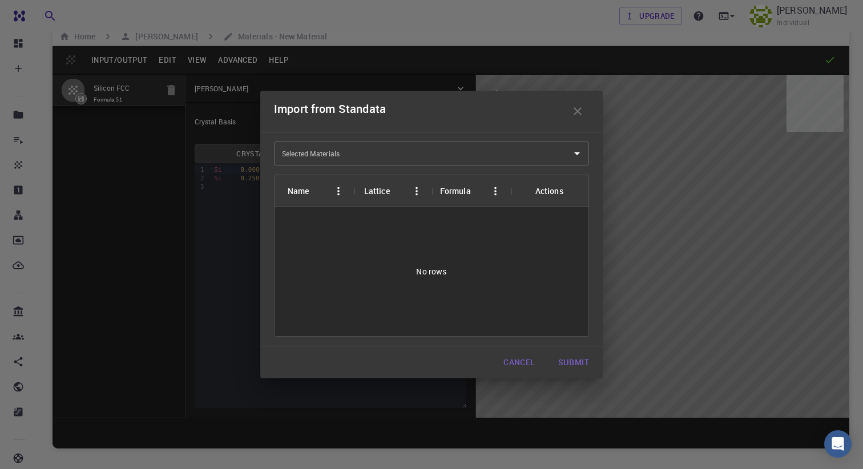
click at [373, 154] on input "Selected Materials" at bounding box center [423, 153] width 288 height 18
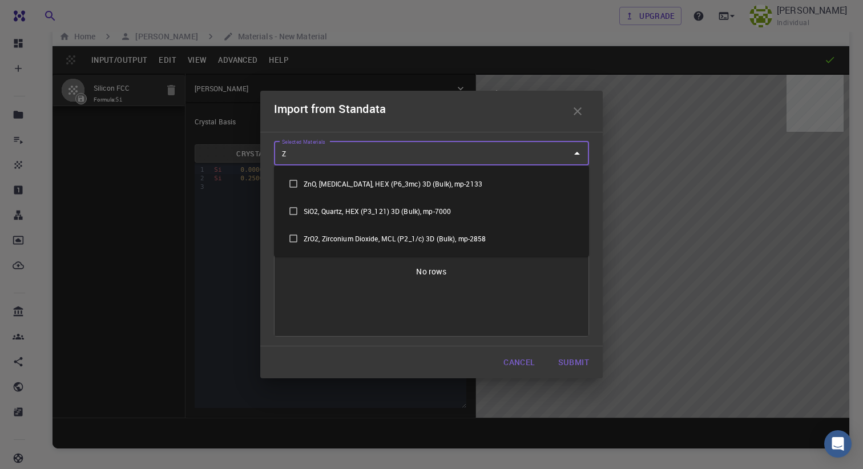
type input "Zr"
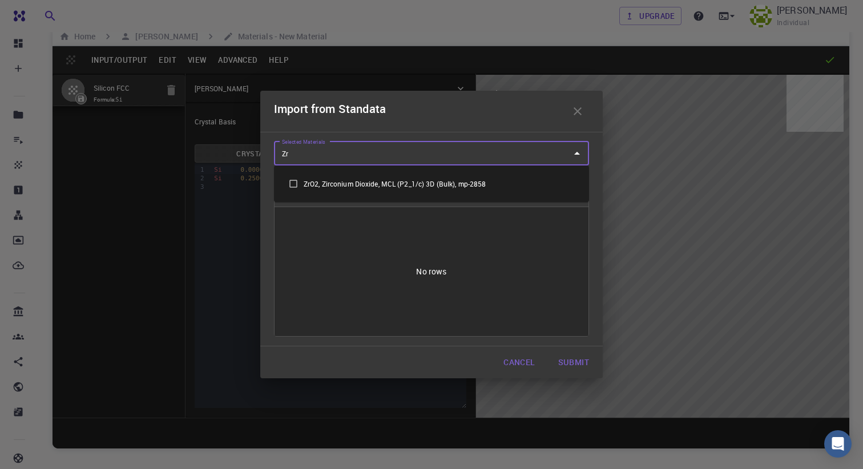
click at [356, 179] on li "ZrO2, Zirconium Dioxide, MCL (P2_1/c) 3D (Bulk), mp-2858" at bounding box center [431, 183] width 315 height 27
checkbox input "true"
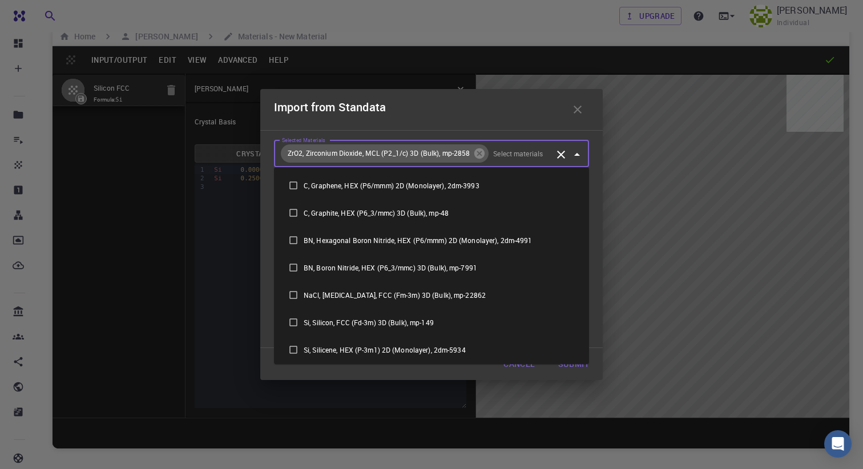
scroll to position [246, 0]
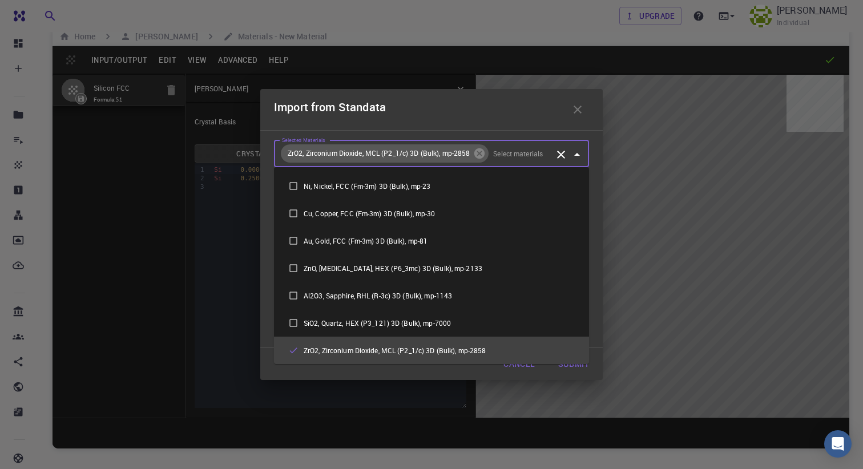
click at [568, 369] on button "Submit" at bounding box center [573, 364] width 49 height 23
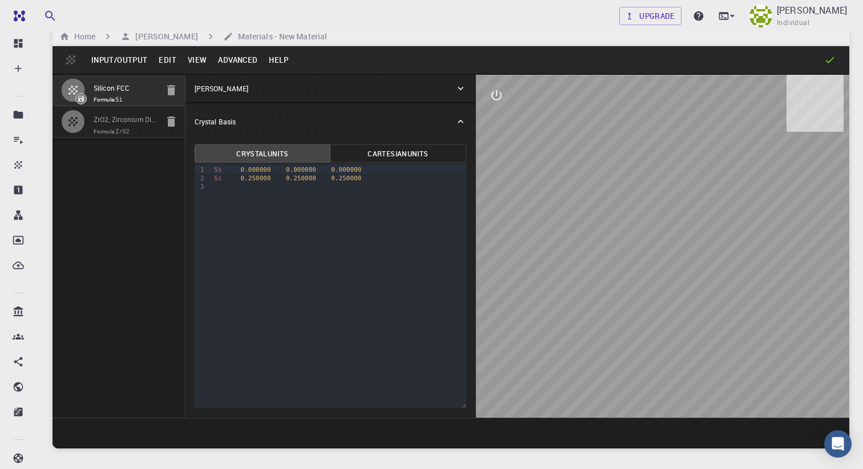
click at [90, 112] on div at bounding box center [78, 121] width 32 height 23
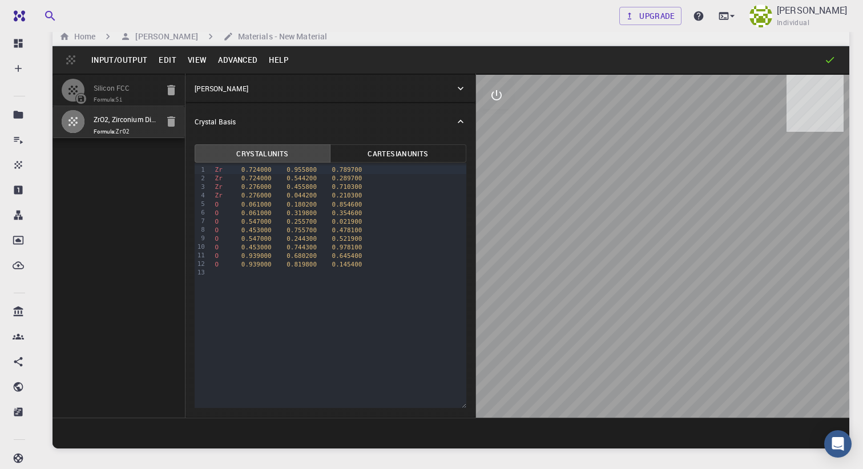
type input "MCL"
type input "5.233649"
type input "5.26846"
type input "5.418476"
type input "90"
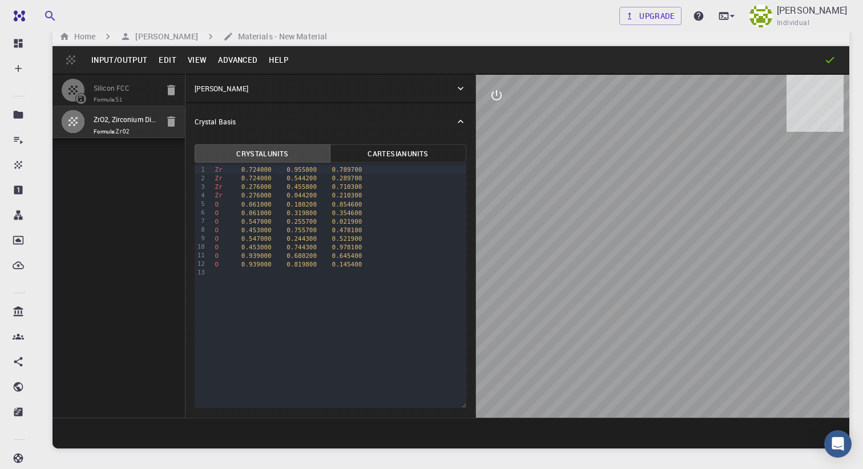
type input "100.0548"
type input "90"
click at [369, 192] on div "Zr 0.276000 0.044200 0.210300" at bounding box center [339, 195] width 255 height 9
click at [364, 245] on div "O 0.453000 0.744300 0.978100" at bounding box center [339, 247] width 255 height 9
drag, startPoint x: 364, startPoint y: 245, endPoint x: 187, endPoint y: 243, distance: 176.9
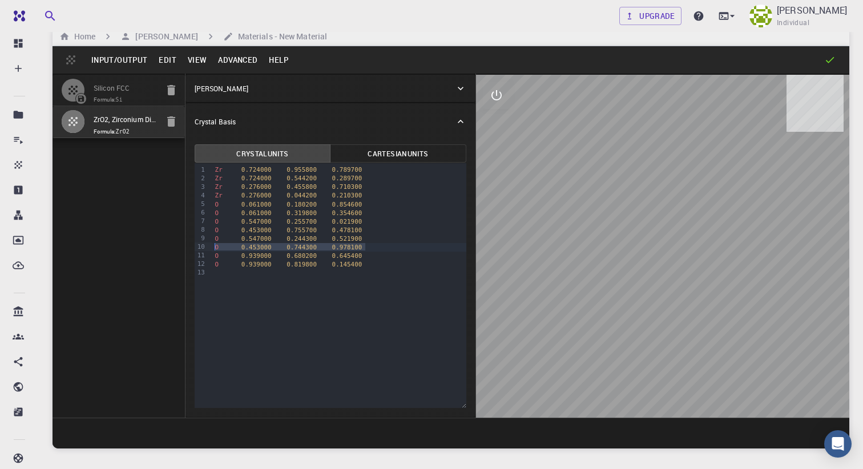
click at [185, 243] on div "Crystal Units Cartesian Units 99 1 2 3 4 5 6 7 8 9 10 11 12 13 › Zr 0.724000 0.…" at bounding box center [330, 278] width 290 height 277
click at [360, 248] on span "0.645400" at bounding box center [347, 247] width 30 height 7
click at [144, 167] on div "Silicon FCC Formula: Si ZrO2, Zirconium Dioxide, MCL (P2_1/c) 3D (Bulk), mp-285…" at bounding box center [119, 246] width 133 height 344
click at [104, 57] on button "Input/Output" at bounding box center [119, 60] width 67 height 18
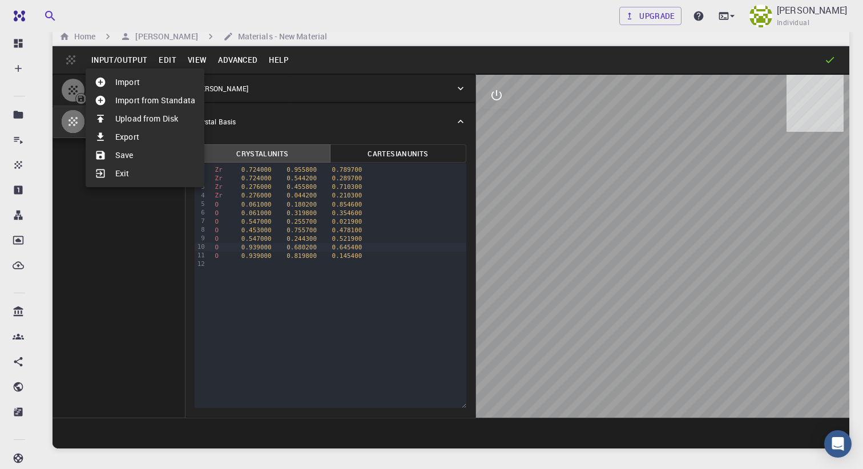
click at [147, 158] on li "Save" at bounding box center [145, 155] width 119 height 18
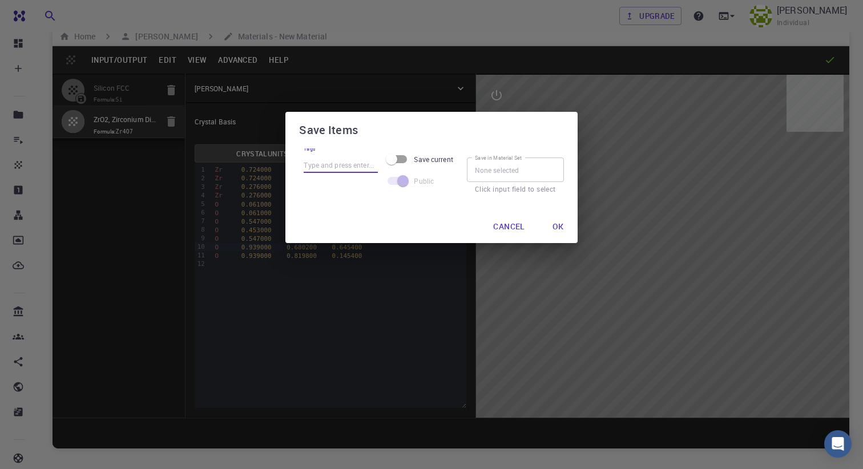
click at [360, 161] on input "Tags" at bounding box center [341, 165] width 74 height 15
type input "ZrO2"
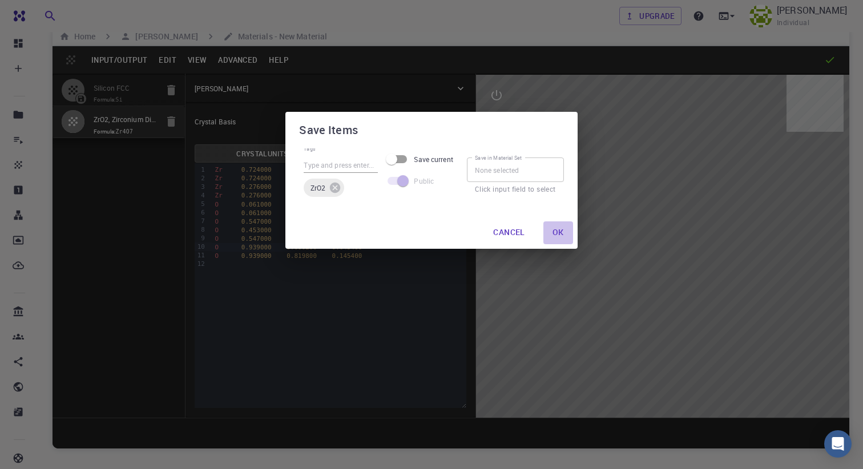
click at [560, 226] on button "Ok" at bounding box center [558, 232] width 30 height 23
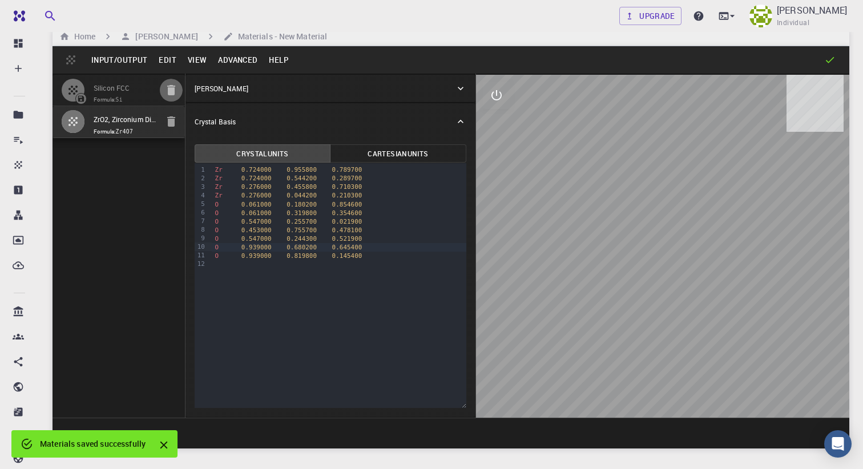
click at [175, 87] on icon "button" at bounding box center [171, 90] width 14 height 14
type input "FCC"
type input "3.8669997952417843"
type input "3.8669998461227024"
type input "3.867"
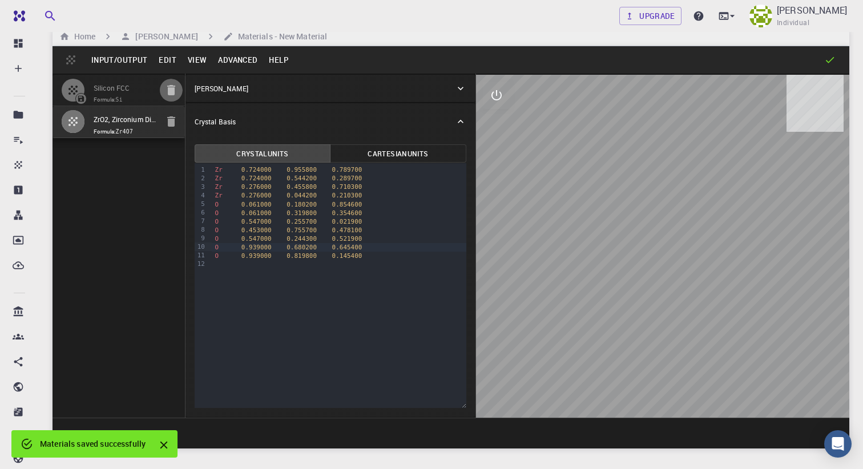
type input "59.9999986836772"
type input "59.999998248423154"
type input "59.99999432867027"
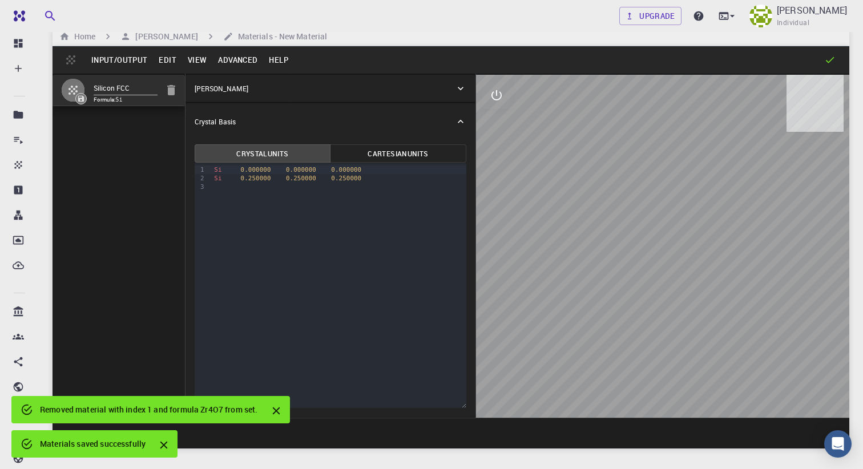
click at [118, 55] on button "Input/Output" at bounding box center [119, 60] width 67 height 18
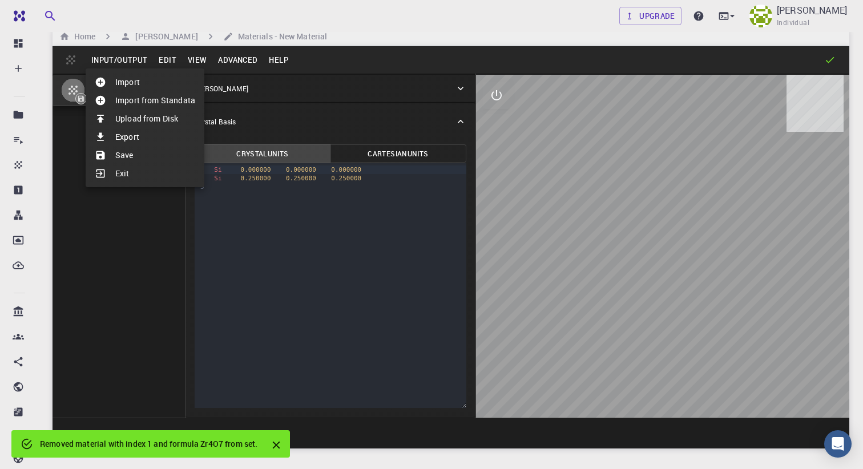
click at [20, 156] on div at bounding box center [431, 234] width 863 height 469
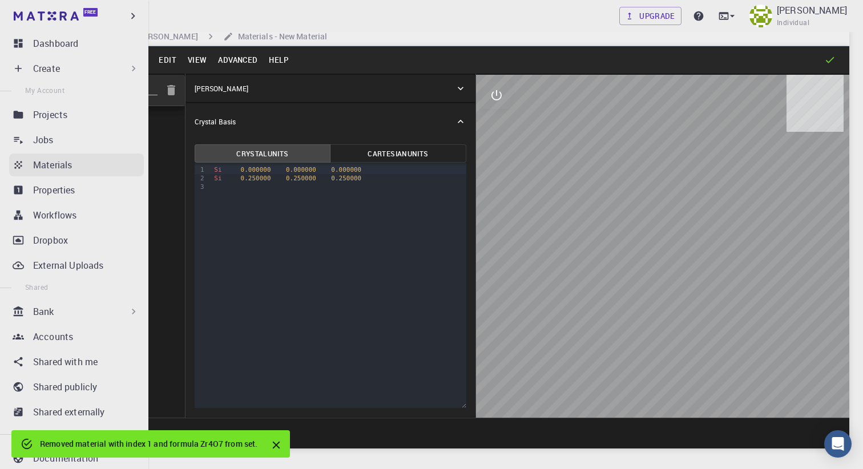
click at [21, 169] on icon at bounding box center [18, 164] width 11 height 11
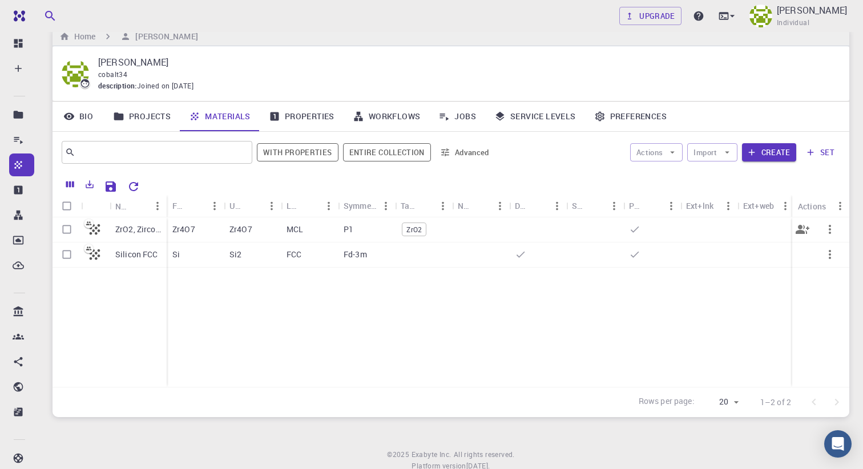
click at [150, 228] on p "ZrO2, Zirconium Dioxide, MCL (P2_1/c) 3D (Bulk), mp-2858" at bounding box center [138, 229] width 46 height 11
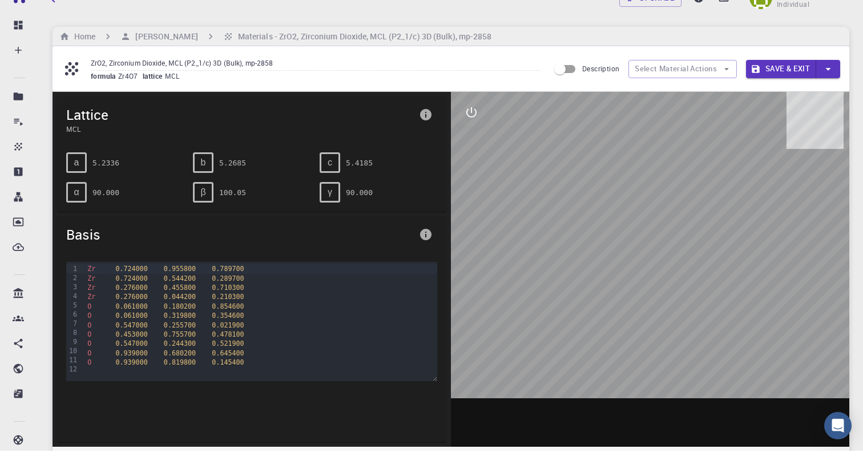
scroll to position [18, 0]
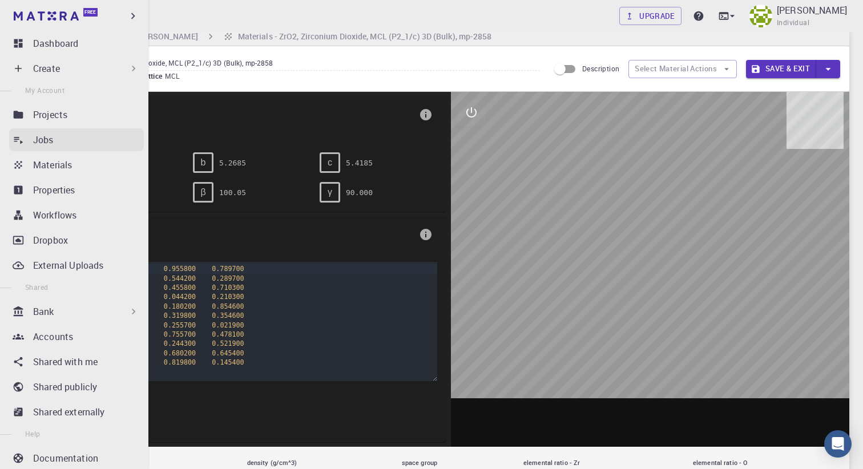
click at [34, 144] on p "Jobs" at bounding box center [43, 140] width 21 height 14
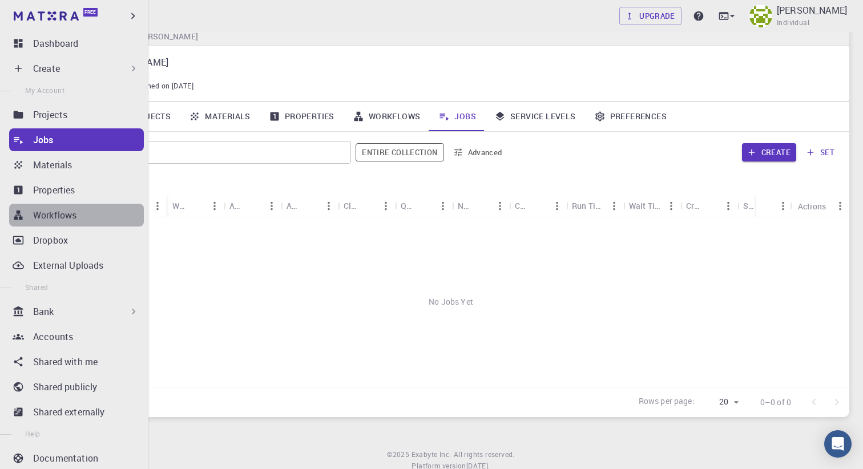
click at [51, 209] on p "Workflows" at bounding box center [54, 215] width 43 height 14
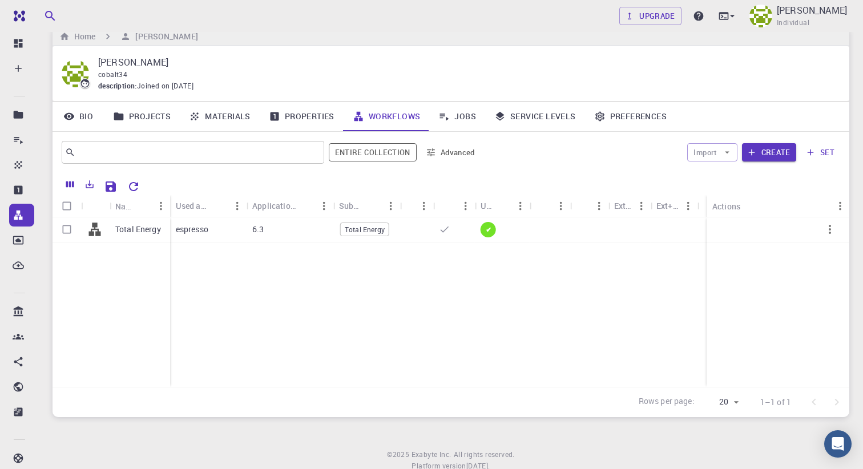
click at [269, 184] on div at bounding box center [493, 185] width 696 height 20
click at [778, 150] on button "Create" at bounding box center [769, 152] width 54 height 18
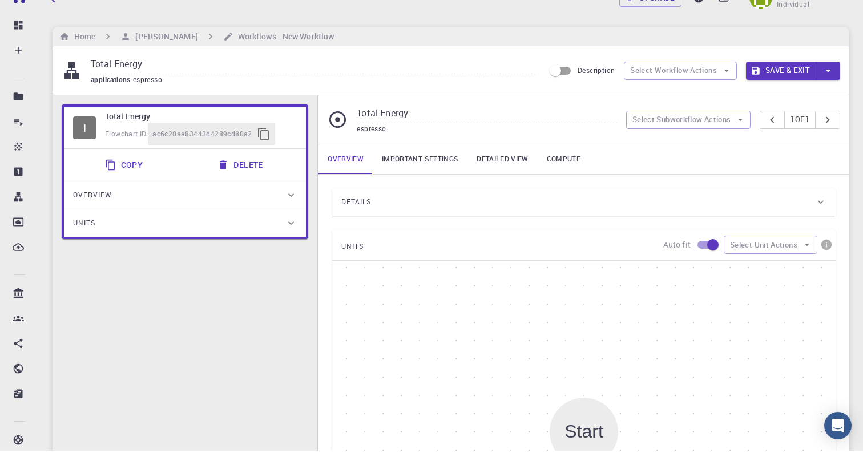
scroll to position [18, 0]
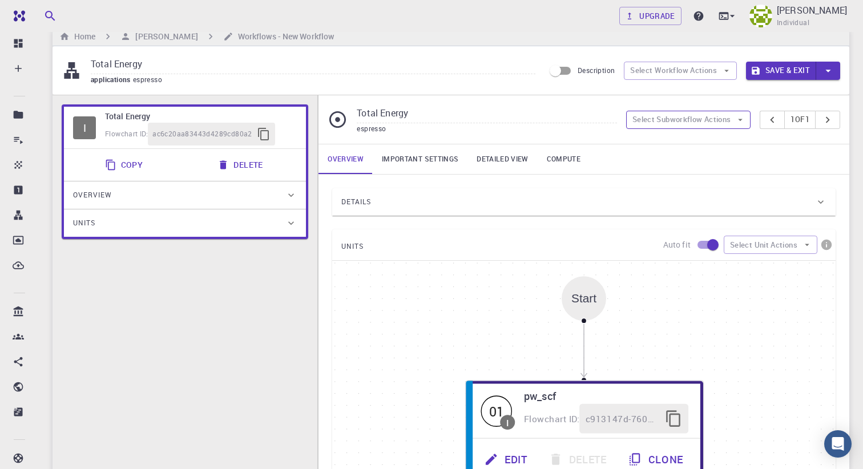
click at [695, 118] on button "Select Subworkflow Actions" at bounding box center [688, 120] width 125 height 18
click at [340, 120] on icon at bounding box center [338, 120] width 20 height 20
click at [146, 64] on input "Total Energy" at bounding box center [313, 64] width 445 height 19
click at [158, 77] on span "espresso" at bounding box center [150, 79] width 34 height 9
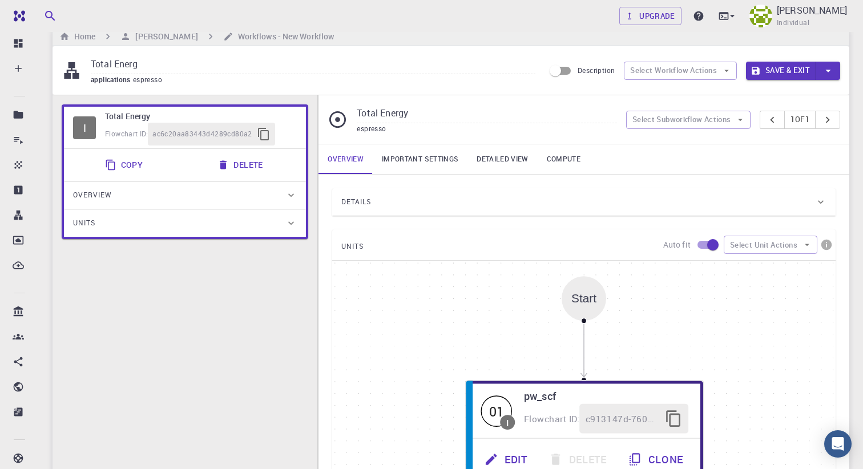
click at [164, 79] on span "espresso" at bounding box center [150, 79] width 34 height 9
click at [292, 70] on input "Total Energ" at bounding box center [313, 64] width 445 height 19
type input "Total Energy"
click at [239, 264] on div "I Total Energy Flowchart ID: ac6c20aa83443d4289cd80a2 Copy Delete Overview Prop…" at bounding box center [185, 365] width 265 height 540
click at [713, 66] on button "Select Workflow Actions" at bounding box center [680, 71] width 113 height 18
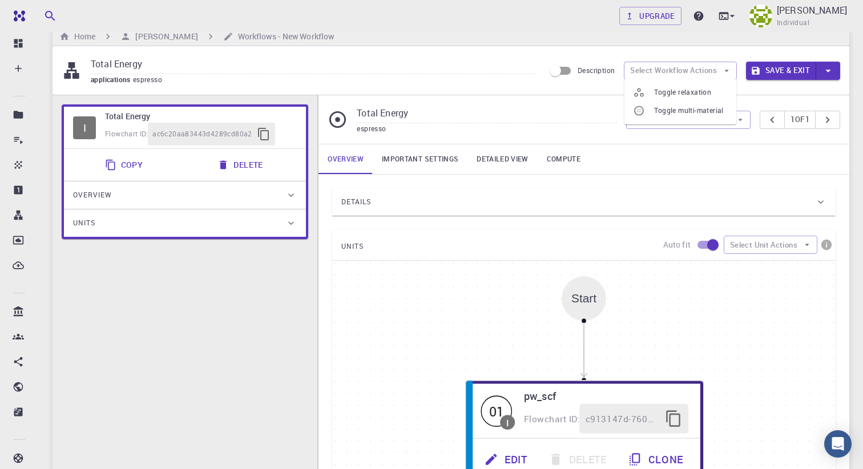
click at [707, 91] on span "Toggle relaxation" at bounding box center [691, 92] width 74 height 11
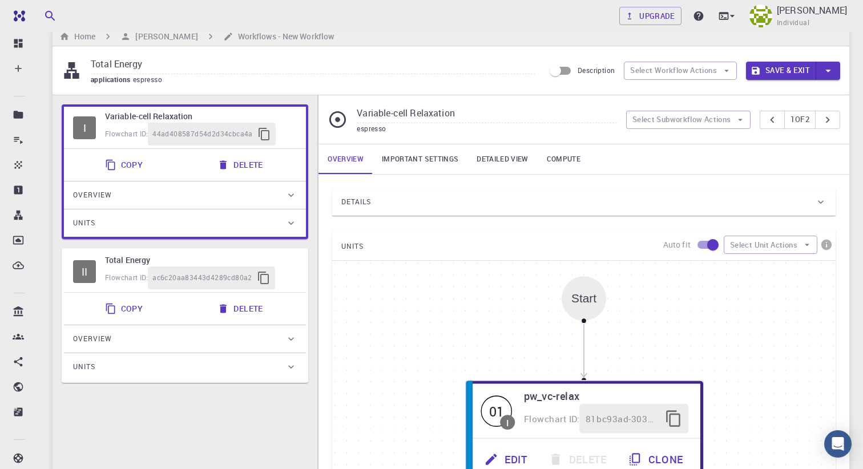
click at [247, 164] on button "Delete" at bounding box center [241, 165] width 61 height 23
type input "Total Energy"
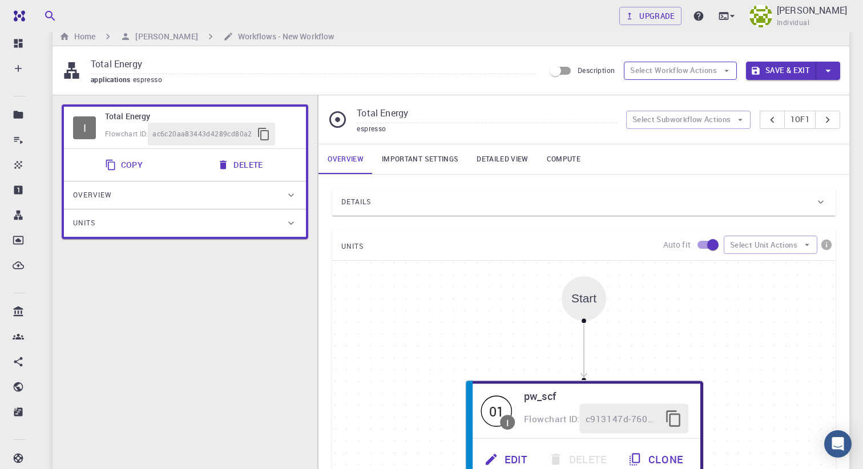
click at [713, 68] on button "Select Workflow Actions" at bounding box center [680, 71] width 113 height 18
click at [676, 121] on button "Select Subworkflow Actions" at bounding box center [688, 120] width 125 height 18
click at [516, 104] on input "Total Energy" at bounding box center [487, 113] width 260 height 19
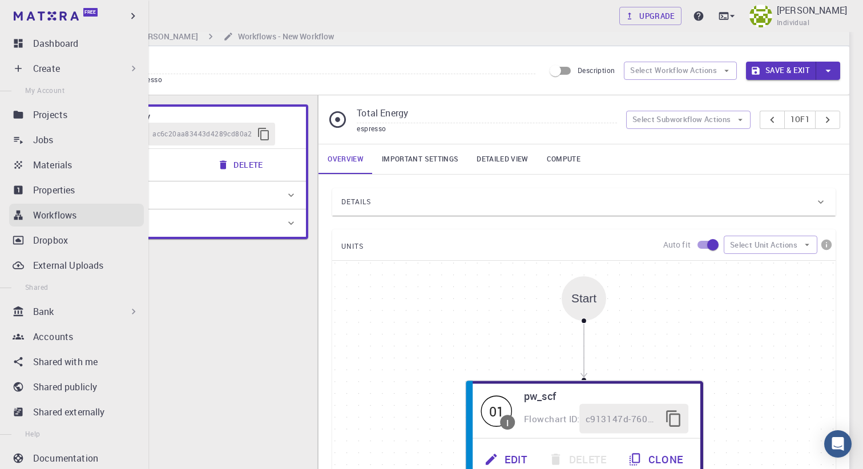
click at [57, 220] on p "Workflows" at bounding box center [54, 215] width 43 height 14
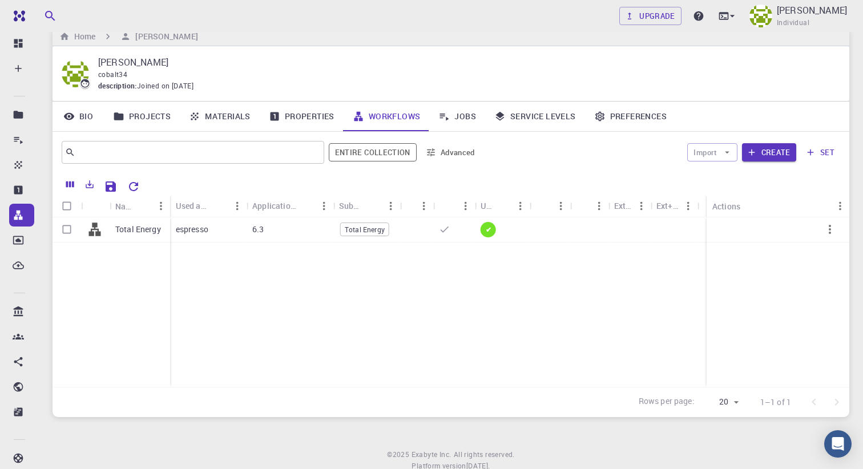
click at [302, 119] on link "Properties" at bounding box center [302, 117] width 84 height 30
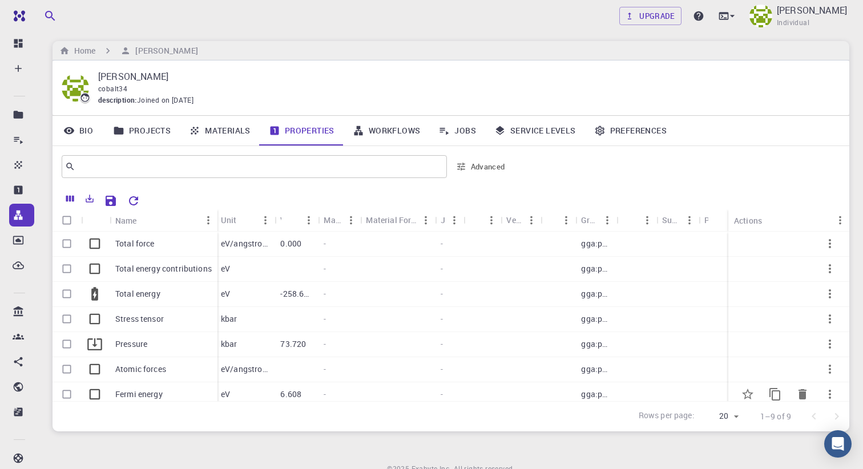
scroll to position [0, 2]
click at [370, 136] on link "Workflows" at bounding box center [387, 131] width 86 height 30
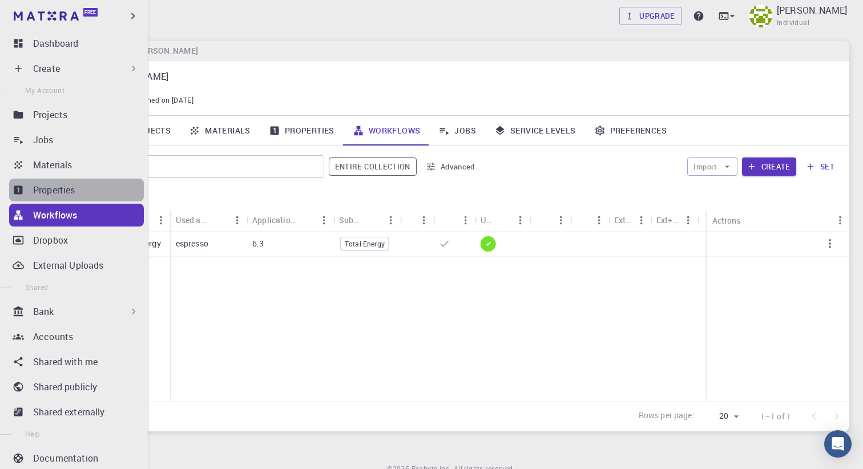
click at [28, 196] on link "Properties" at bounding box center [76, 190] width 135 height 23
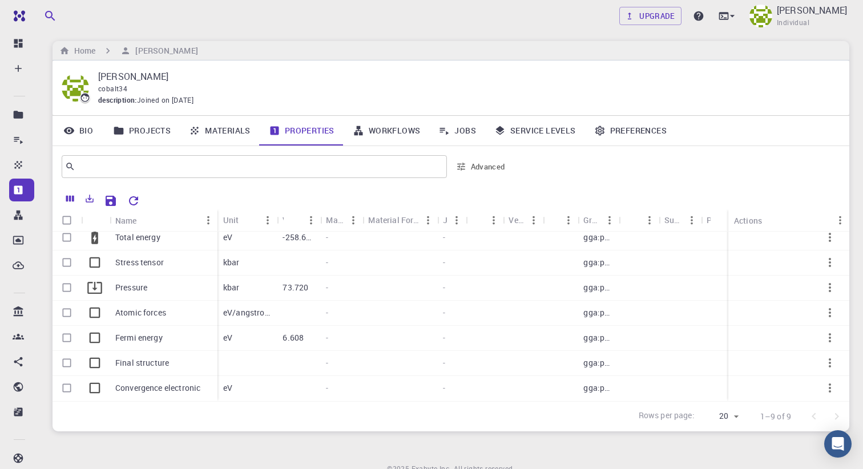
scroll to position [57, 0]
click at [70, 197] on icon "Columns" at bounding box center [70, 199] width 8 height 6
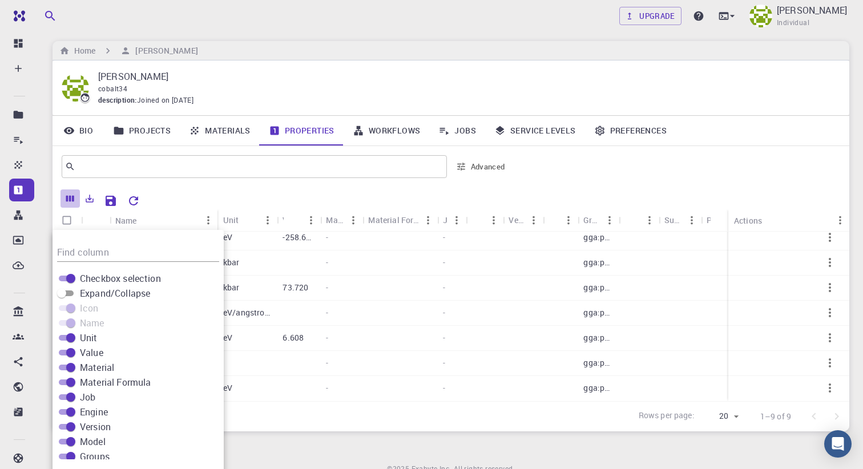
click at [70, 197] on icon "Columns" at bounding box center [70, 199] width 8 height 6
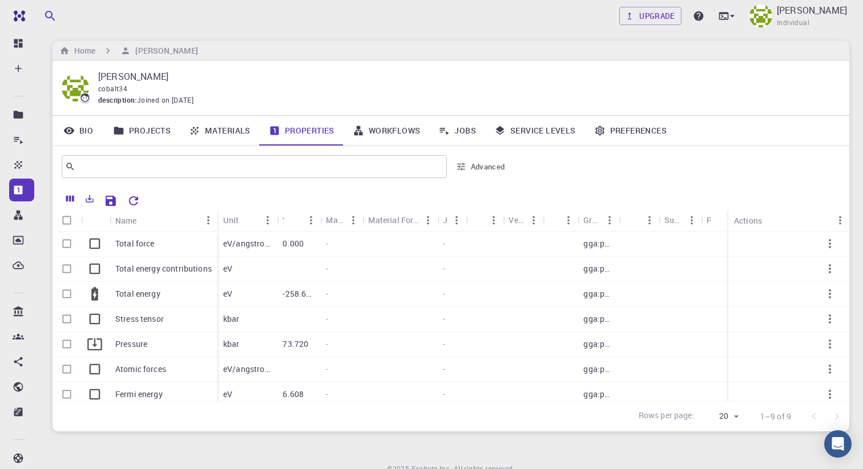
scroll to position [0, 0]
click at [551, 127] on link "Service Levels" at bounding box center [535, 131] width 100 height 30
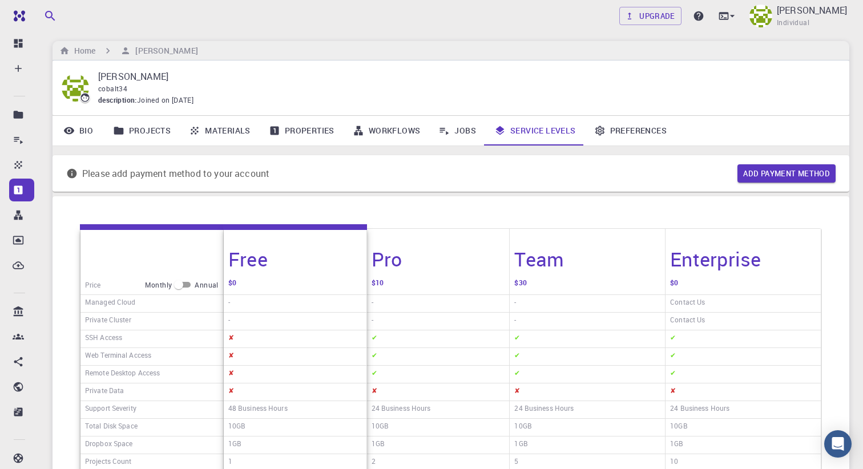
click at [451, 132] on link "Jobs" at bounding box center [457, 131] width 56 height 30
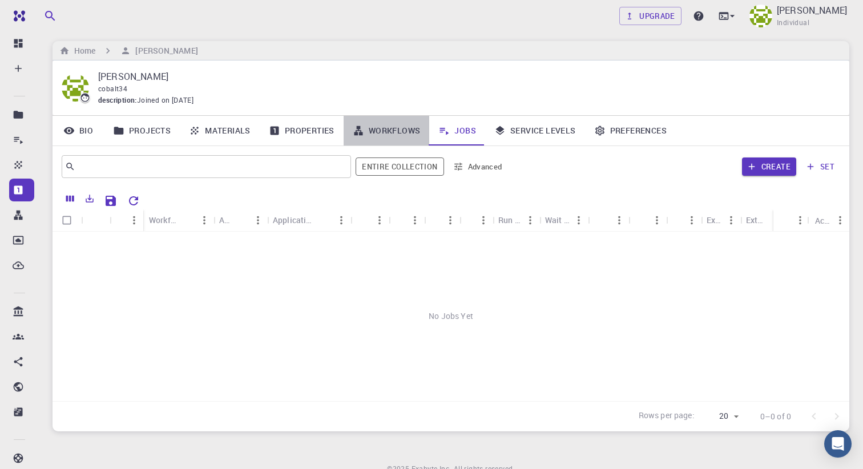
click at [382, 130] on link "Workflows" at bounding box center [387, 131] width 86 height 30
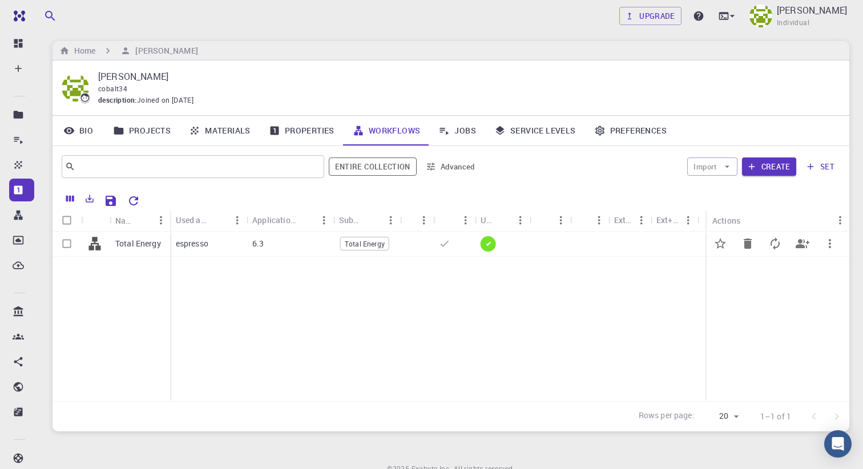
scroll to position [3, 0]
click at [94, 198] on icon "Export" at bounding box center [89, 199] width 10 height 10
click at [201, 265] on div "Total Energy espresso 6.3 Total Energy ✔" at bounding box center [451, 317] width 797 height 170
click at [754, 170] on icon "button" at bounding box center [751, 167] width 10 height 10
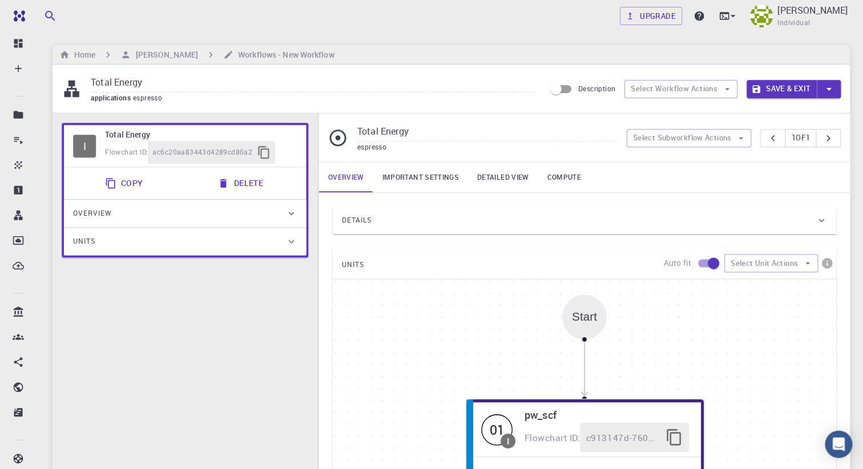
click at [276, 110] on div "Total Energy applications espresso Description Select Workflow Actions Save & E…" at bounding box center [451, 88] width 797 height 49
click at [275, 209] on div "Overview" at bounding box center [179, 213] width 212 height 18
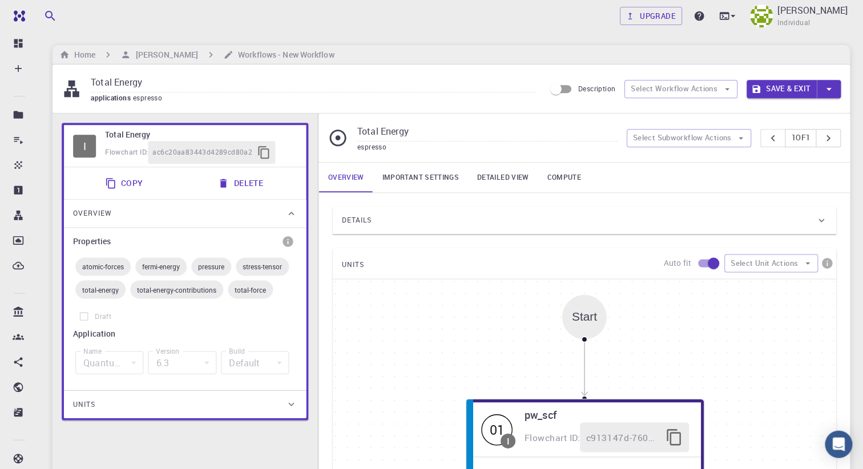
click at [208, 267] on span "pressure" at bounding box center [211, 266] width 40 height 9
click at [157, 397] on div "Units" at bounding box center [179, 404] width 212 height 18
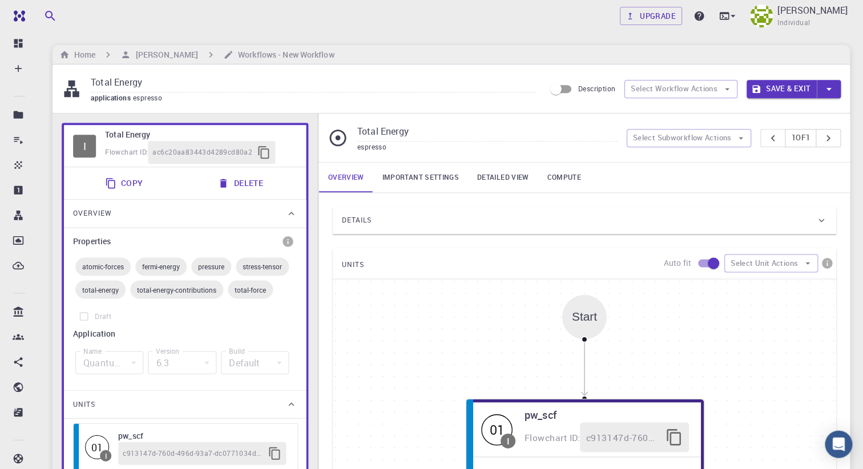
click at [285, 210] on div "Overview" at bounding box center [179, 213] width 212 height 18
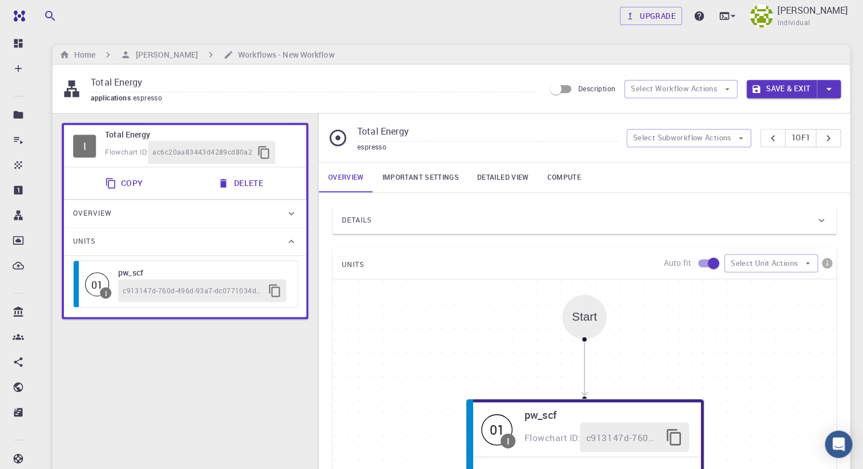
click at [264, 242] on div "Units" at bounding box center [179, 241] width 212 height 18
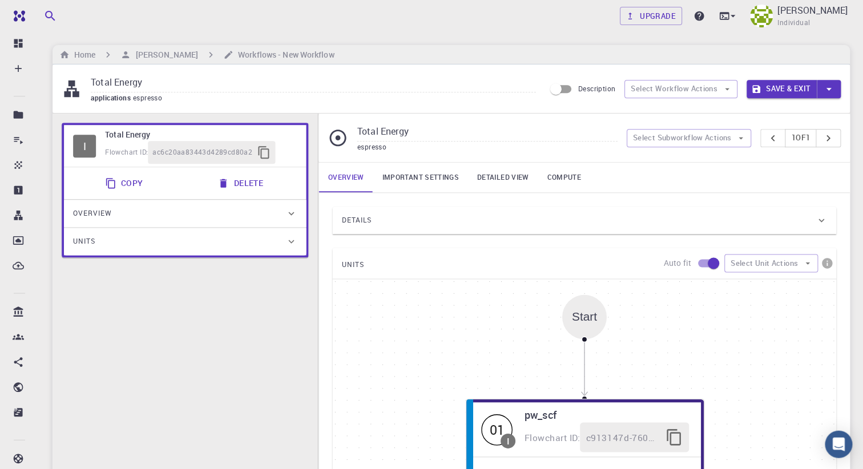
click at [491, 131] on input "Total Energy" at bounding box center [487, 132] width 260 height 19
click at [295, 119] on div "I Total Energy Flowchart ID: ac6c20aa83443d4289cd80a2 Copy Delete Overview Prop…" at bounding box center [185, 384] width 265 height 540
click at [555, 86] on input "Description" at bounding box center [555, 89] width 65 height 22
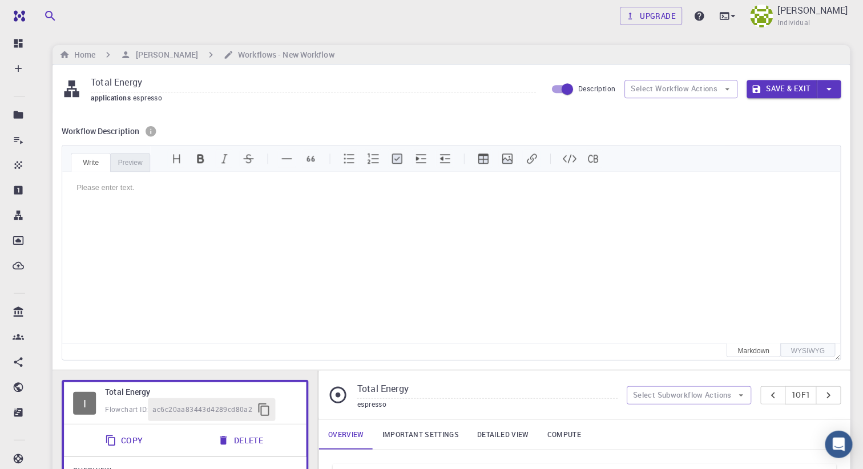
scroll to position [3, 0]
click at [564, 86] on input "Description" at bounding box center [566, 89] width 65 height 22
checkbox input "false"
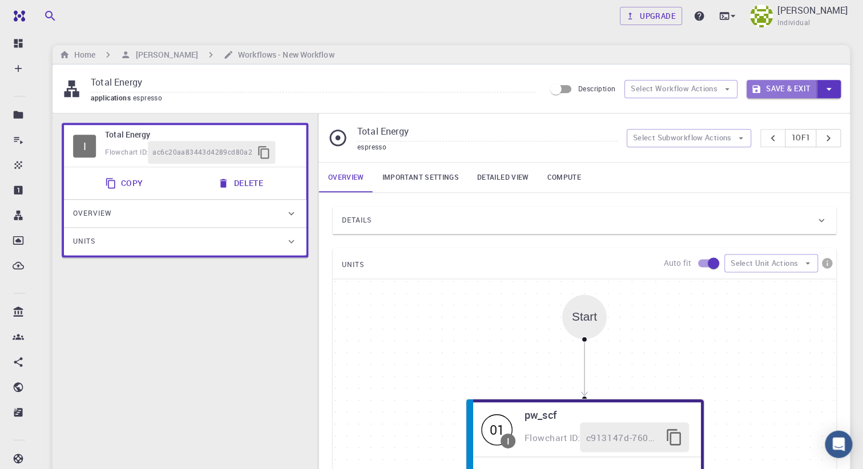
click at [756, 85] on icon "button" at bounding box center [755, 89] width 10 height 10
